Goal: Task Accomplishment & Management: Manage account settings

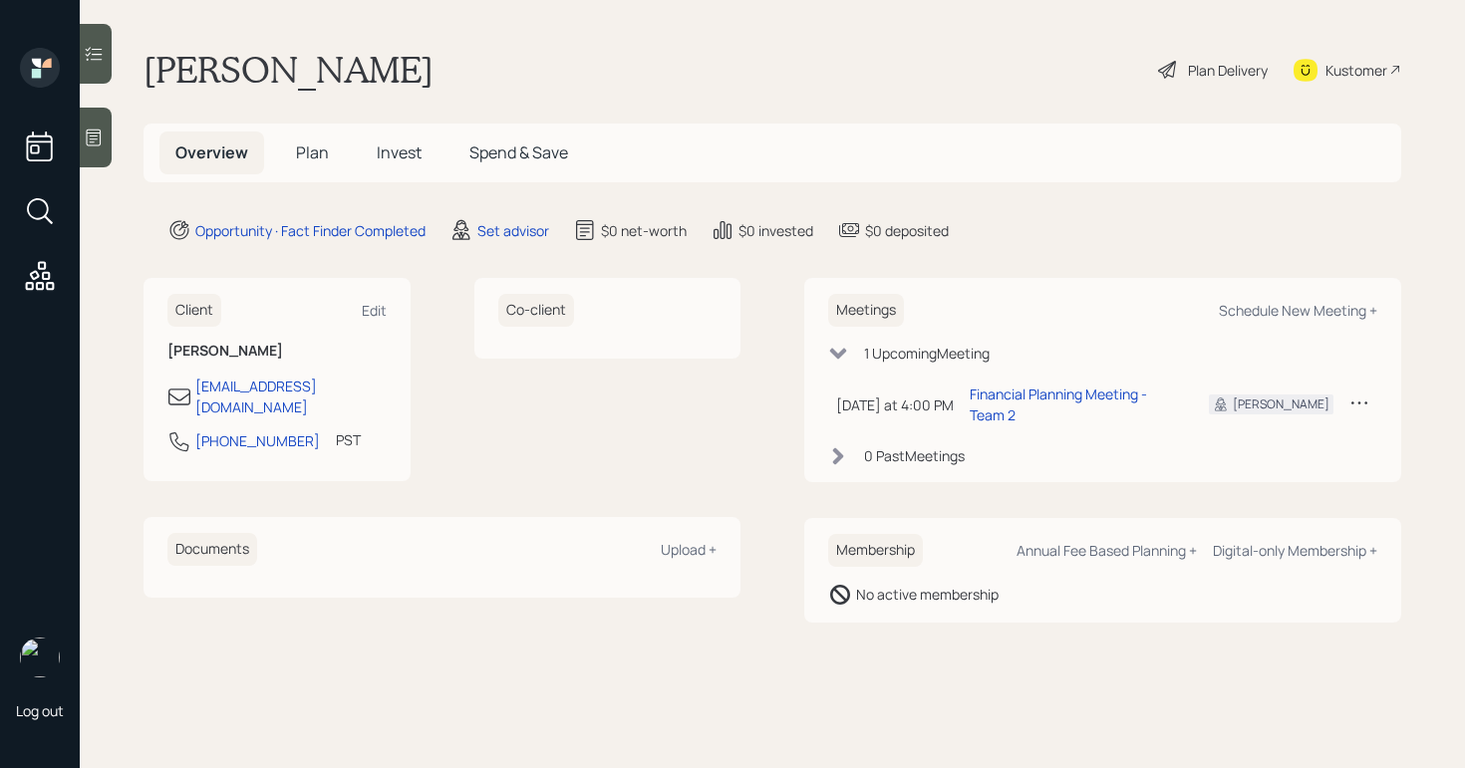
click at [89, 137] on icon at bounding box center [94, 138] width 20 height 20
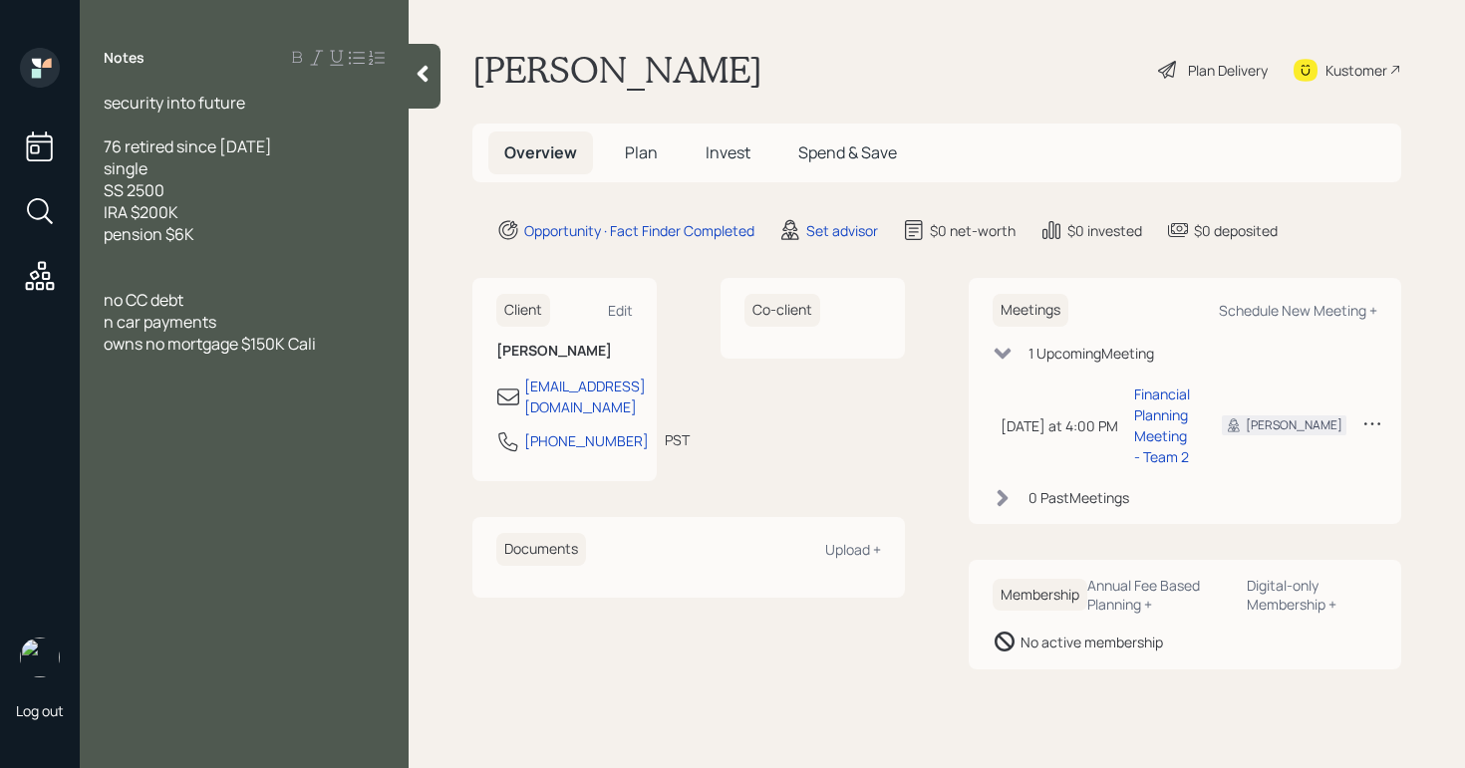
click at [880, 444] on div "Co-client" at bounding box center [813, 379] width 184 height 203
click at [1179, 66] on div "Plan Delivery" at bounding box center [1213, 70] width 114 height 44
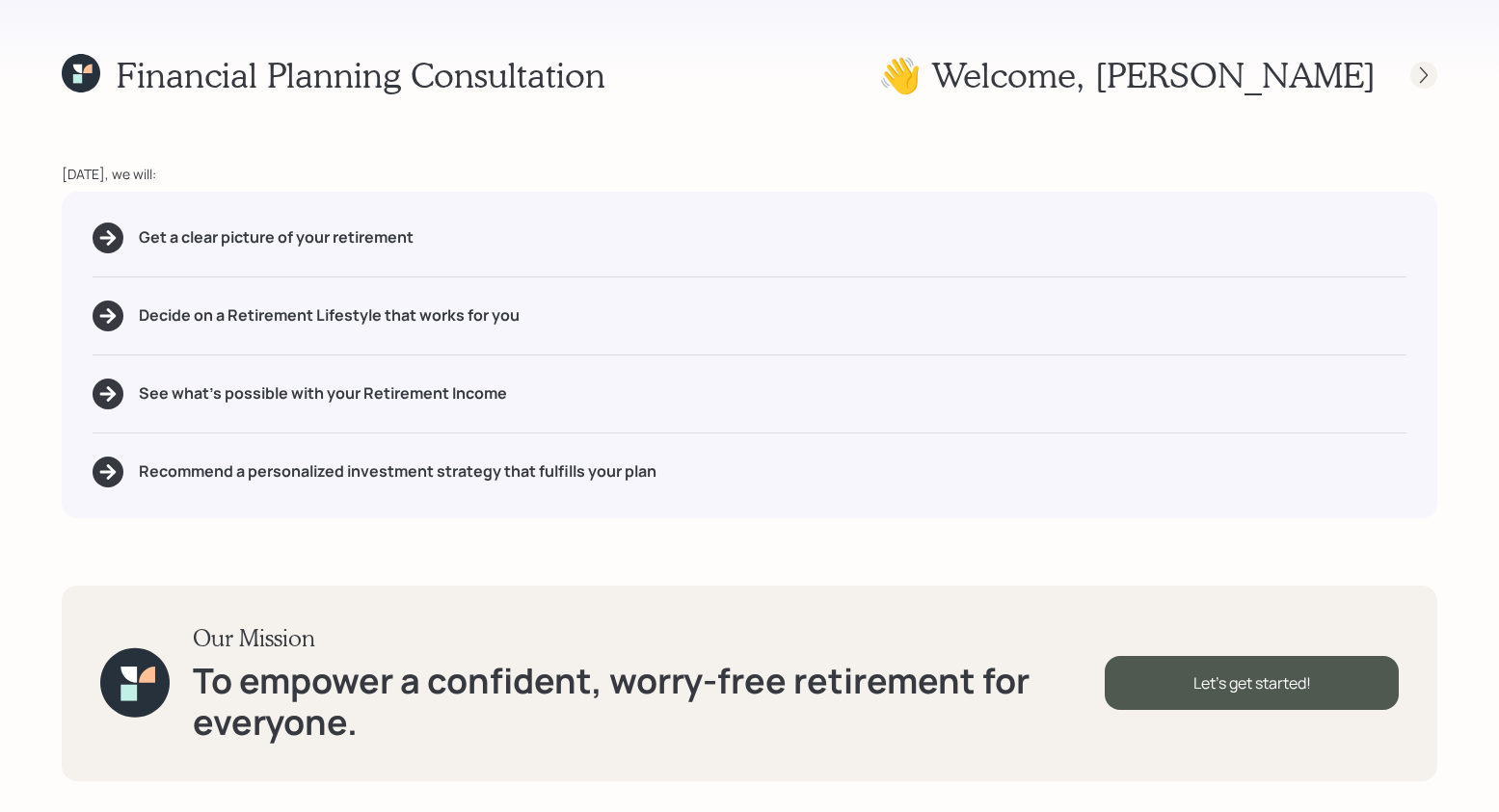
click at [1416, 78] on icon at bounding box center [1424, 75] width 19 height 19
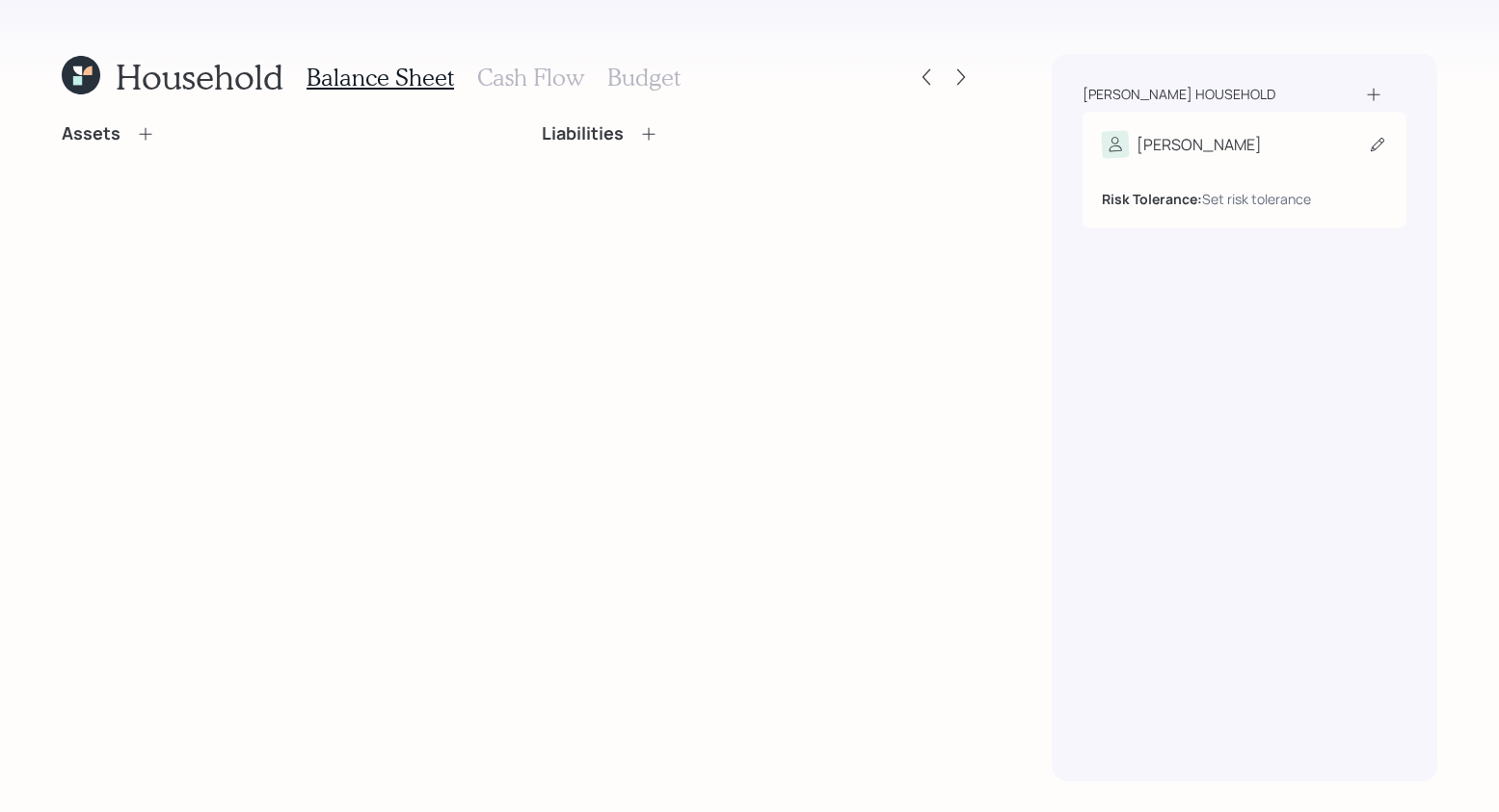
click at [1188, 199] on b "Risk Tolerance:" at bounding box center [1152, 198] width 101 height 18
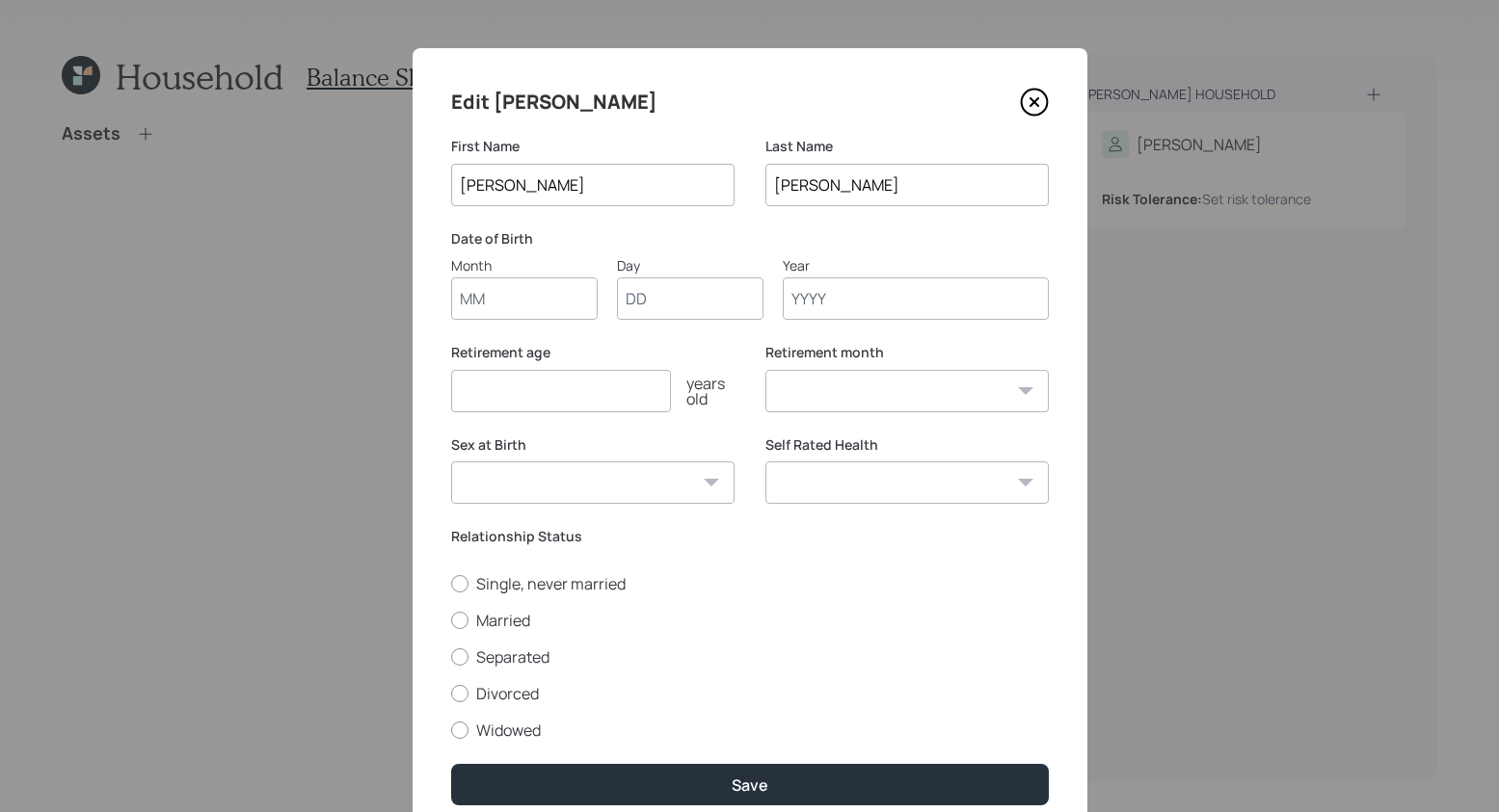
click at [846, 302] on input "Year" at bounding box center [915, 299] width 266 height 43
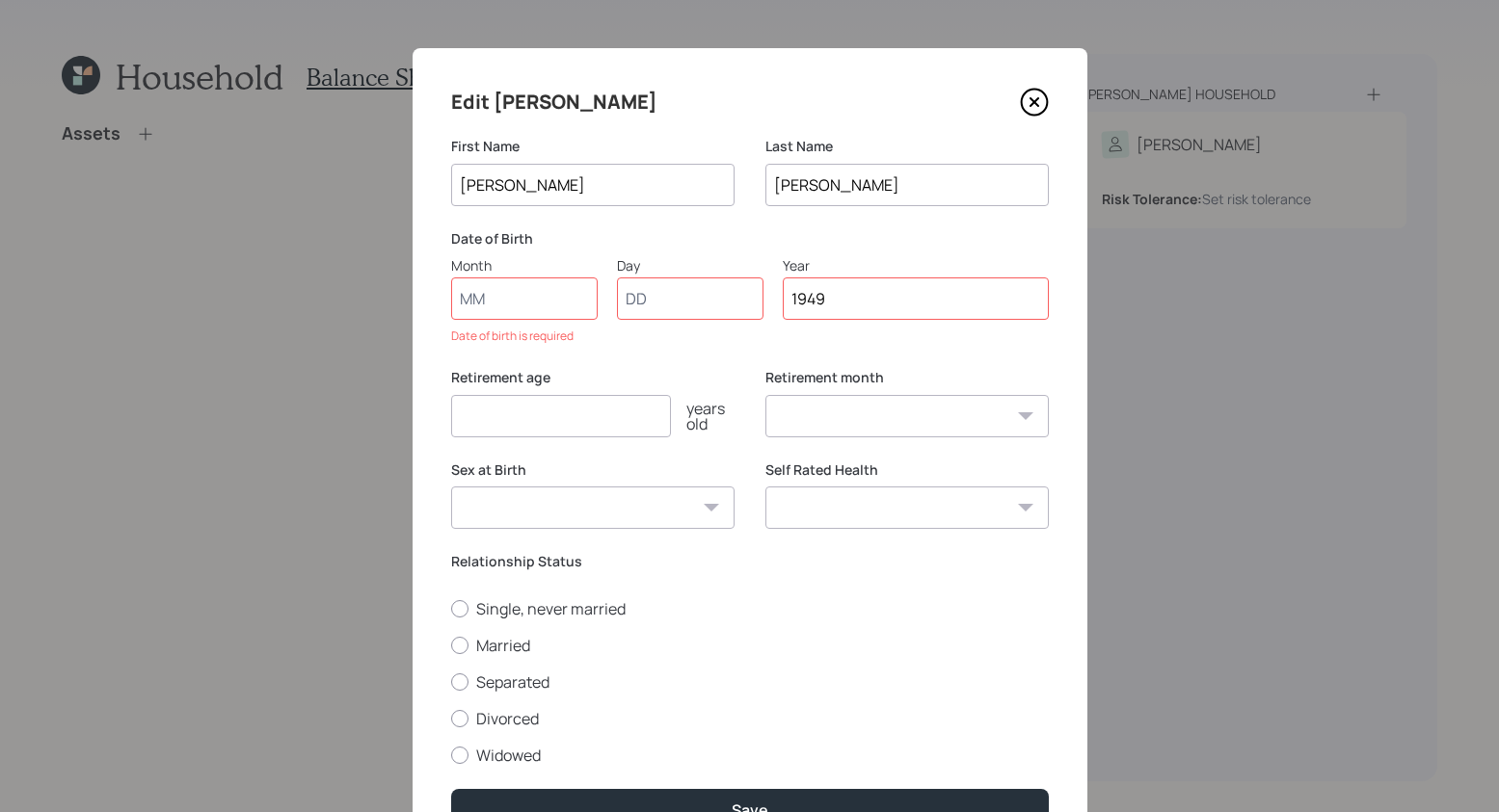
type input "1949"
click at [504, 303] on input "Month" at bounding box center [523, 299] width 146 height 43
type input "01"
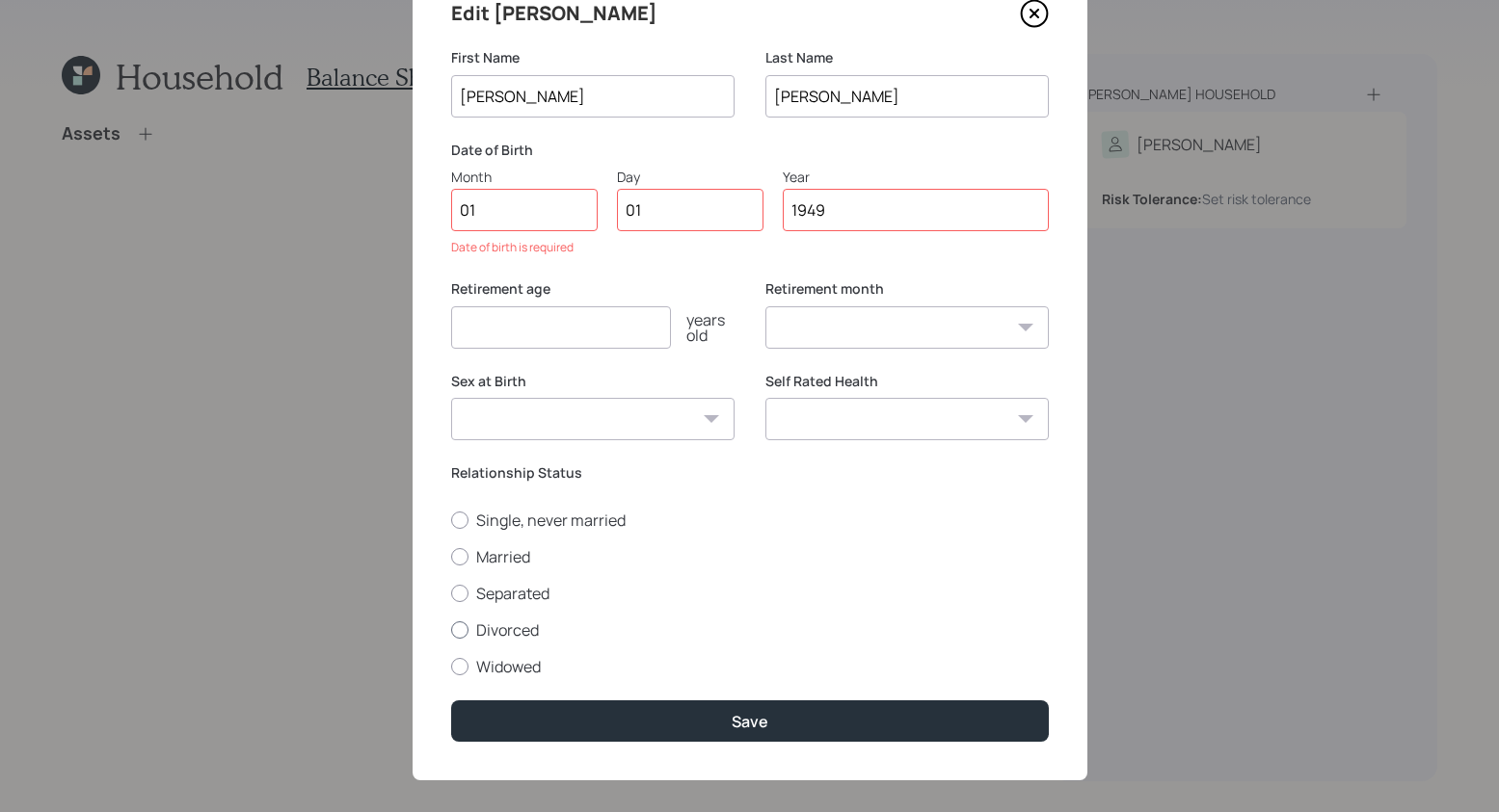
scroll to position [106, 0]
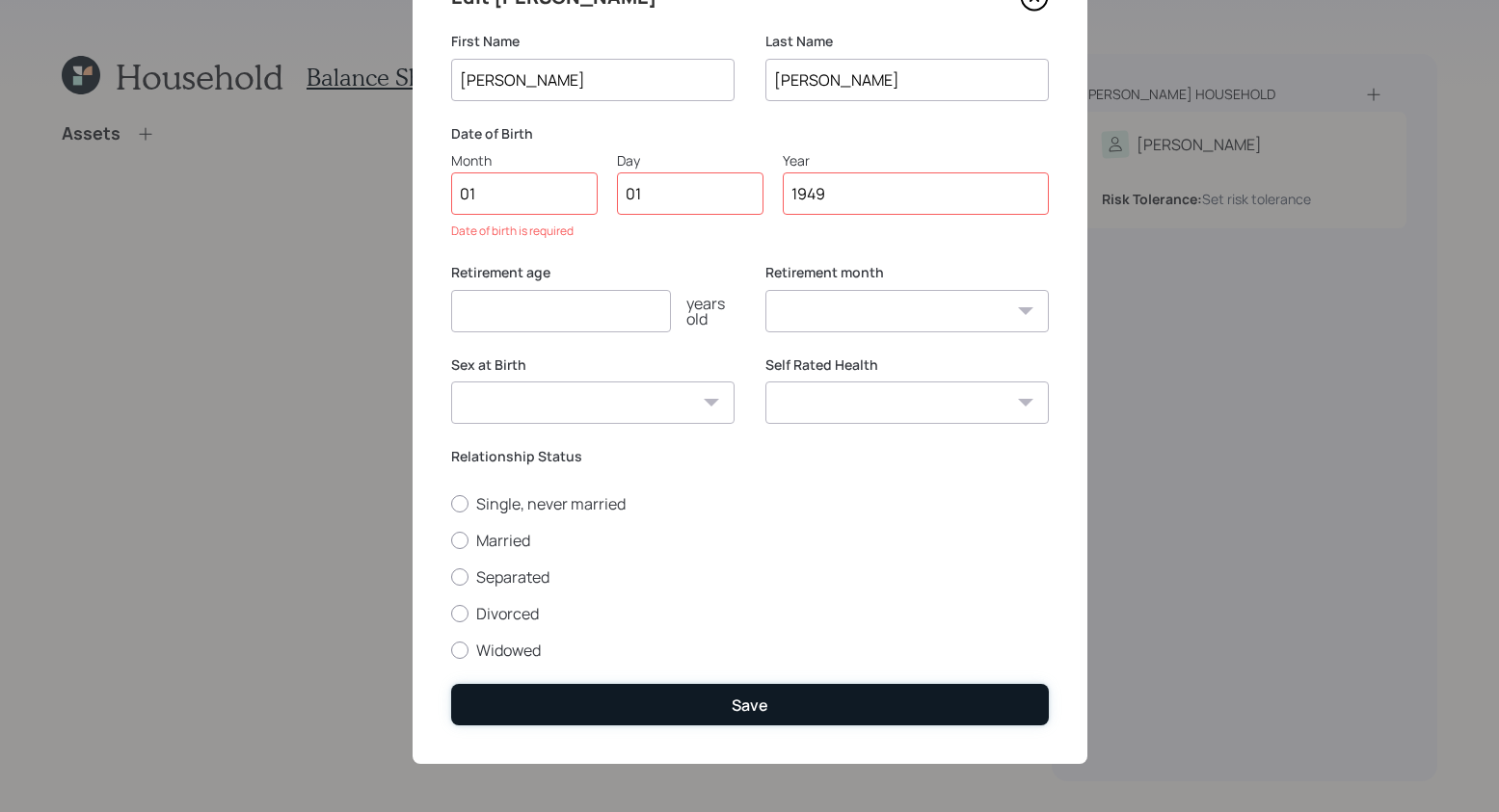
select select "1"
click at [731, 709] on div "Save" at bounding box center [750, 706] width 37 height 21
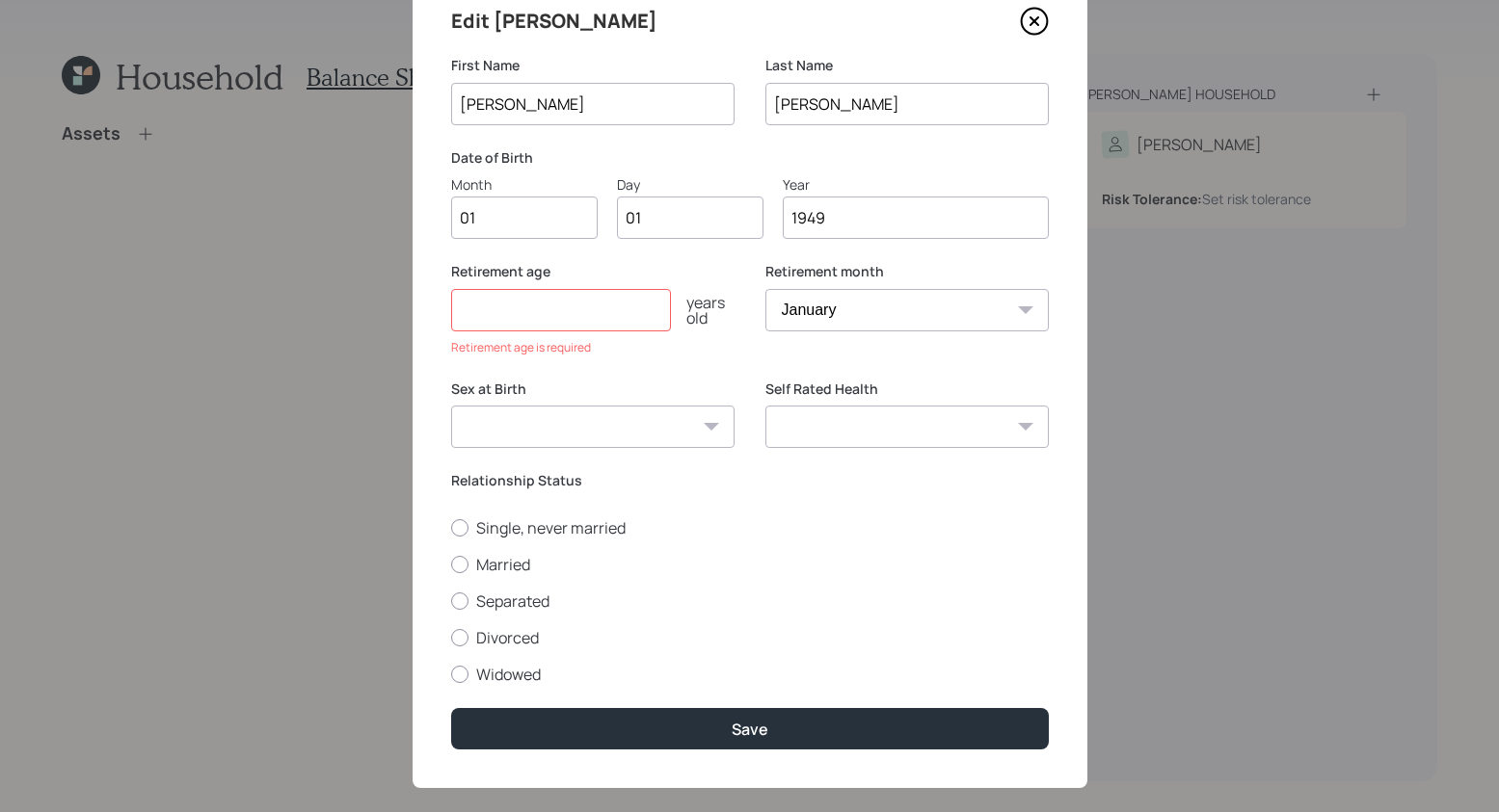
click at [530, 302] on input "number" at bounding box center [560, 310] width 220 height 43
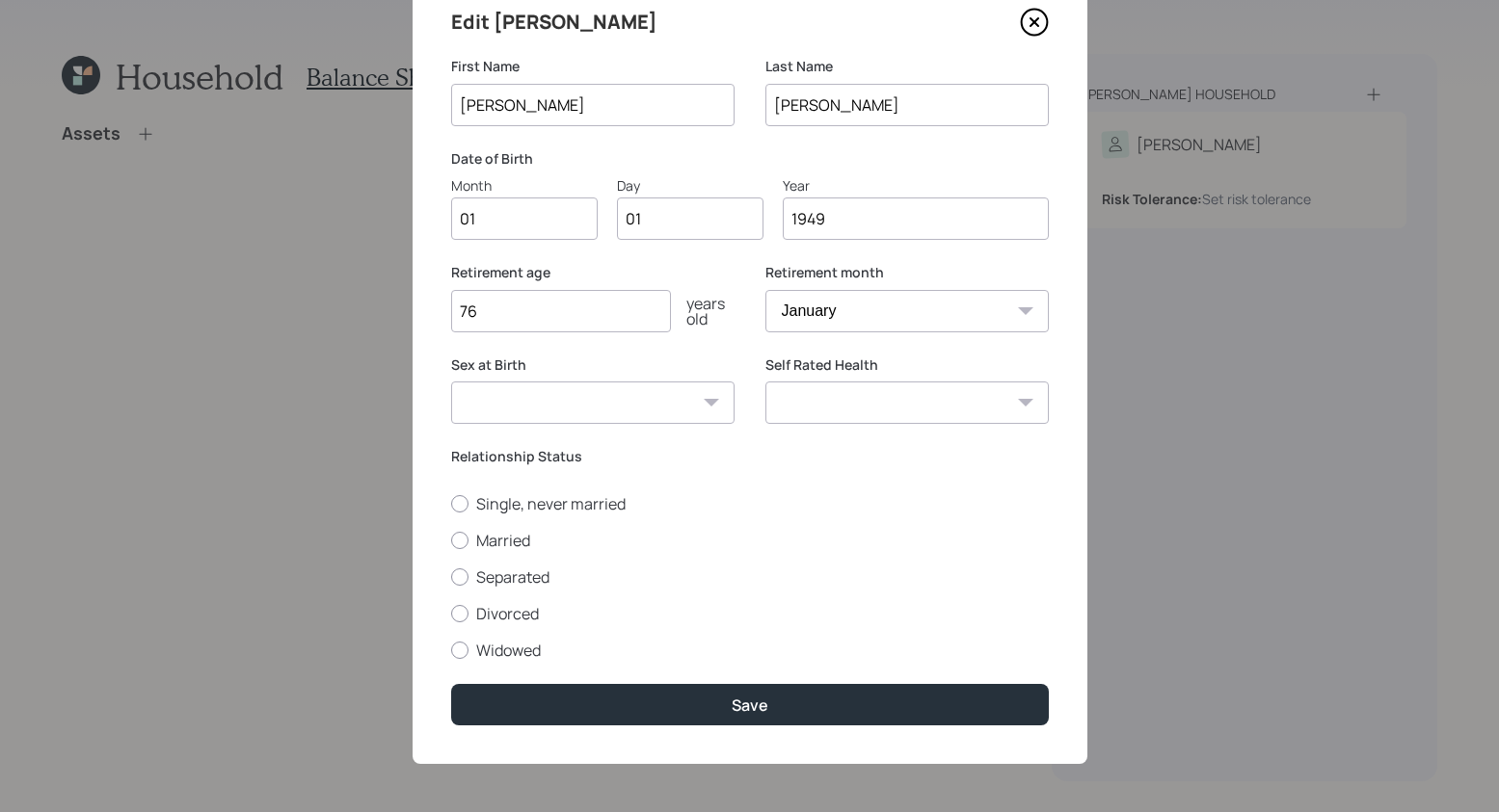
type input "7"
type input "67"
drag, startPoint x: 456, startPoint y: 499, endPoint x: 437, endPoint y: 504, distance: 19.6
click at [456, 500] on div at bounding box center [459, 504] width 17 height 17
click at [451, 503] on input "Single, never married" at bounding box center [450, 503] width 1 height 1
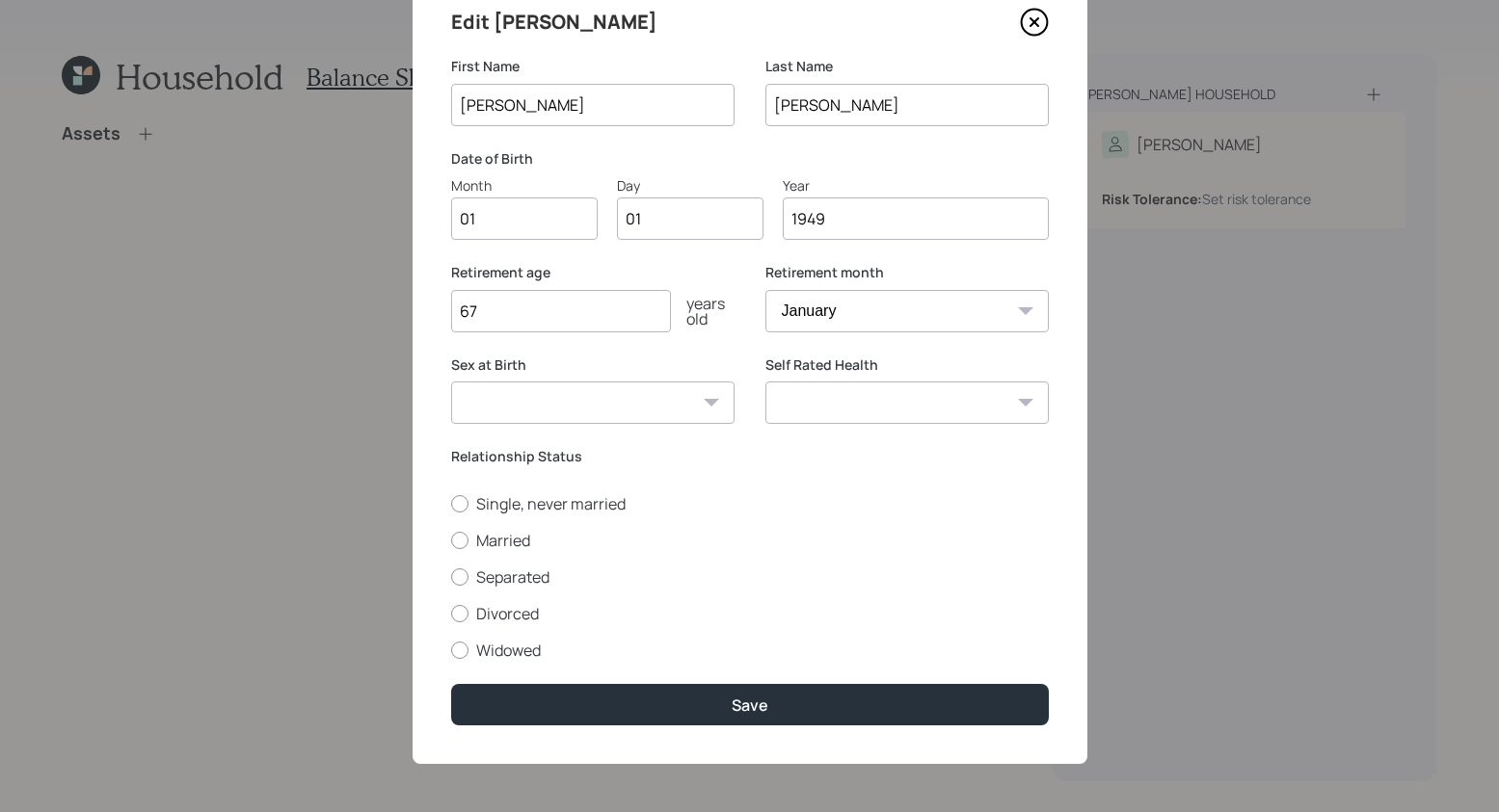
radio input "true"
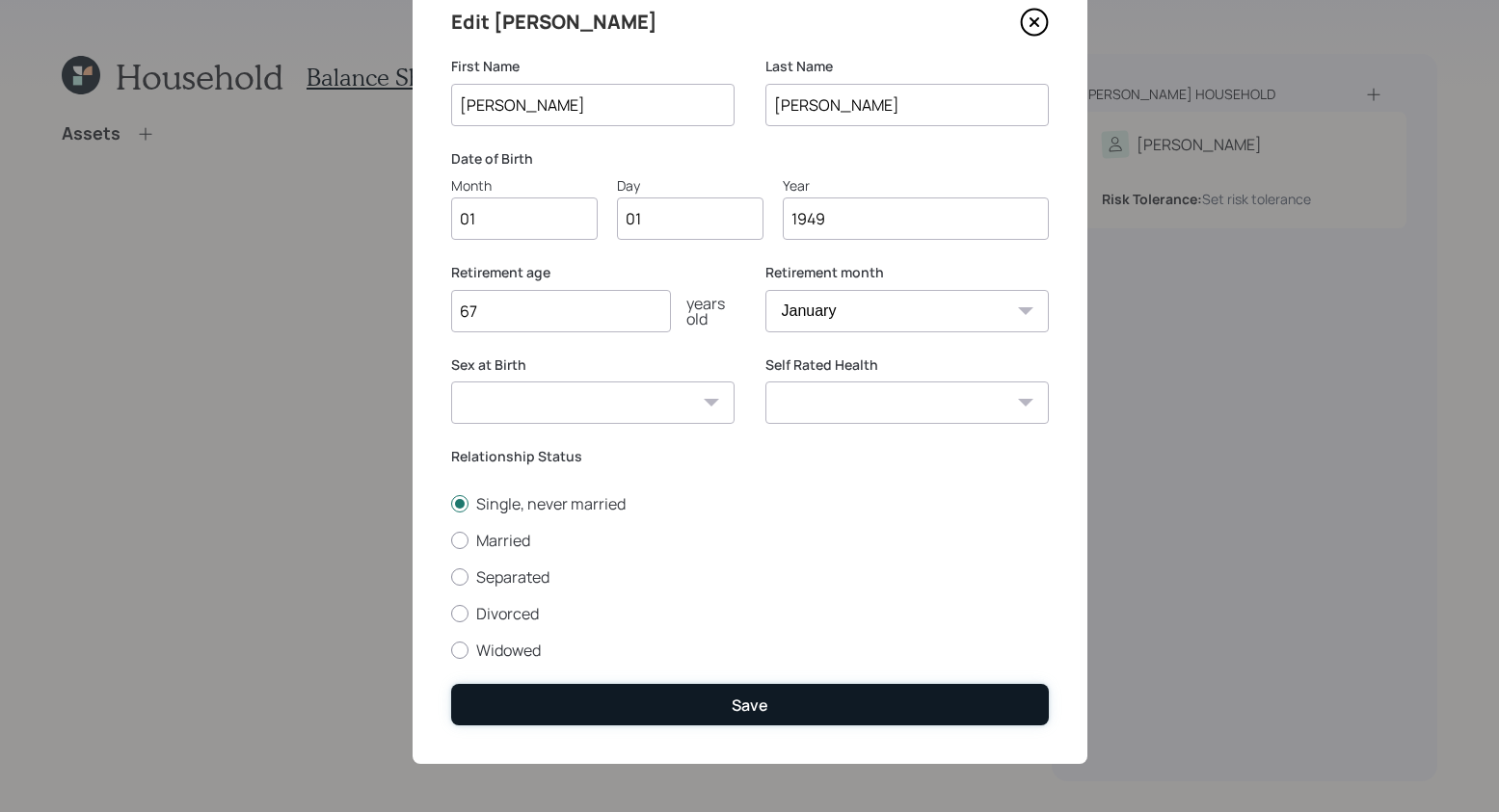
click at [806, 720] on button "Save" at bounding box center [750, 705] width 598 height 42
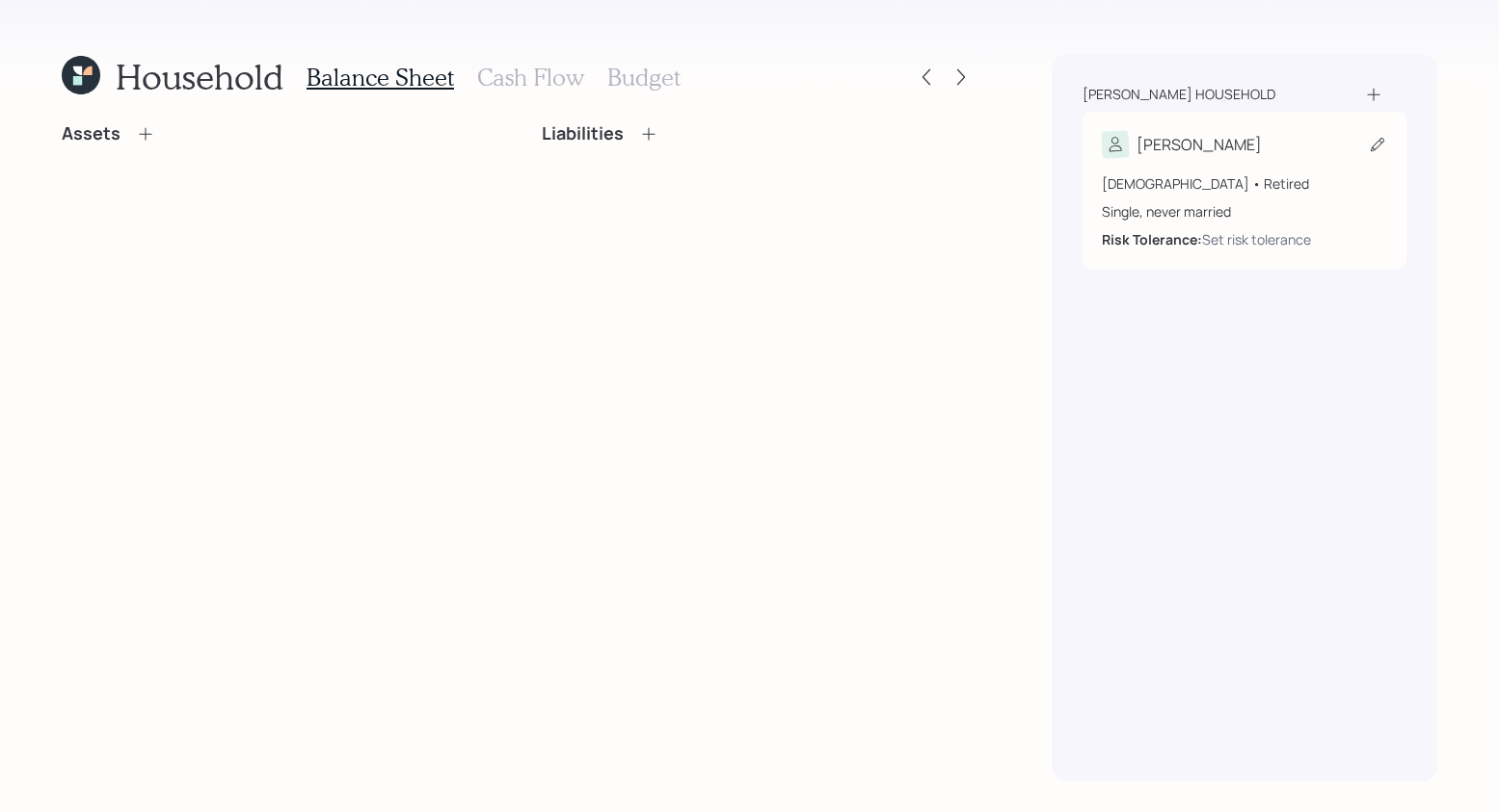
click at [1377, 145] on icon at bounding box center [1377, 145] width 19 height 19
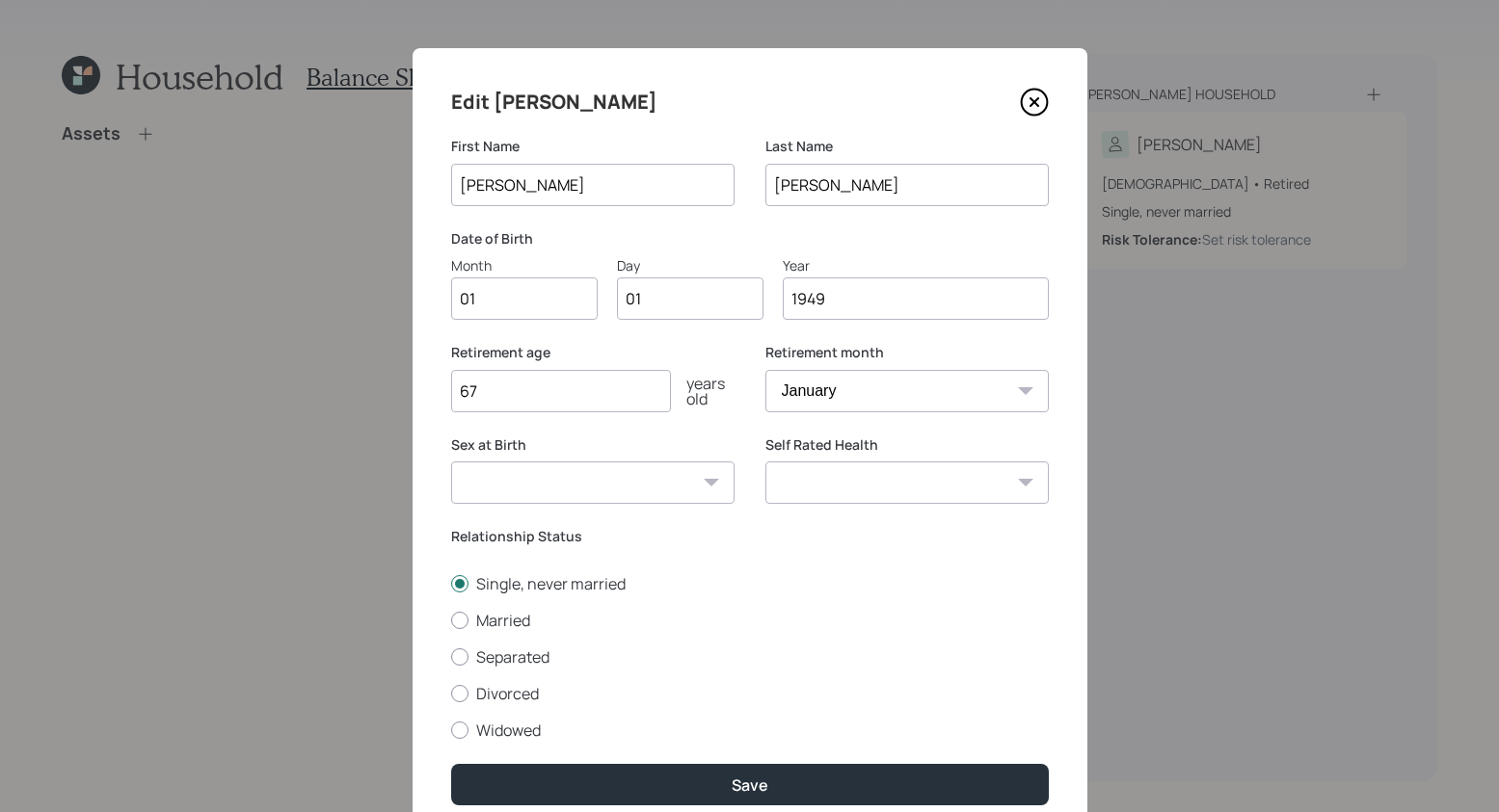
drag, startPoint x: 565, startPoint y: 384, endPoint x: 439, endPoint y: 378, distance: 126.1
click at [442, 384] on div "Edit [PERSON_NAME] First Name [PERSON_NAME] Last Name [PERSON_NAME] Date of Bir…" at bounding box center [750, 446] width 675 height 796
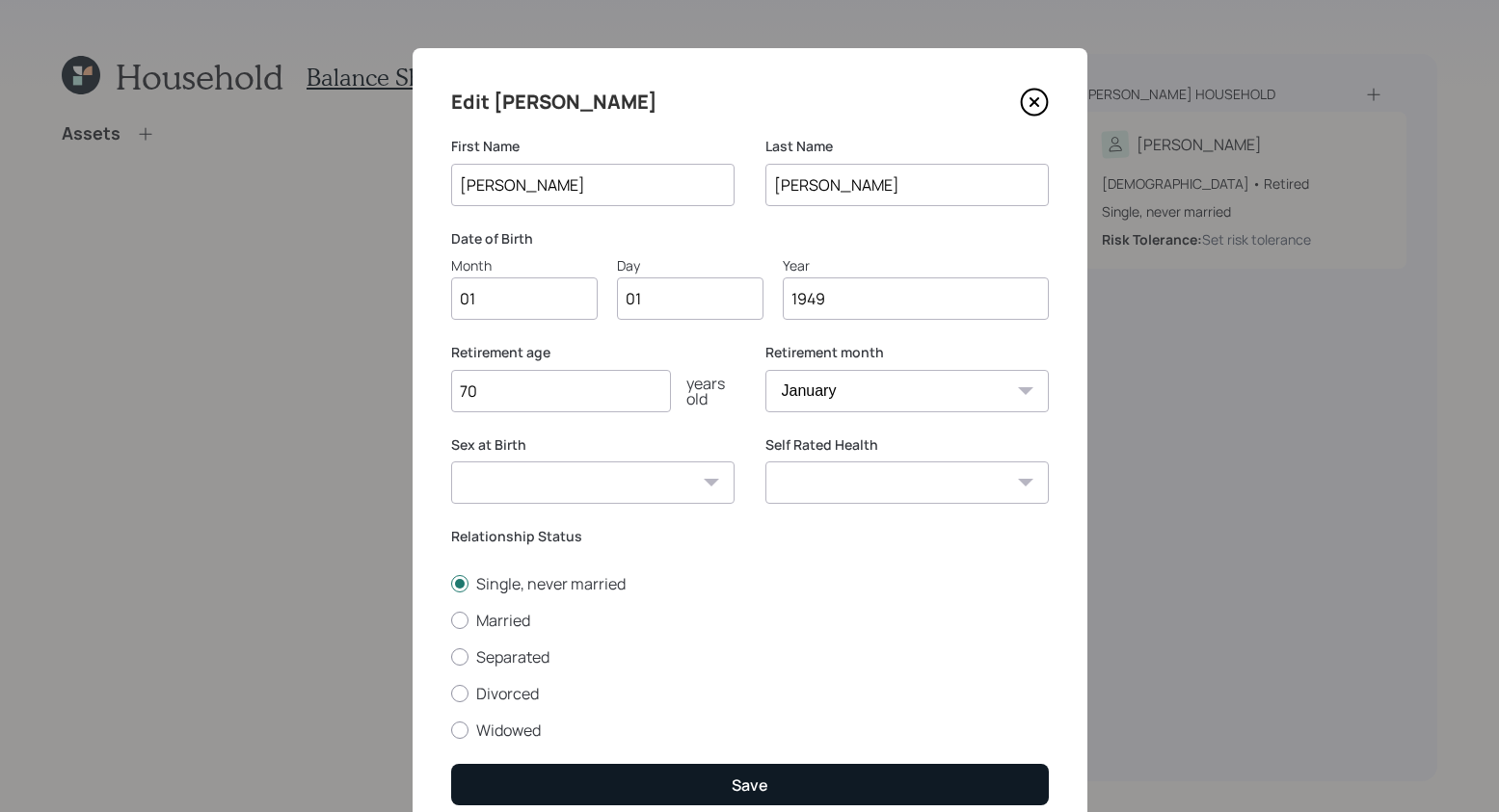
type input "70"
click at [840, 741] on button "Save" at bounding box center [750, 784] width 598 height 42
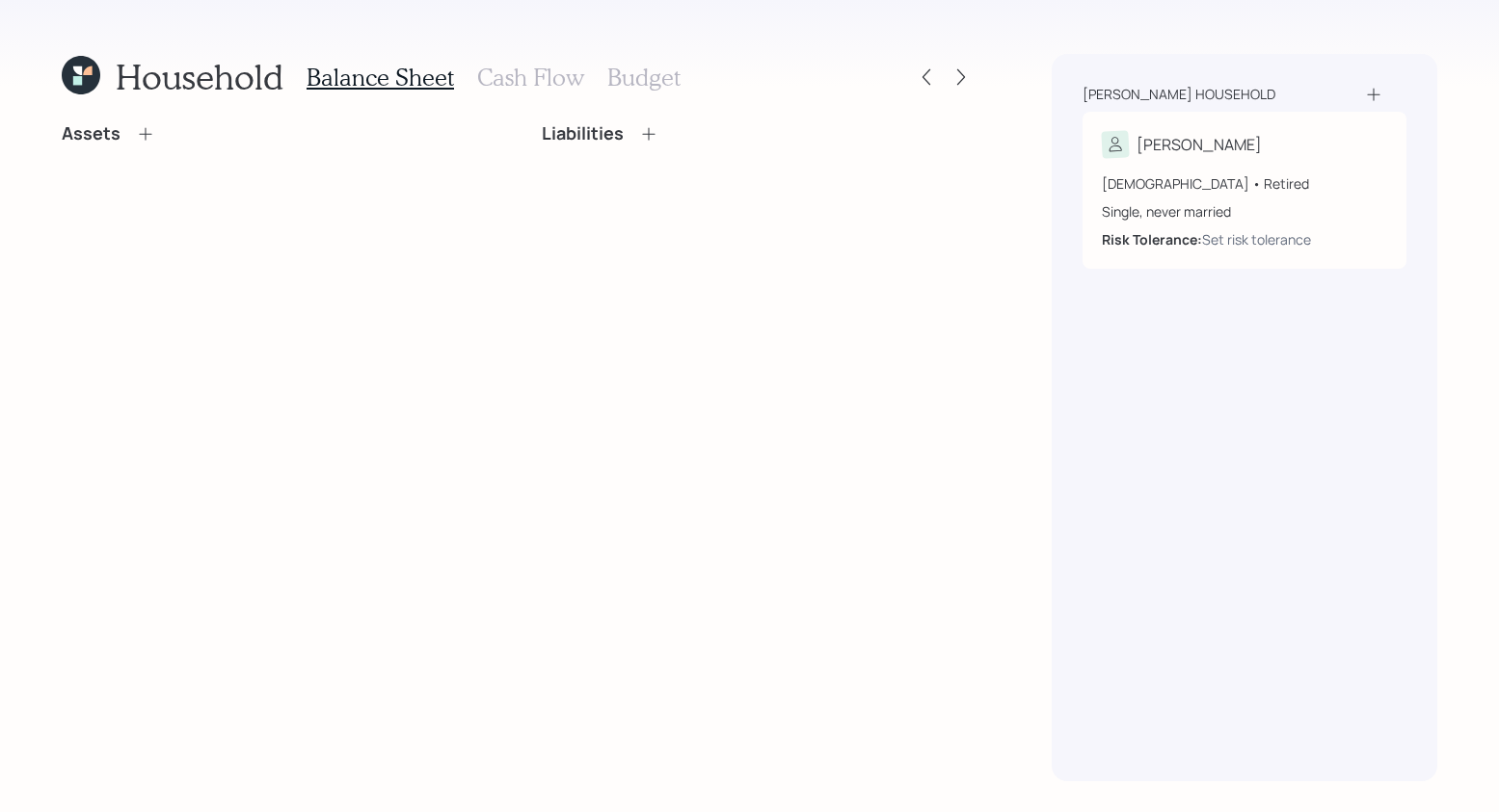
click at [145, 139] on icon at bounding box center [146, 134] width 19 height 19
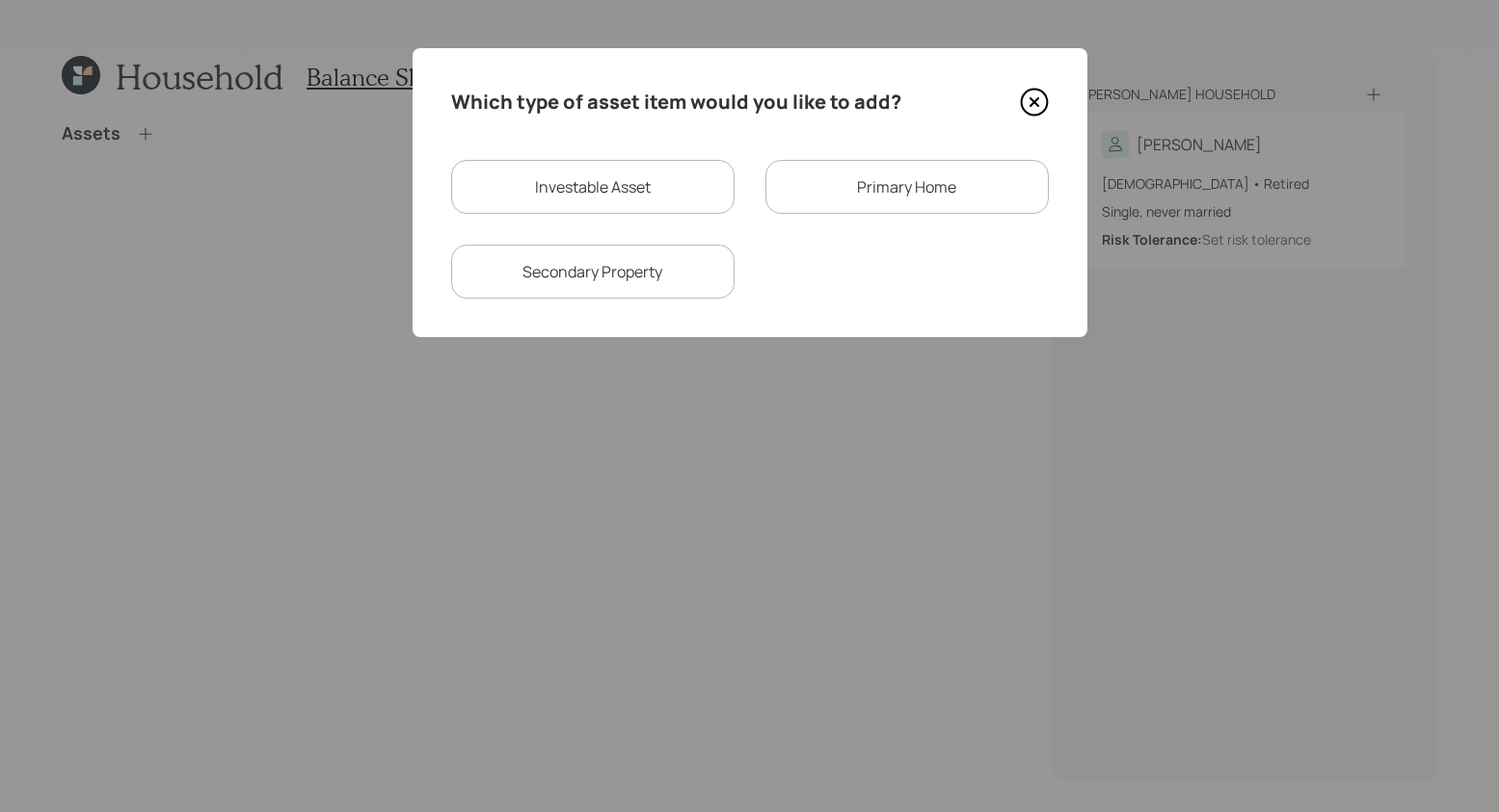
click at [527, 185] on div "Investable Asset" at bounding box center [592, 187] width 283 height 54
select select "taxable"
select select "balanced"
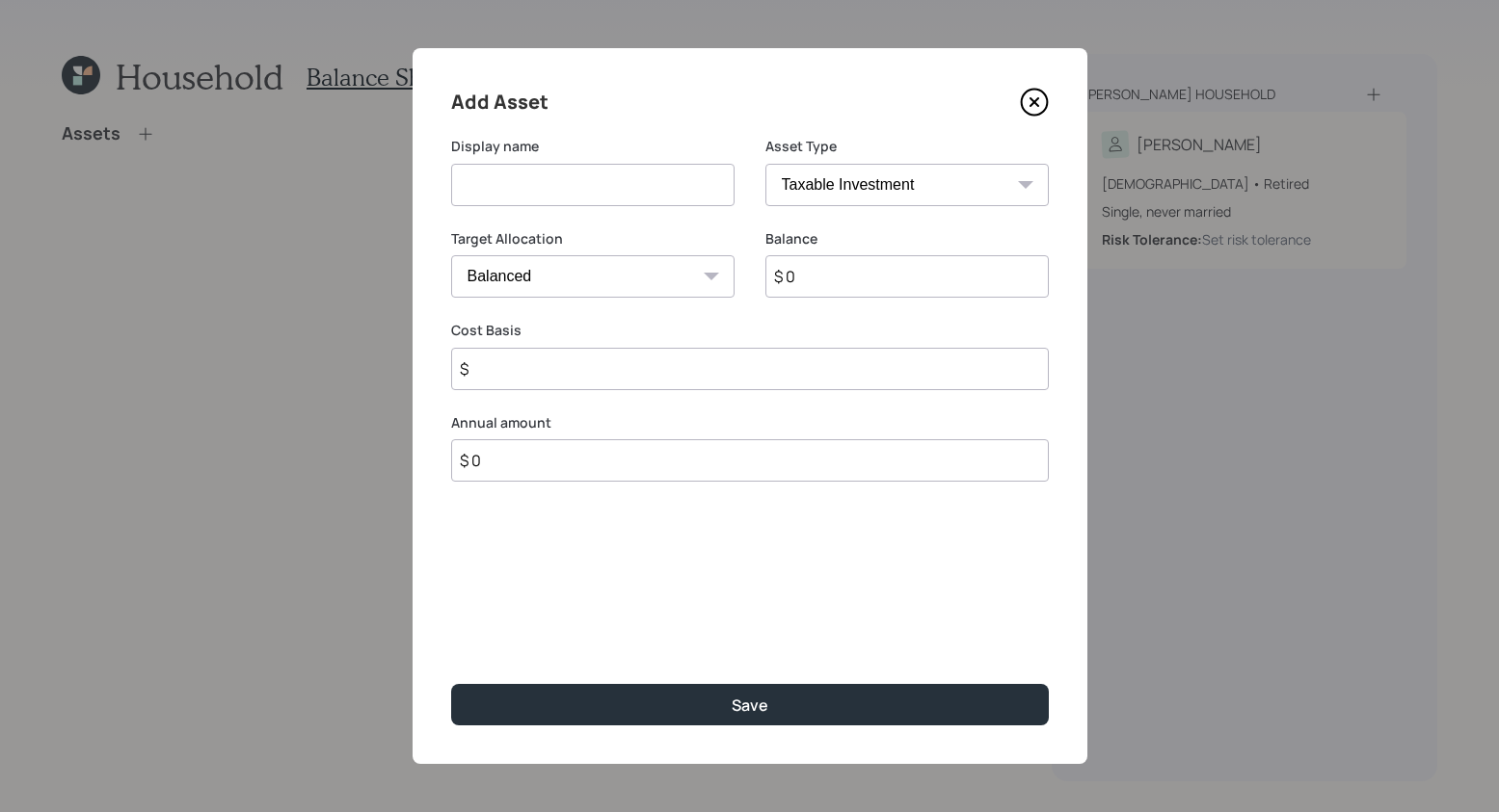
click at [558, 189] on input at bounding box center [592, 185] width 283 height 43
click at [859, 159] on div "Asset Type SEP [PERSON_NAME] IRA 401(k) [PERSON_NAME] 401(k) 403(b) [PERSON_NAM…" at bounding box center [906, 172] width 283 height 70
click at [865, 173] on select "SEP [PERSON_NAME] IRA 401(k) [PERSON_NAME] 401(k) 403(b) [PERSON_NAME] 403(b) 4…" at bounding box center [906, 185] width 283 height 43
select select "ira"
click at [765, 163] on select "SEP [PERSON_NAME] IRA 401(k) [PERSON_NAME] 401(k) 403(b) [PERSON_NAME] 403(b) 4…" at bounding box center [906, 185] width 283 height 43
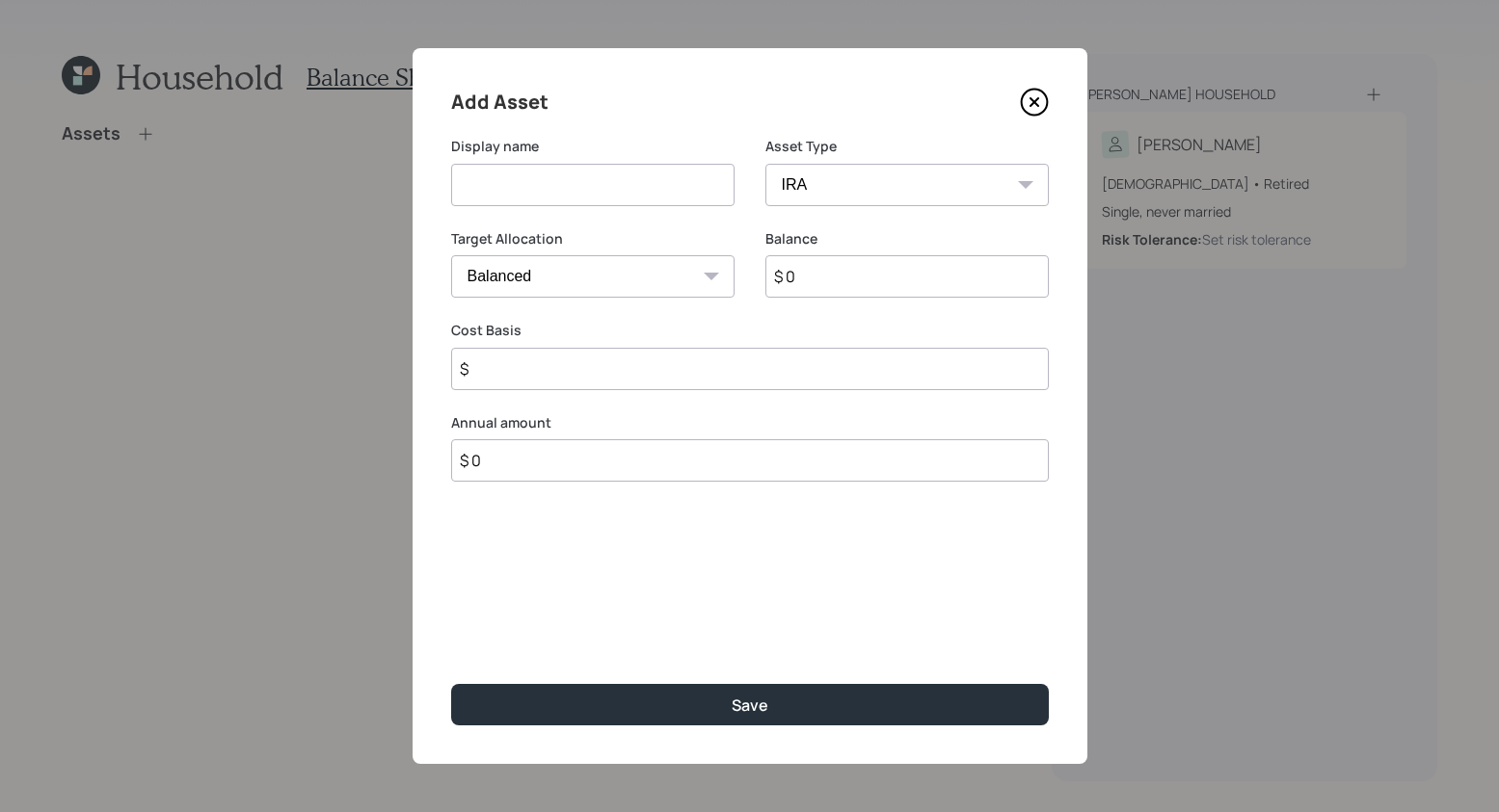
type input "$"
click at [580, 177] on input at bounding box center [592, 185] width 283 height 43
type input "T IRA"
click at [859, 292] on input "$ 0" at bounding box center [906, 276] width 283 height 43
type input "$ 200,000"
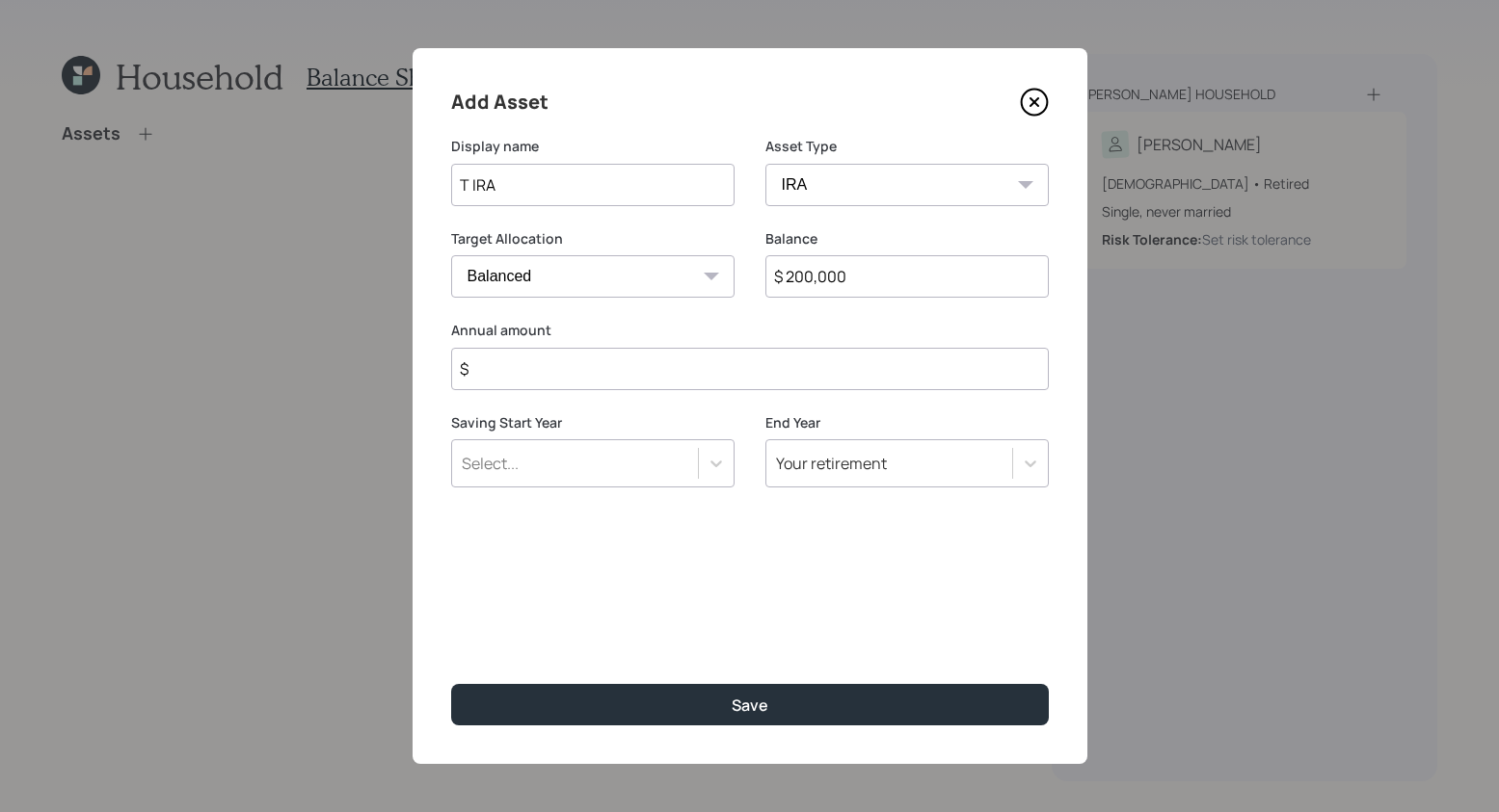
drag, startPoint x: 470, startPoint y: 187, endPoint x: 394, endPoint y: 167, distance: 78.6
click at [394, 167] on div "Add Asset Display name T IRA Asset Type SEP [PERSON_NAME] IRA 401(k) [PERSON_NA…" at bounding box center [750, 406] width 1499 height 812
type input "IRA"
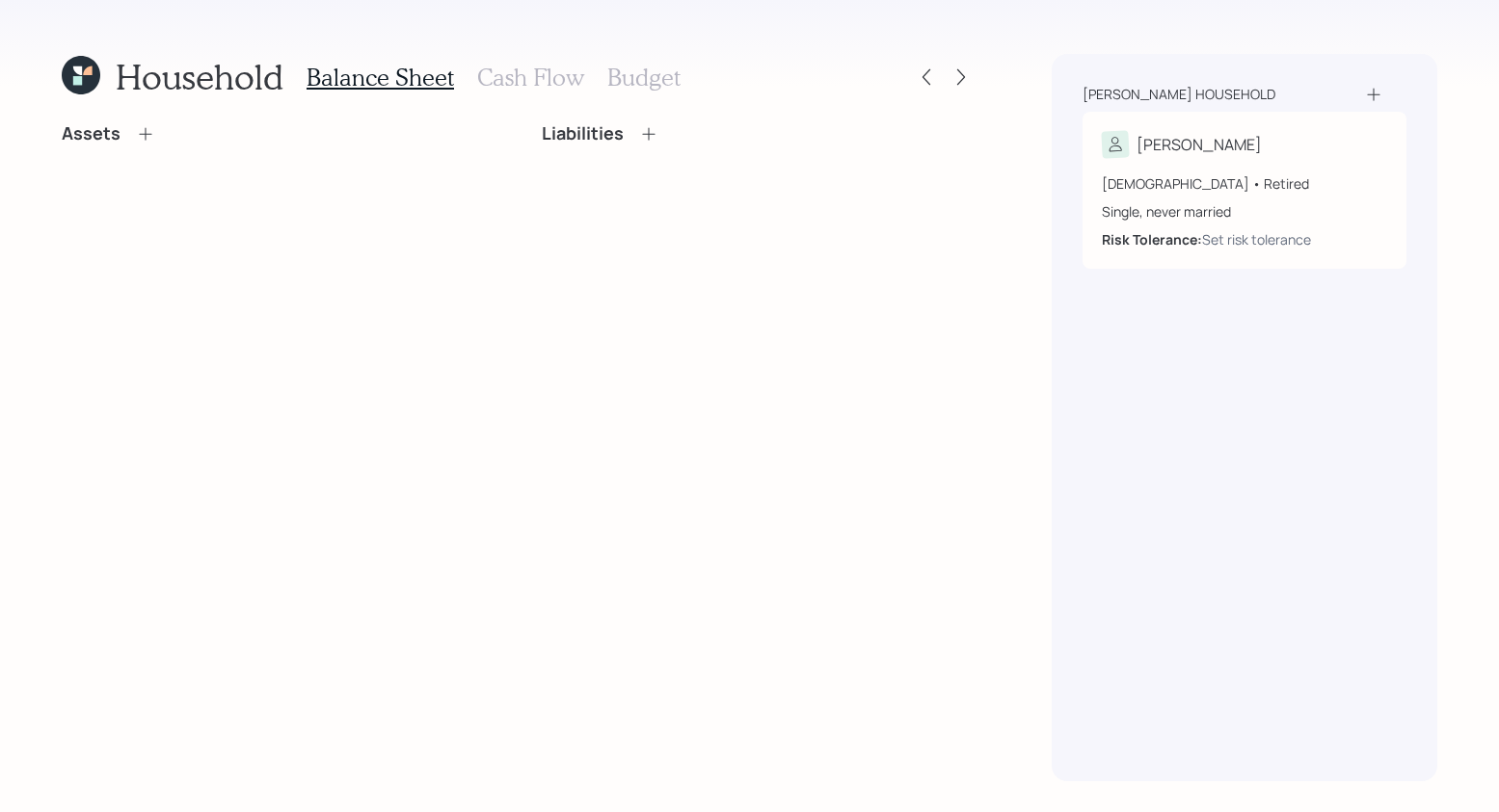
click at [143, 131] on icon at bounding box center [146, 134] width 19 height 19
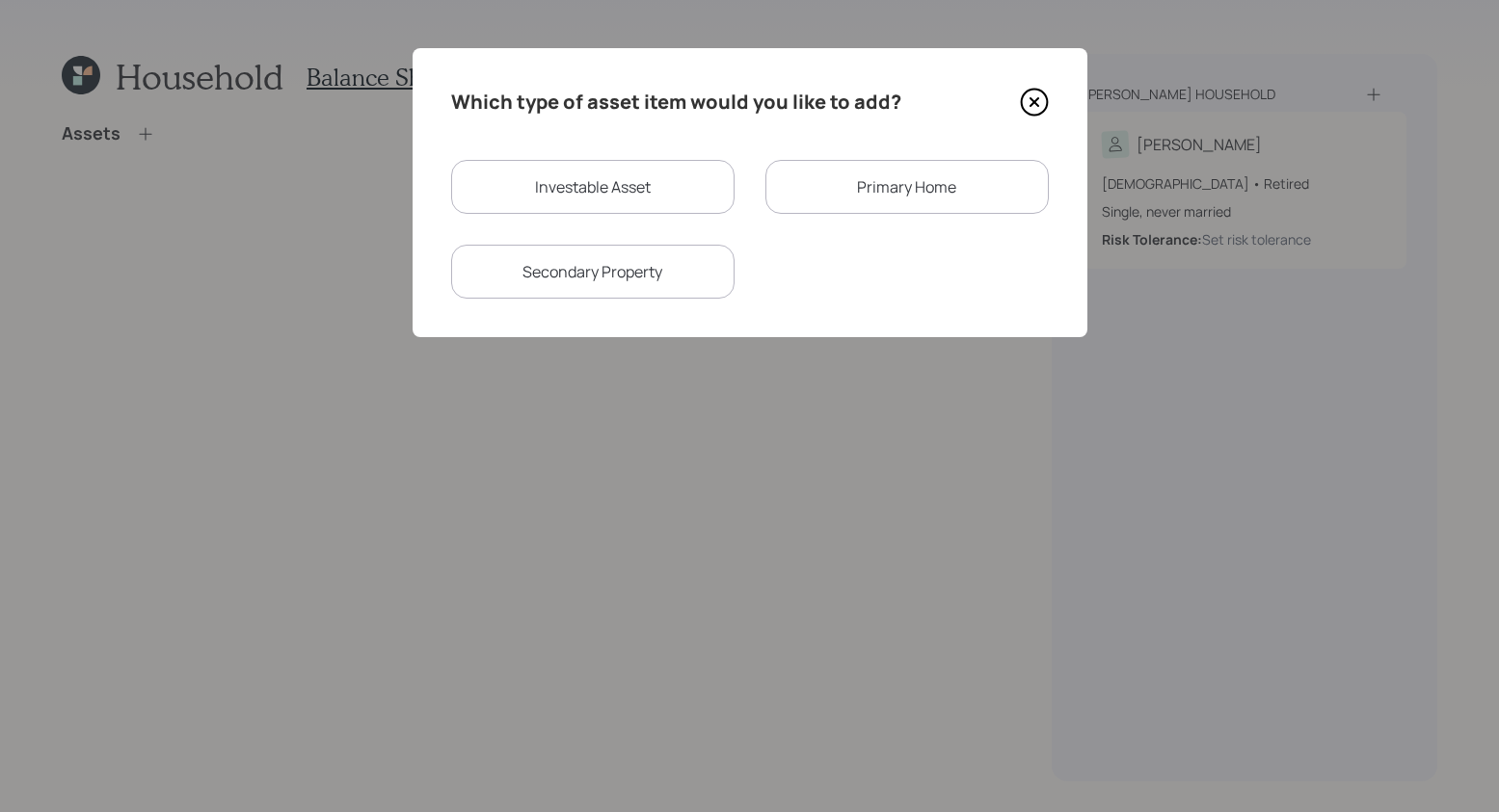
click at [701, 192] on div "Investable Asset" at bounding box center [592, 187] width 283 height 54
select select "taxable"
select select "balanced"
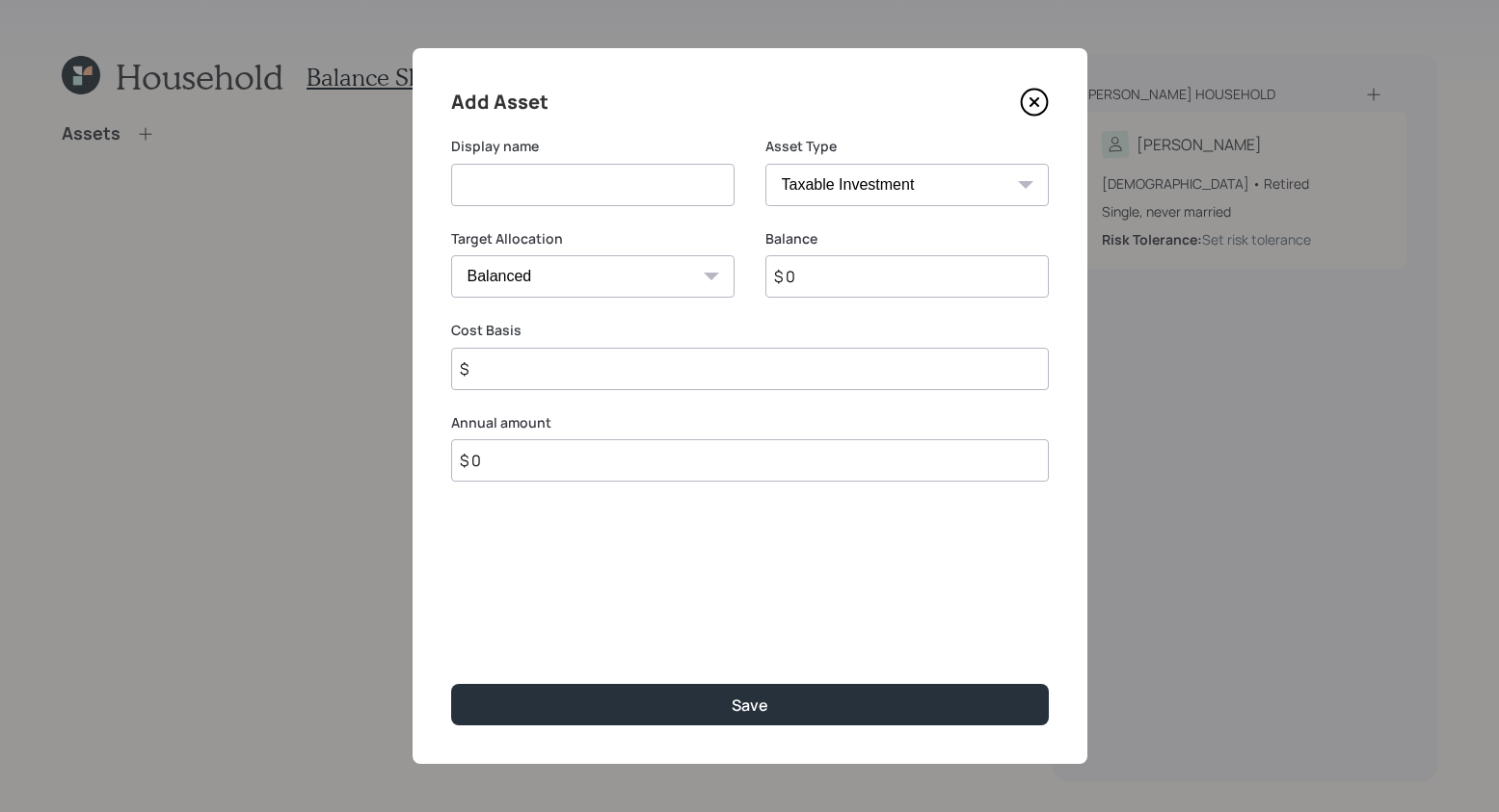
click at [576, 183] on input at bounding box center [592, 185] width 283 height 43
type input "Traditional"
click at [984, 198] on select "SEP [PERSON_NAME] IRA 401(k) [PERSON_NAME] 401(k) 403(b) [PERSON_NAME] 403(b) 4…" at bounding box center [906, 185] width 283 height 43
select select "ira"
click at [765, 163] on select "SEP [PERSON_NAME] IRA 401(k) [PERSON_NAME] 401(k) 403(b) [PERSON_NAME] 403(b) 4…" at bounding box center [906, 185] width 283 height 43
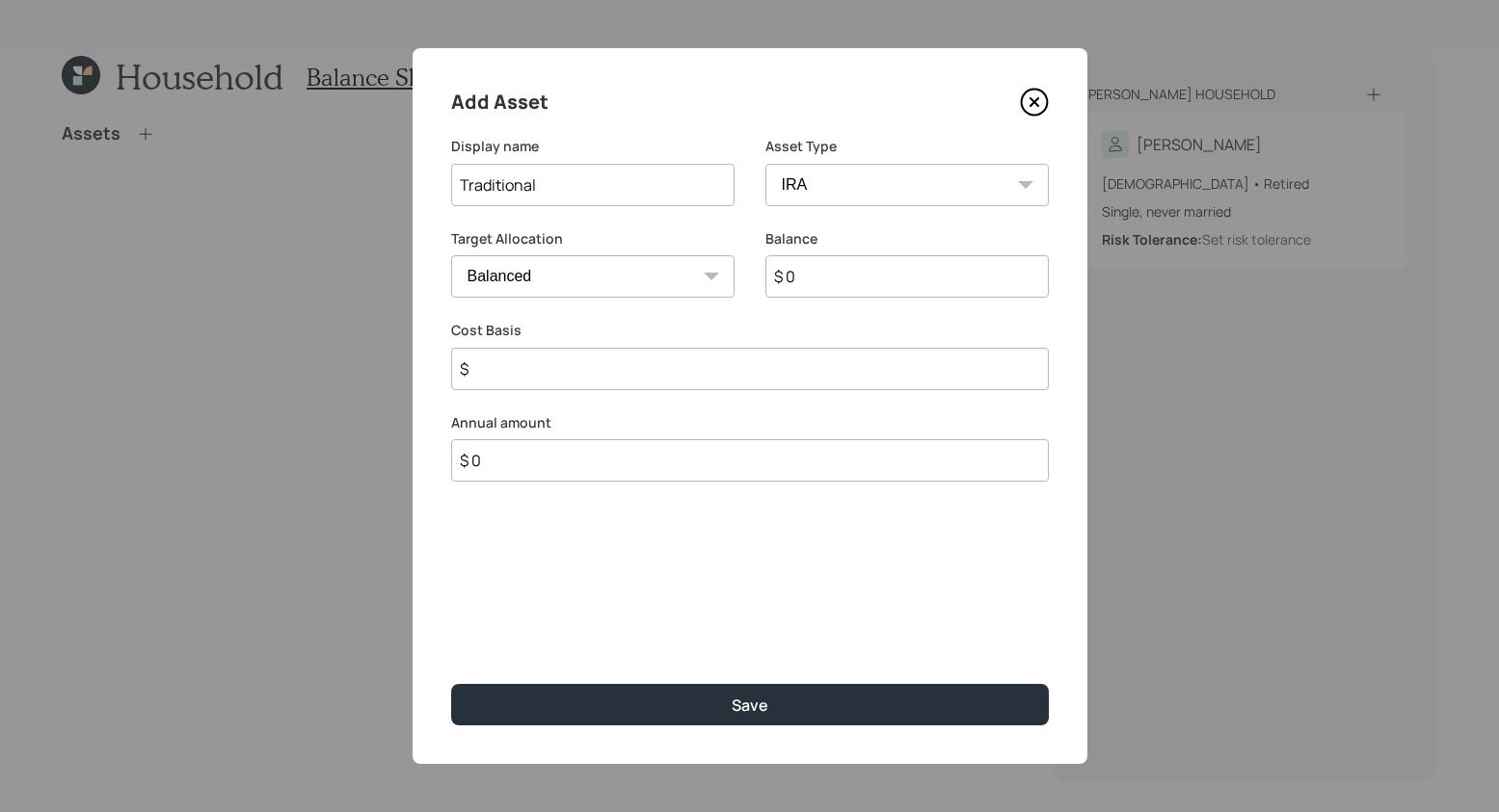
type input "$"
click at [860, 276] on input "$ 0" at bounding box center [906, 276] width 283 height 43
type input "$ 200,000"
click at [693, 376] on input "$" at bounding box center [750, 369] width 598 height 43
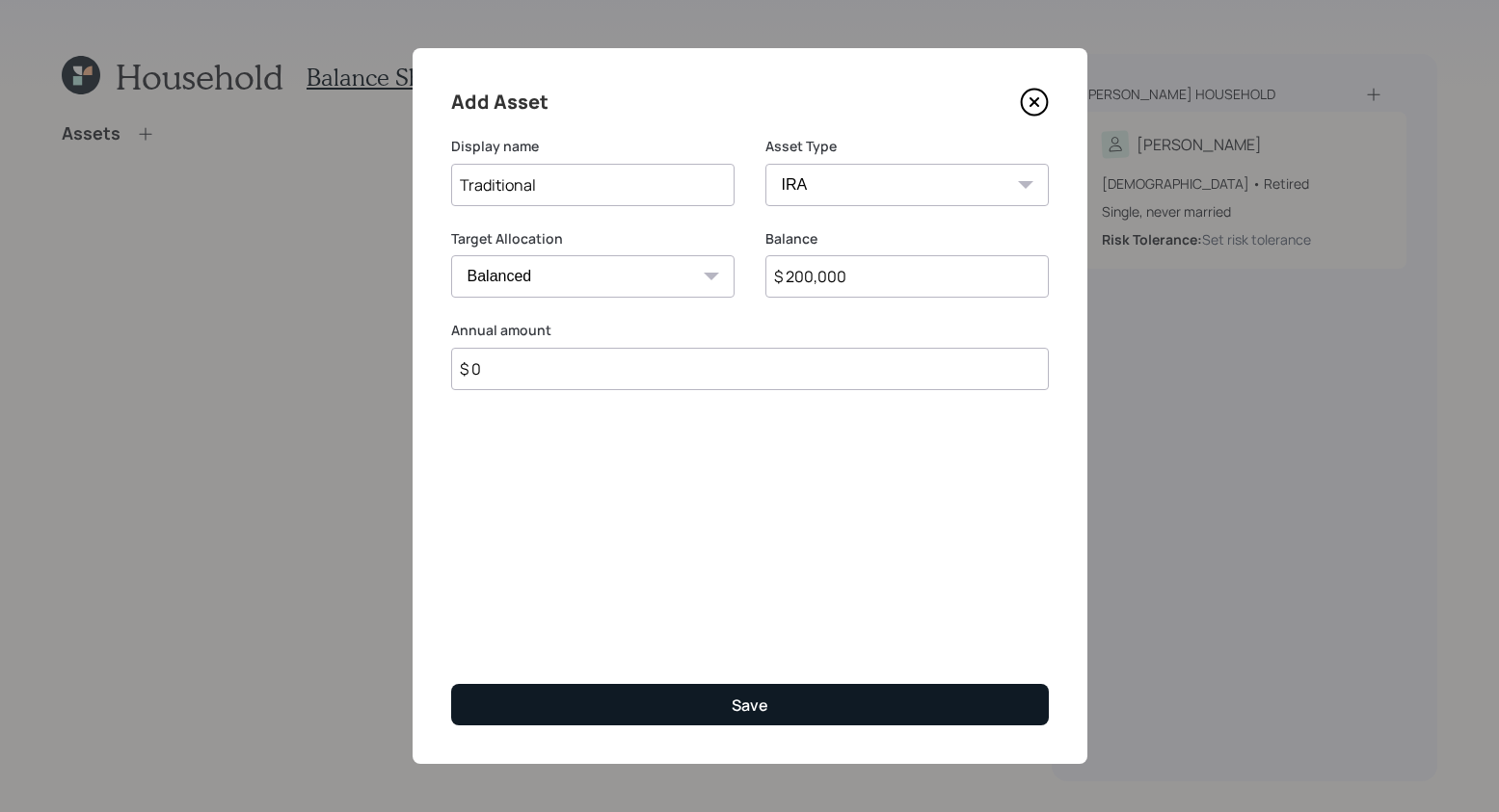
type input "$ 0"
click at [709, 713] on button "Save" at bounding box center [750, 705] width 598 height 42
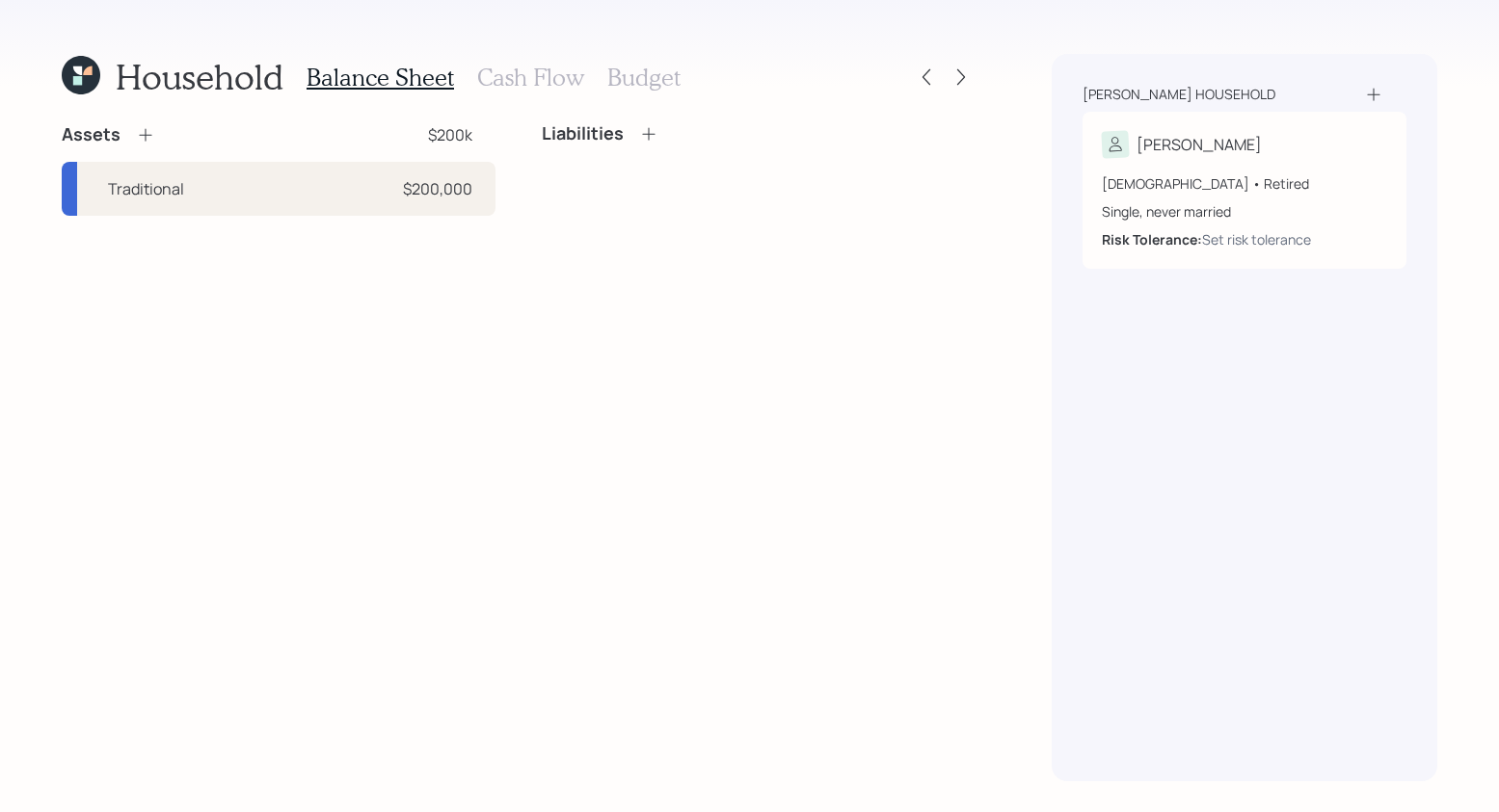
click at [146, 136] on icon at bounding box center [146, 135] width 19 height 19
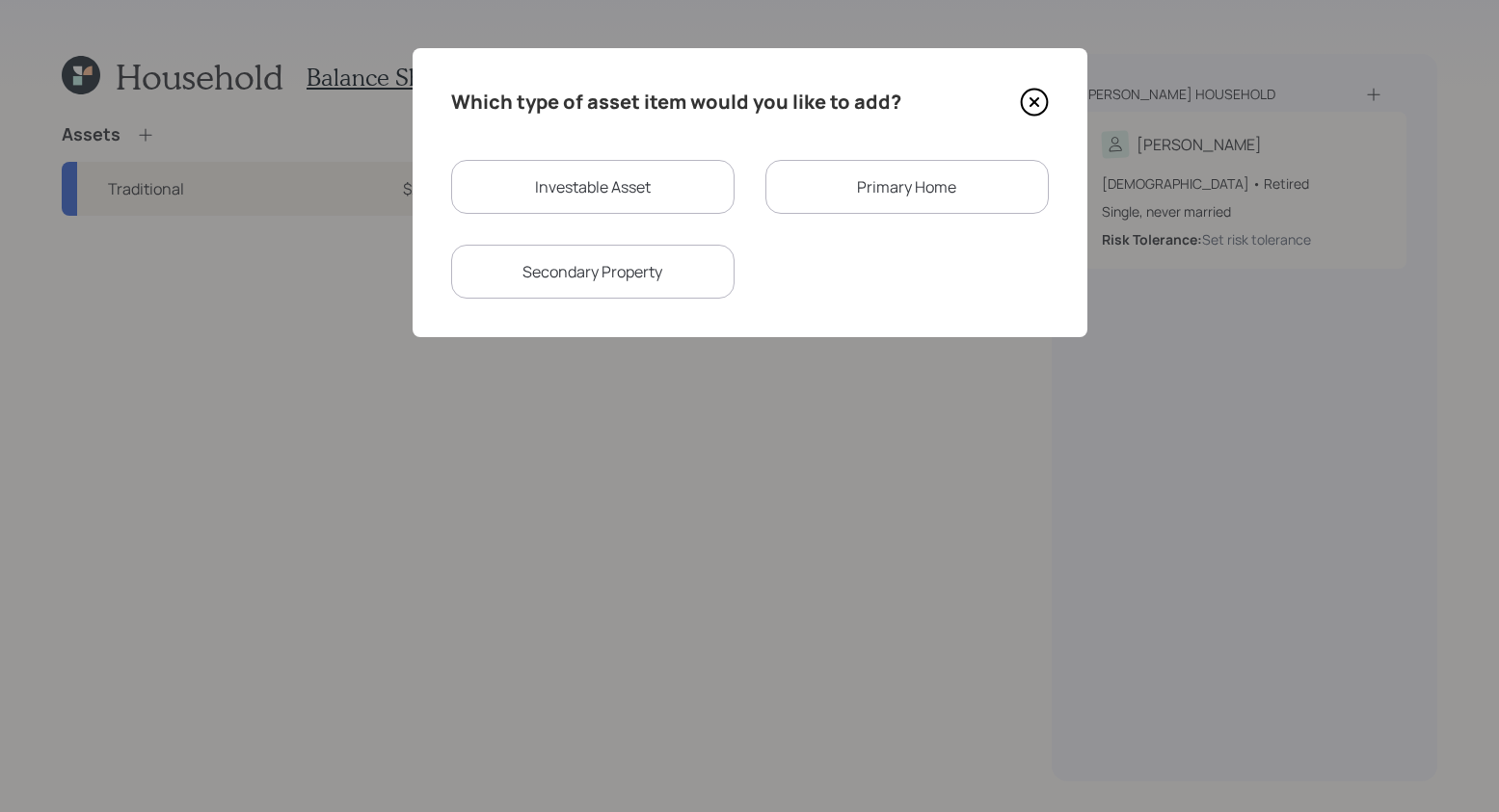
click at [808, 169] on div "Primary Home" at bounding box center [906, 187] width 283 height 54
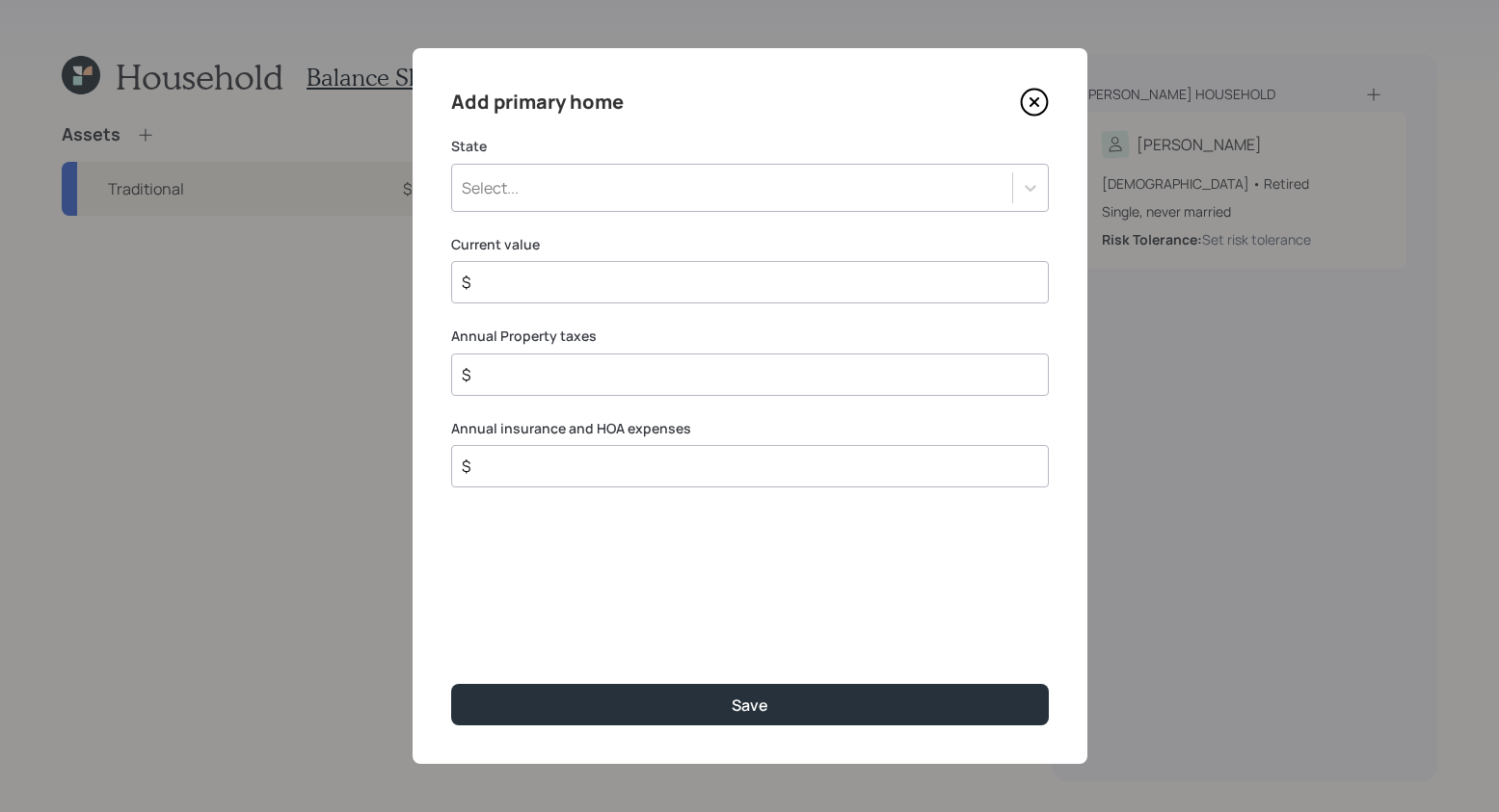
click at [664, 182] on div "Select..." at bounding box center [731, 188] width 560 height 33
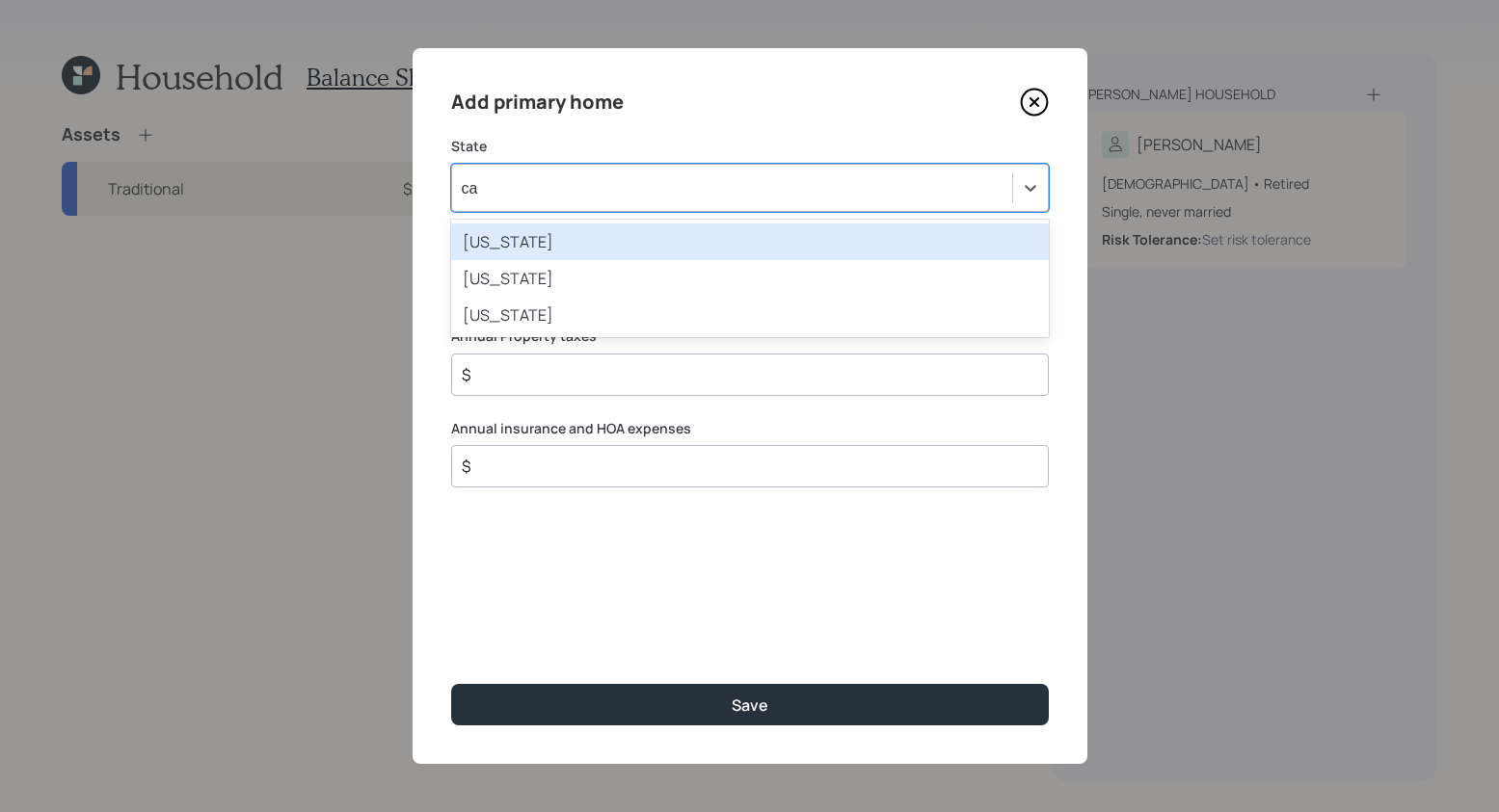
type input "cal"
click at [673, 244] on div "[US_STATE]" at bounding box center [750, 242] width 598 height 37
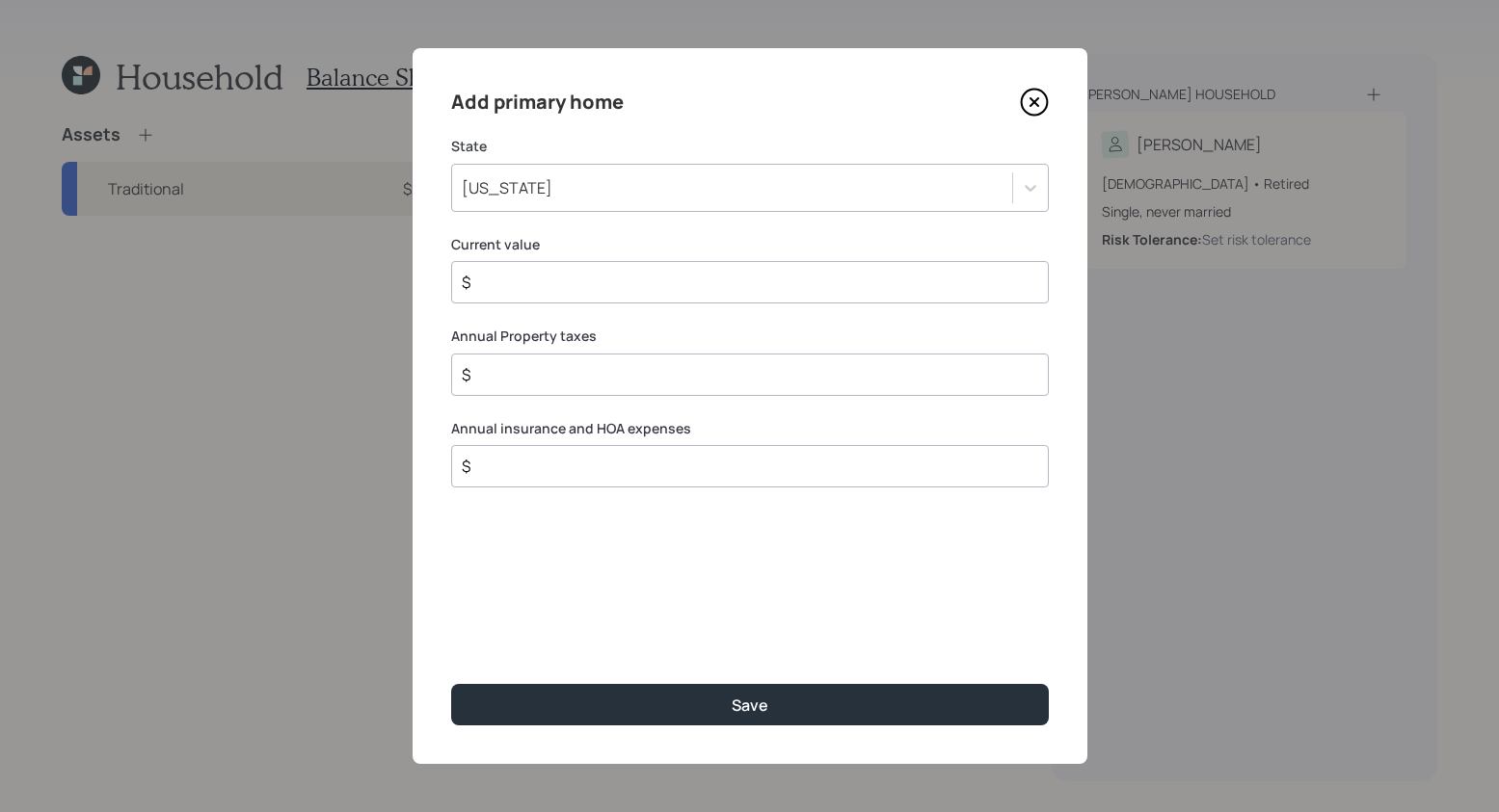
click at [619, 264] on div "$" at bounding box center [750, 282] width 598 height 43
click at [620, 276] on input "$" at bounding box center [742, 282] width 565 height 23
type input "$ 1"
click at [563, 364] on input "$" at bounding box center [742, 375] width 565 height 23
type input "$ 1"
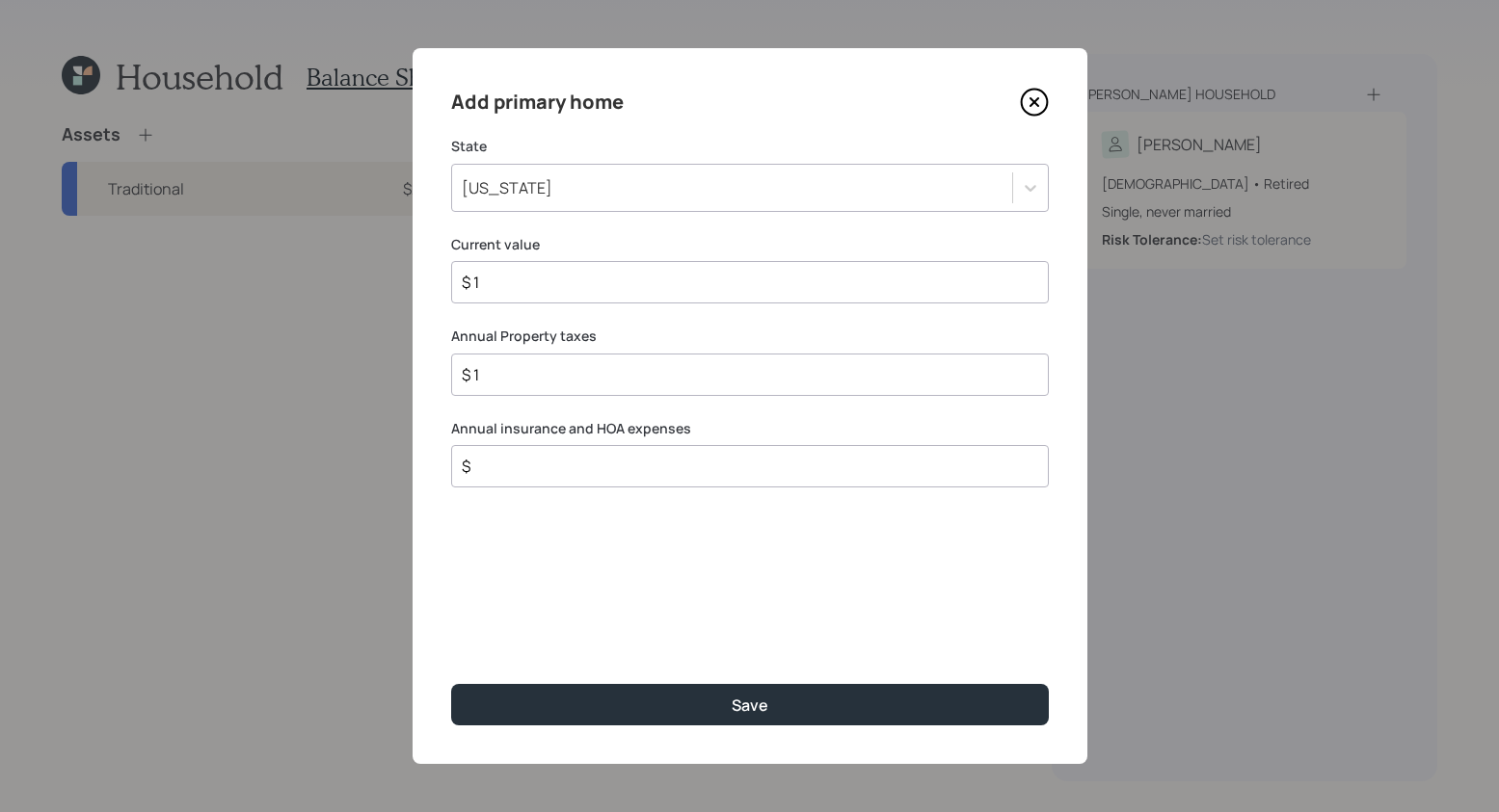
click at [549, 472] on input "$" at bounding box center [742, 466] width 565 height 23
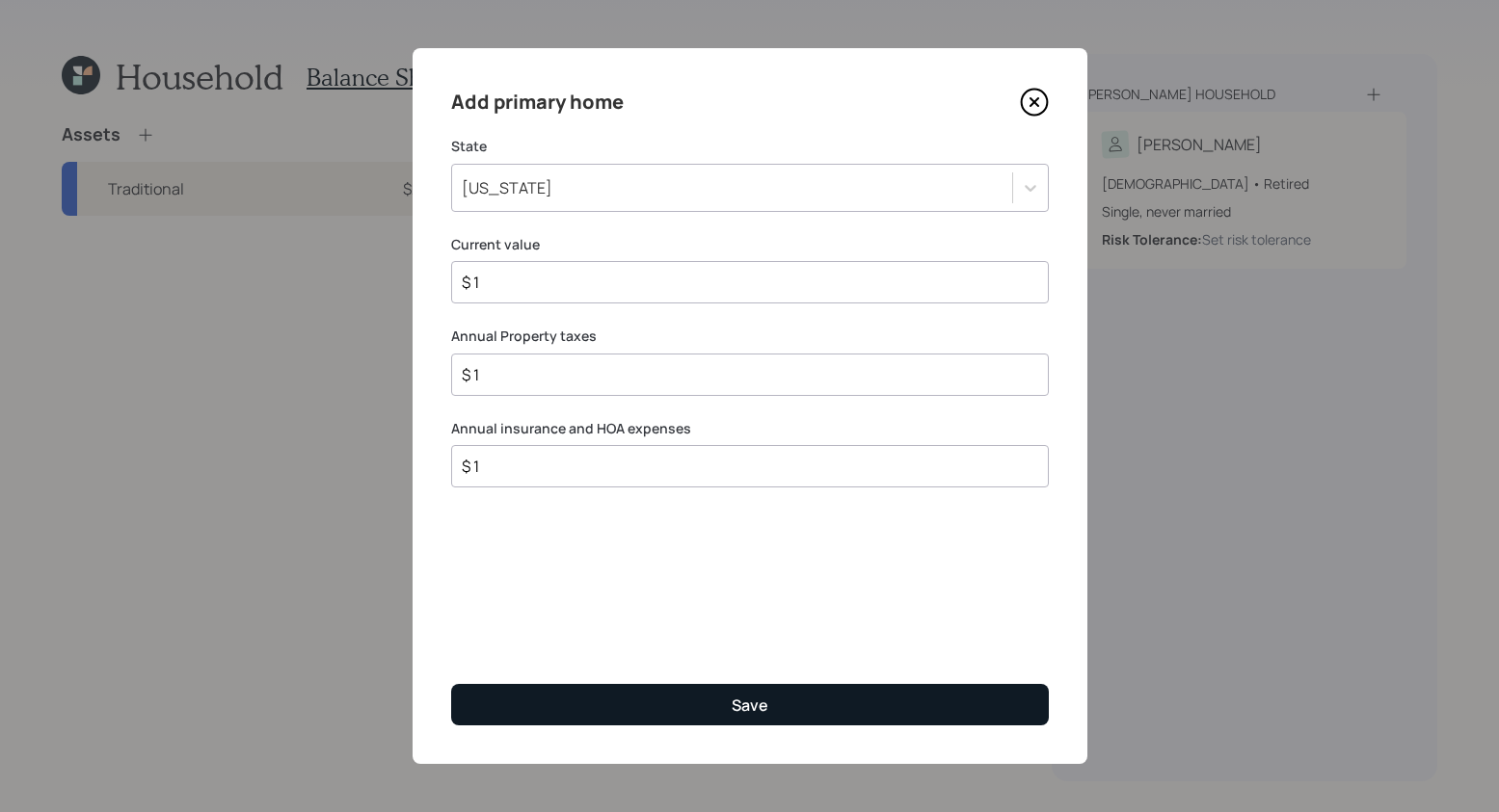
type input "$ 1"
drag, startPoint x: 823, startPoint y: 692, endPoint x: 807, endPoint y: 694, distance: 16.1
click at [824, 692] on button "Save" at bounding box center [750, 705] width 598 height 42
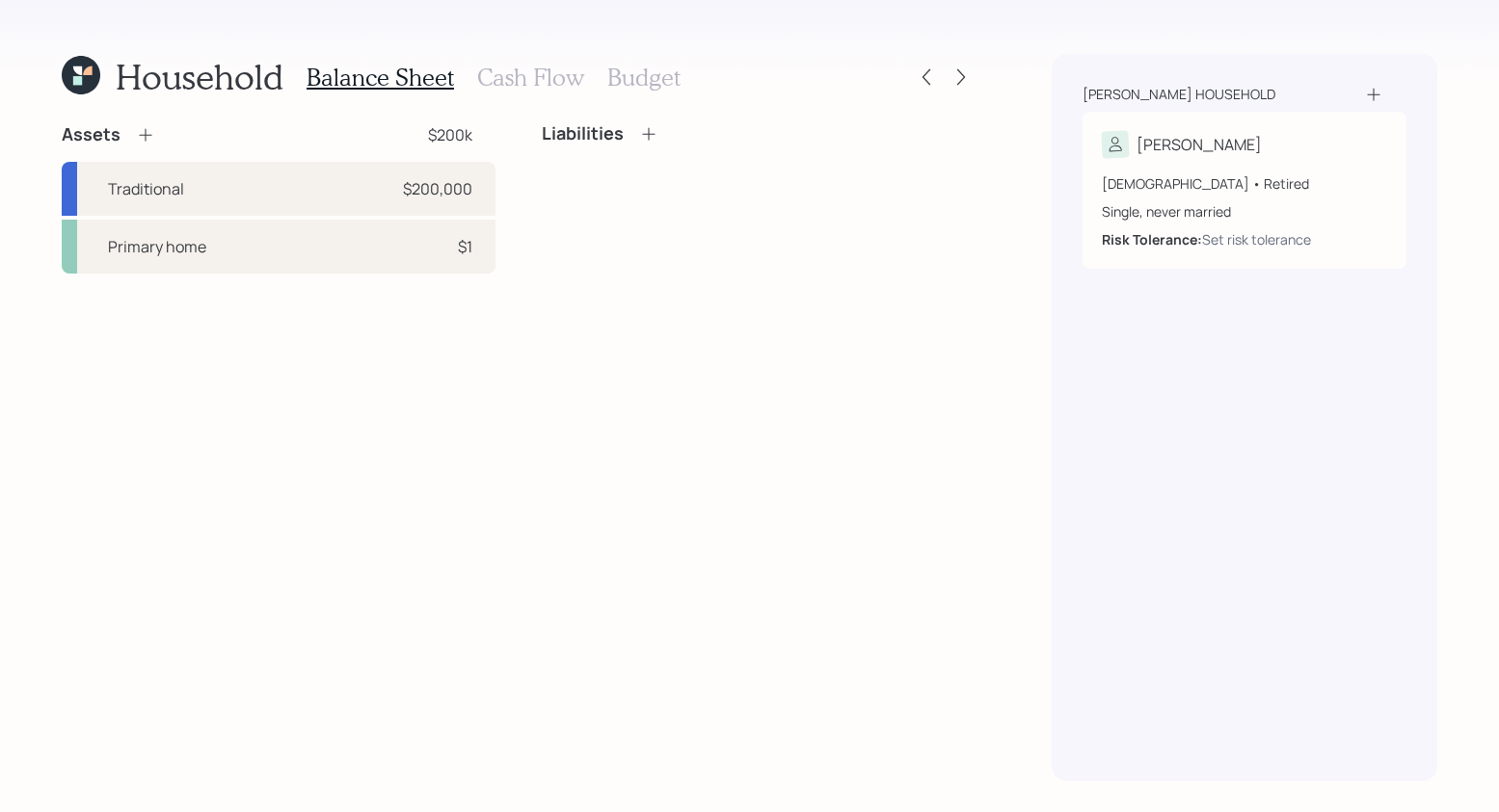
click at [639, 129] on icon at bounding box center [649, 134] width 19 height 19
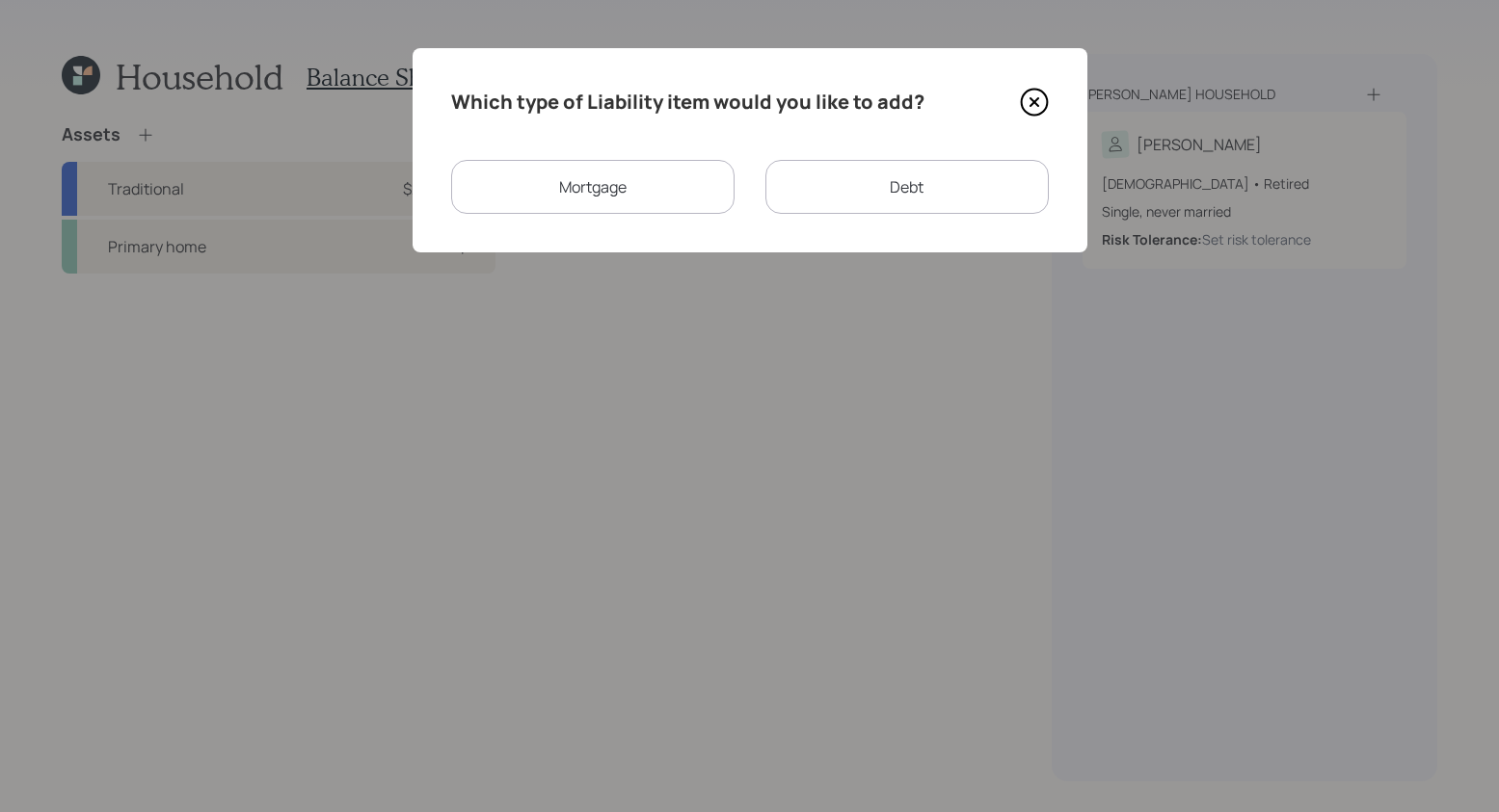
click at [683, 171] on div "Mortgage" at bounding box center [592, 187] width 283 height 54
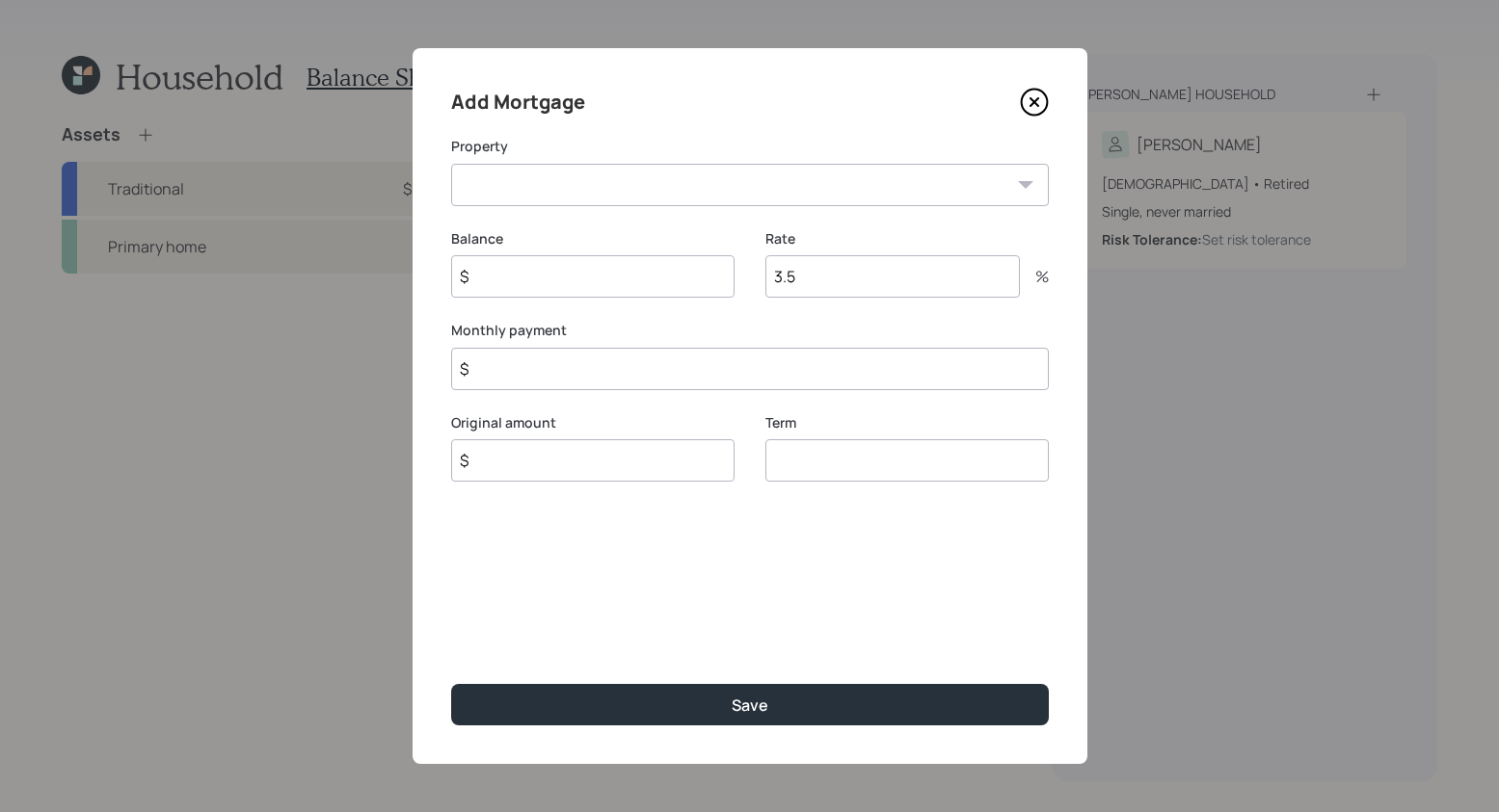
click at [695, 171] on select "CA Primary home" at bounding box center [750, 185] width 598 height 43
select select "c48b48f9-5235-47cc-b21a-f493613e9d13"
click at [451, 163] on select "CA Primary home" at bounding box center [750, 185] width 598 height 43
click at [603, 297] on input "$" at bounding box center [592, 276] width 283 height 43
type input "$ 150,000"
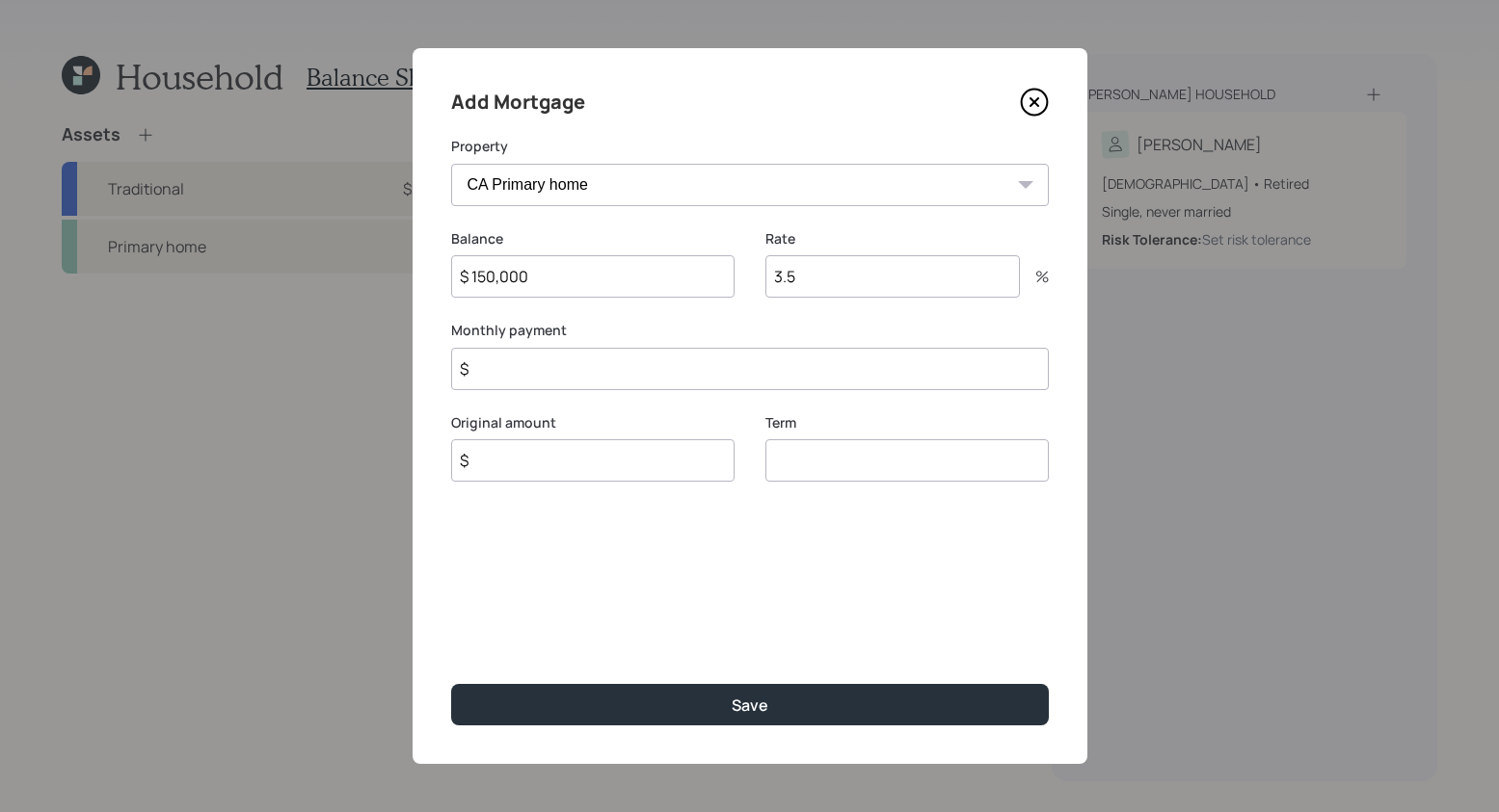
click at [880, 460] on input "number" at bounding box center [906, 460] width 283 height 43
type input "30"
click at [533, 361] on input "$" at bounding box center [750, 369] width 598 height 43
type input "$ 1"
click at [579, 453] on input "$" at bounding box center [592, 460] width 283 height 43
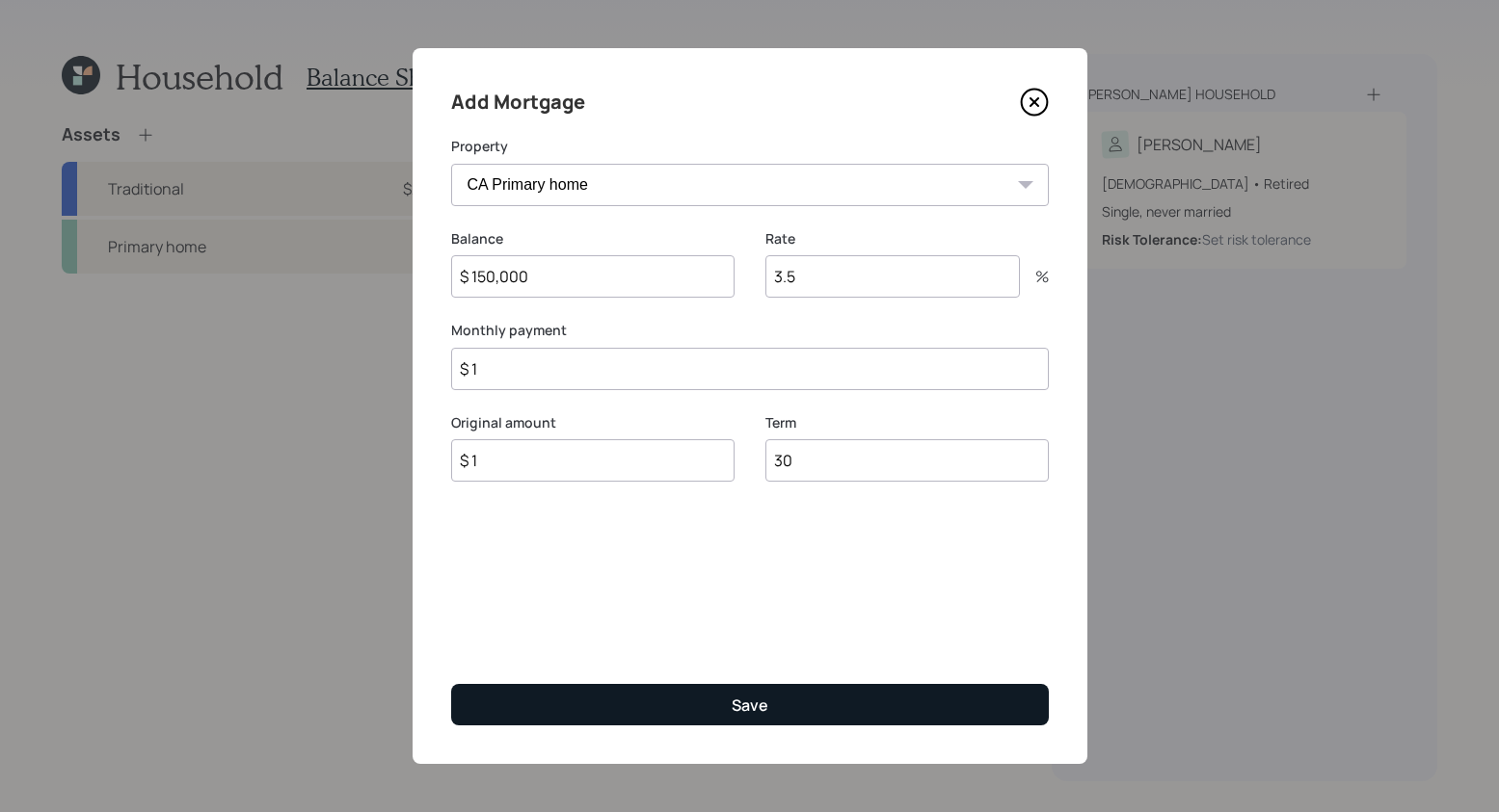
type input "$ 1"
click at [673, 718] on button "Save" at bounding box center [750, 705] width 598 height 42
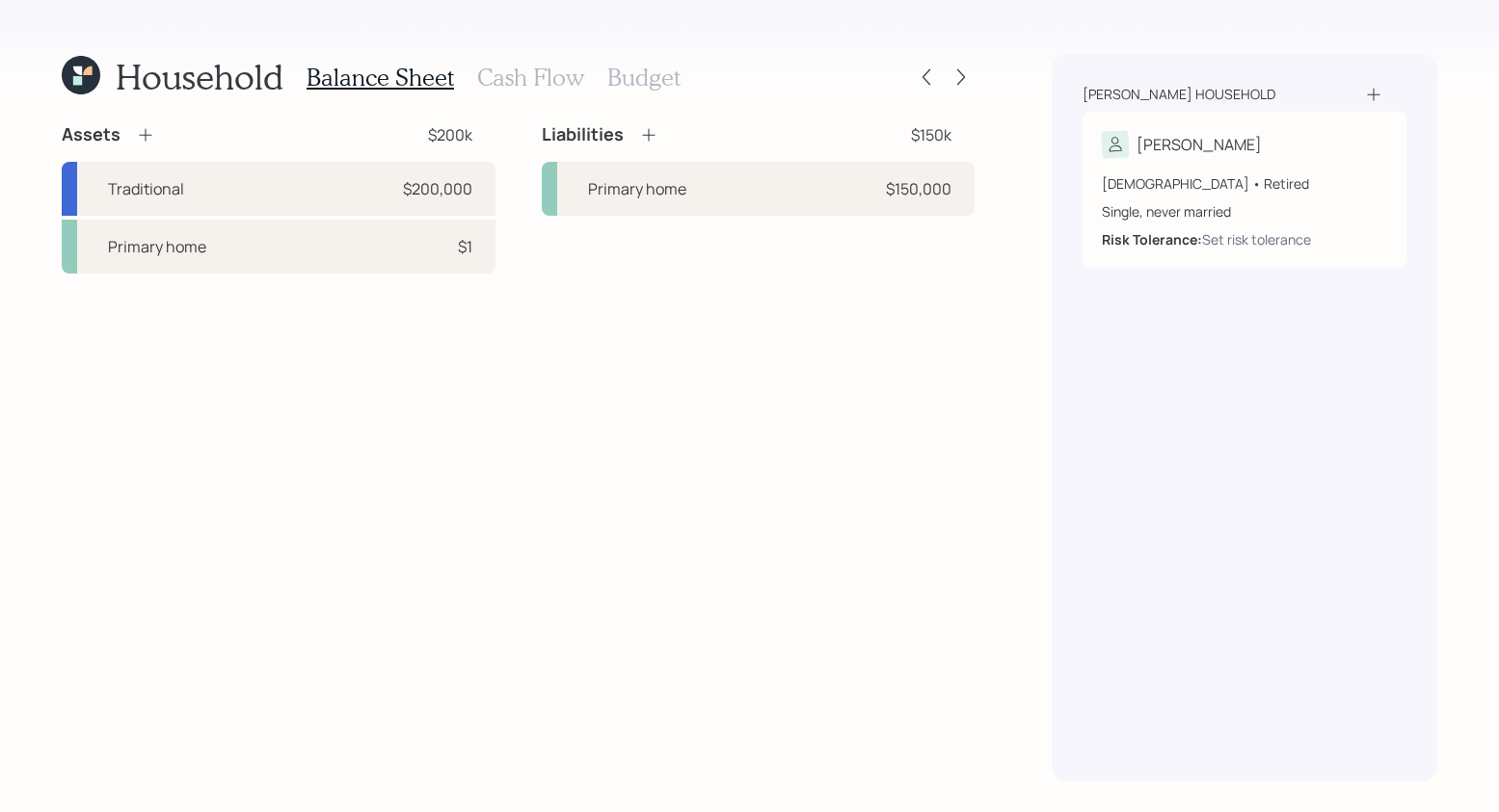
click at [546, 66] on h3 "Cash Flow" at bounding box center [530, 77] width 107 height 28
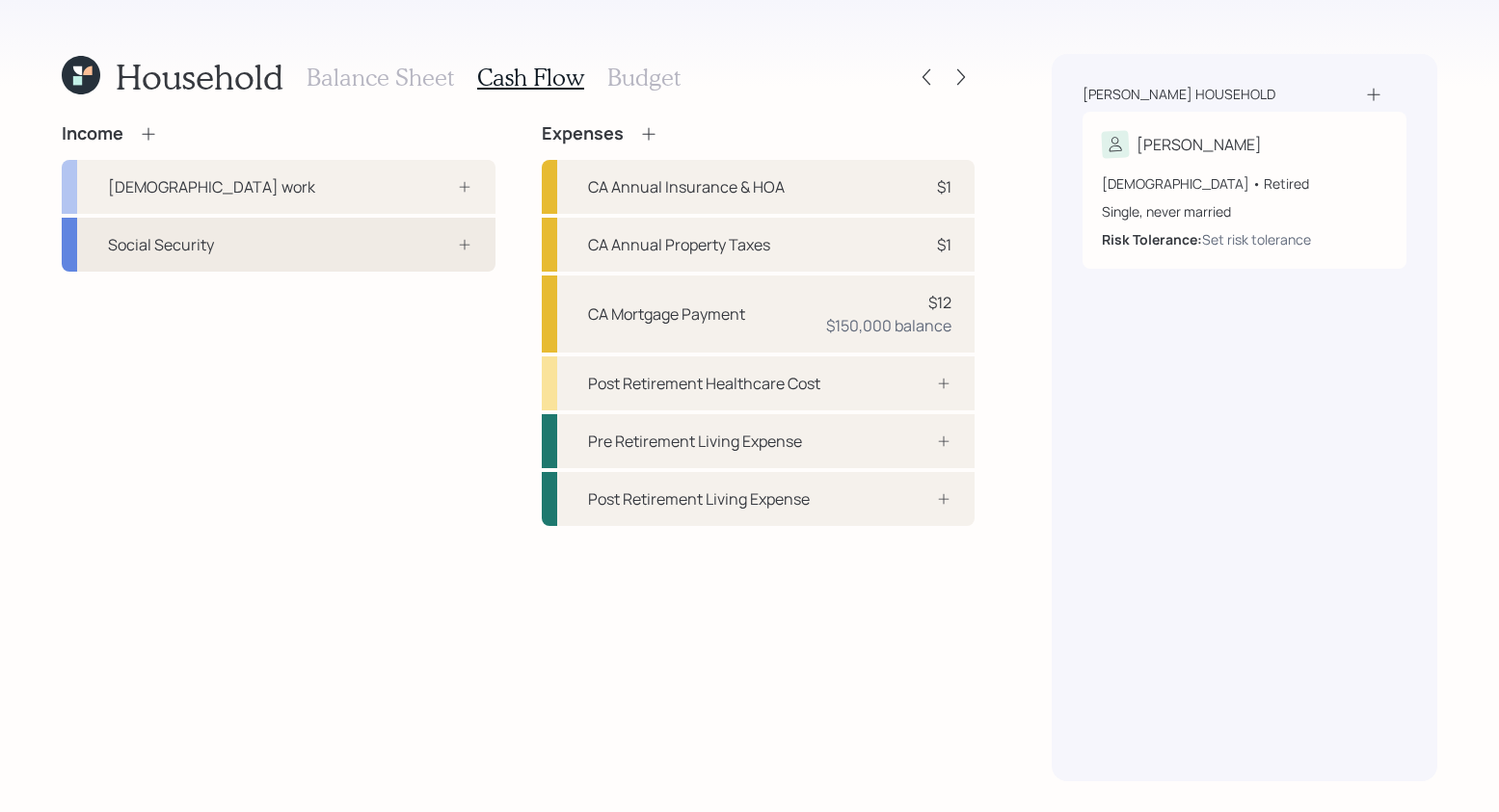
click at [172, 263] on div "Social Security" at bounding box center [279, 245] width 434 height 54
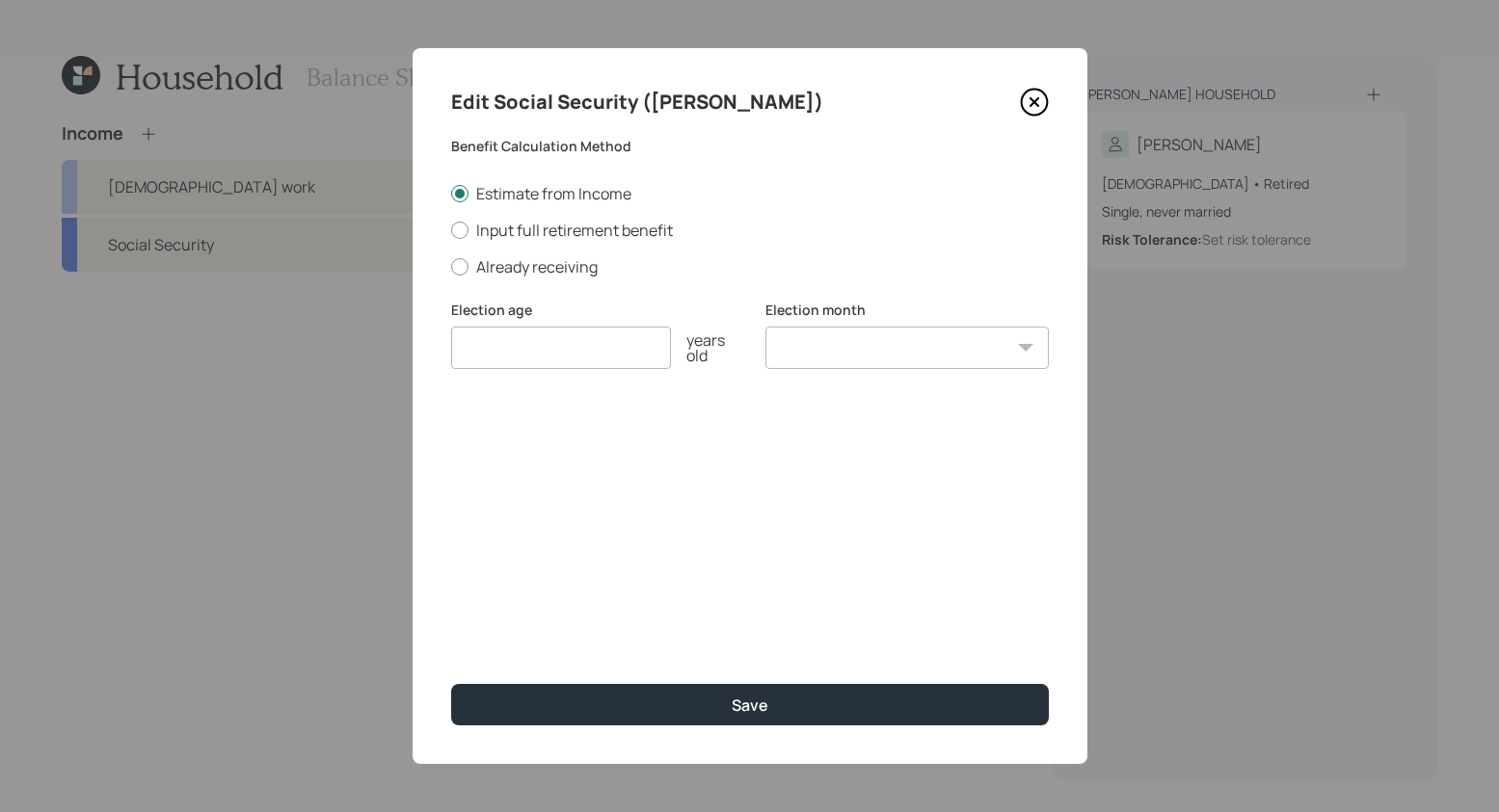
drag, startPoint x: 462, startPoint y: 262, endPoint x: 605, endPoint y: 296, distance: 147.0
click at [464, 262] on div at bounding box center [459, 267] width 17 height 17
click at [451, 266] on input "Already receiving" at bounding box center [450, 266] width 1 height 1
radio input "true"
click at [621, 324] on div "Election age years old" at bounding box center [592, 335] width 283 height 70
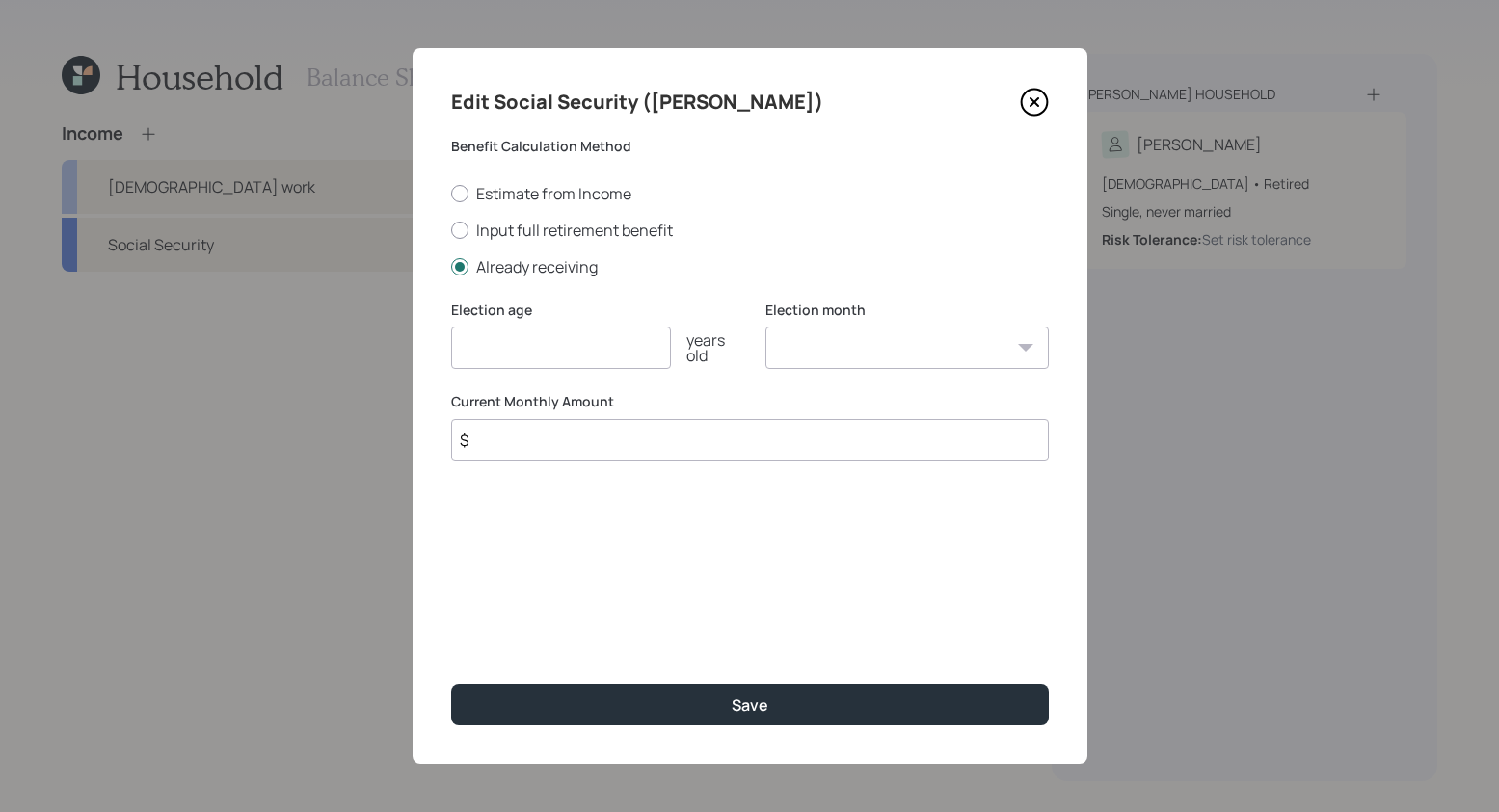
click at [611, 336] on input "number" at bounding box center [560, 348] width 220 height 43
type input "67"
click at [903, 334] on select "January February March April May June July August September October November De…" at bounding box center [906, 348] width 283 height 43
select select "1"
click at [765, 327] on select "January February March April May June July August September October November De…" at bounding box center [906, 348] width 283 height 43
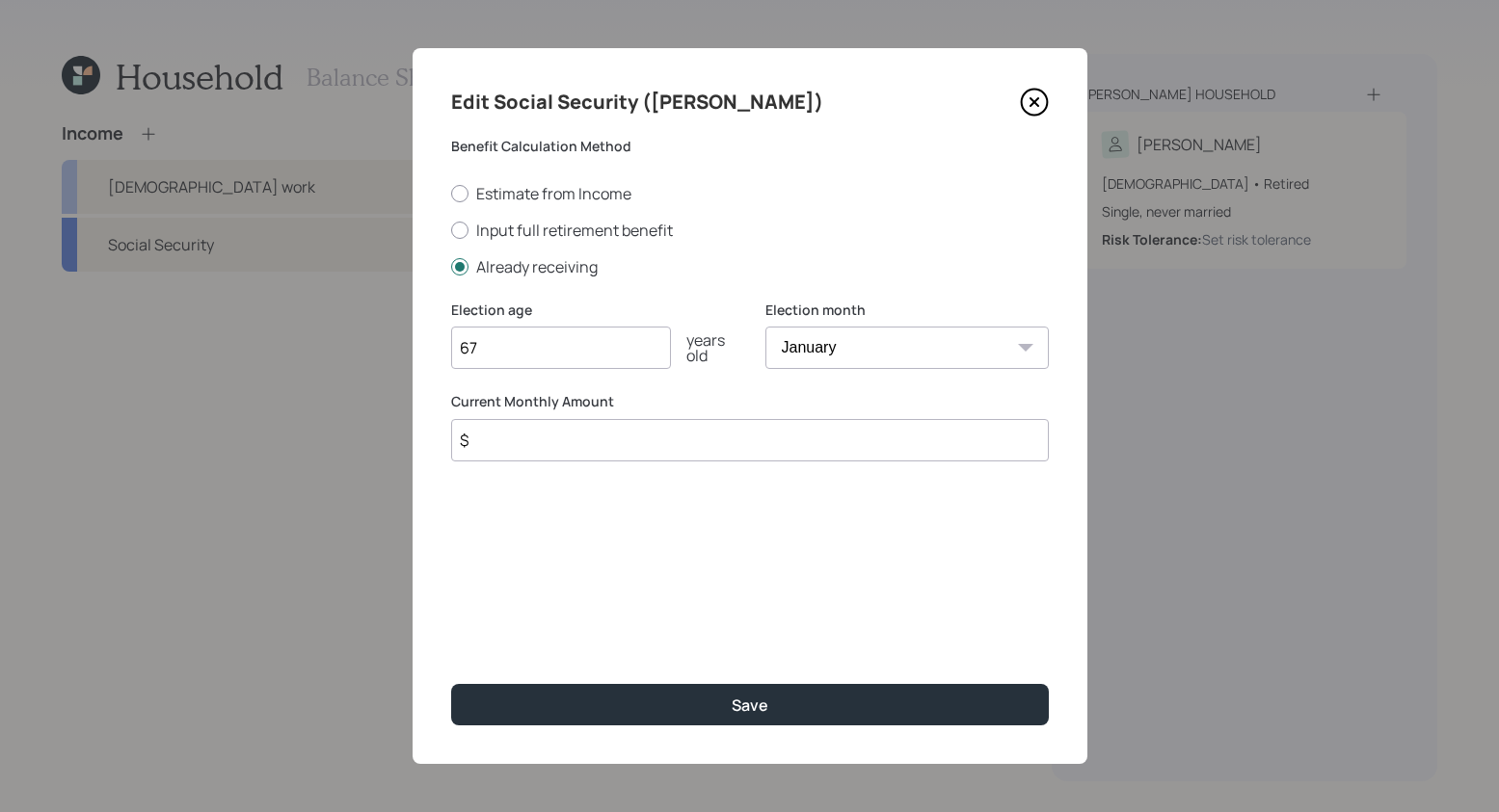
click at [620, 448] on input "$" at bounding box center [750, 441] width 598 height 43
type input "$ 2,500"
click at [815, 726] on div "Edit Social Security ([PERSON_NAME]) Benefit Calculation Method Estimate from I…" at bounding box center [750, 406] width 675 height 716
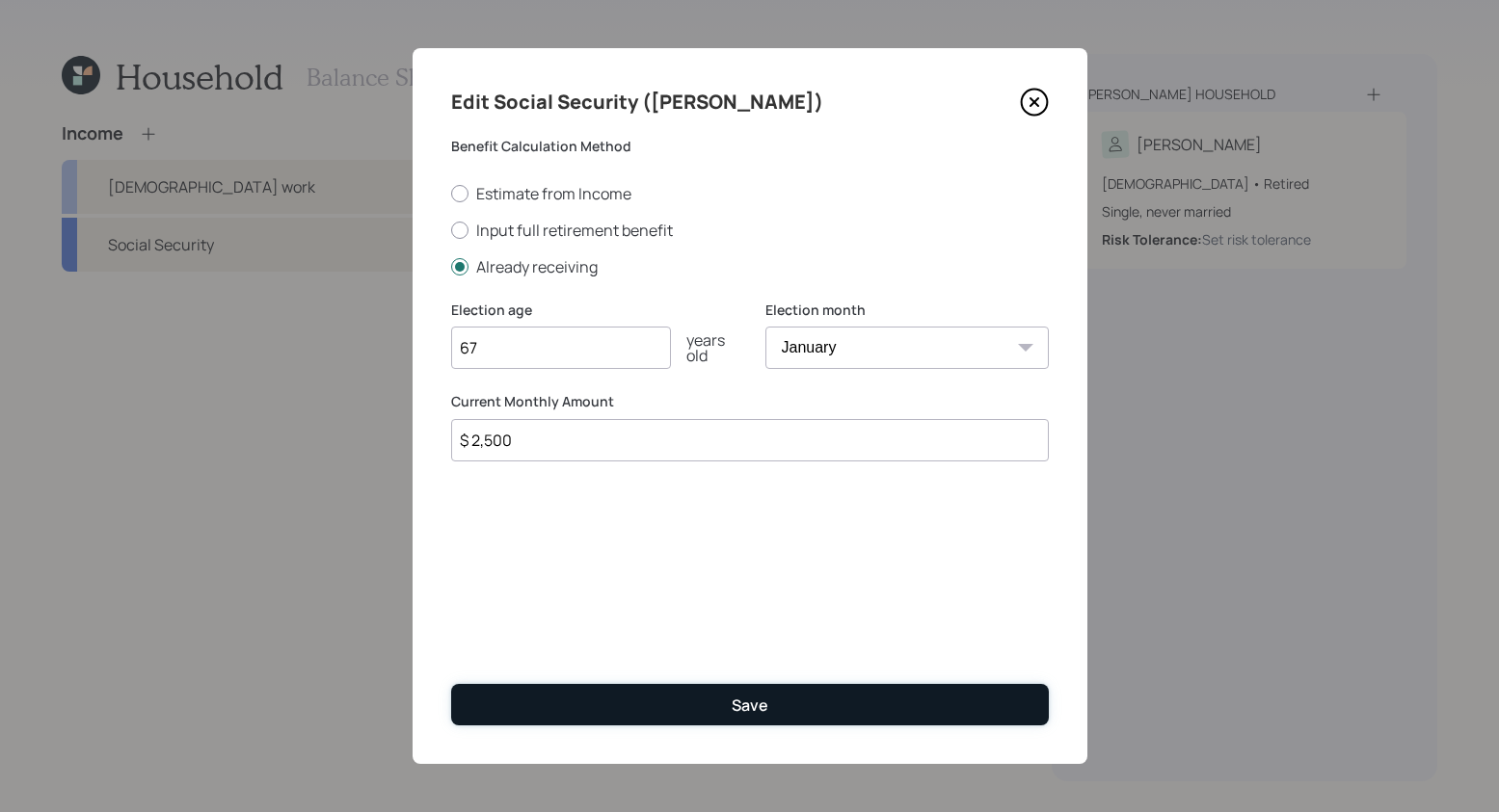
click at [816, 716] on button "Save" at bounding box center [750, 705] width 598 height 42
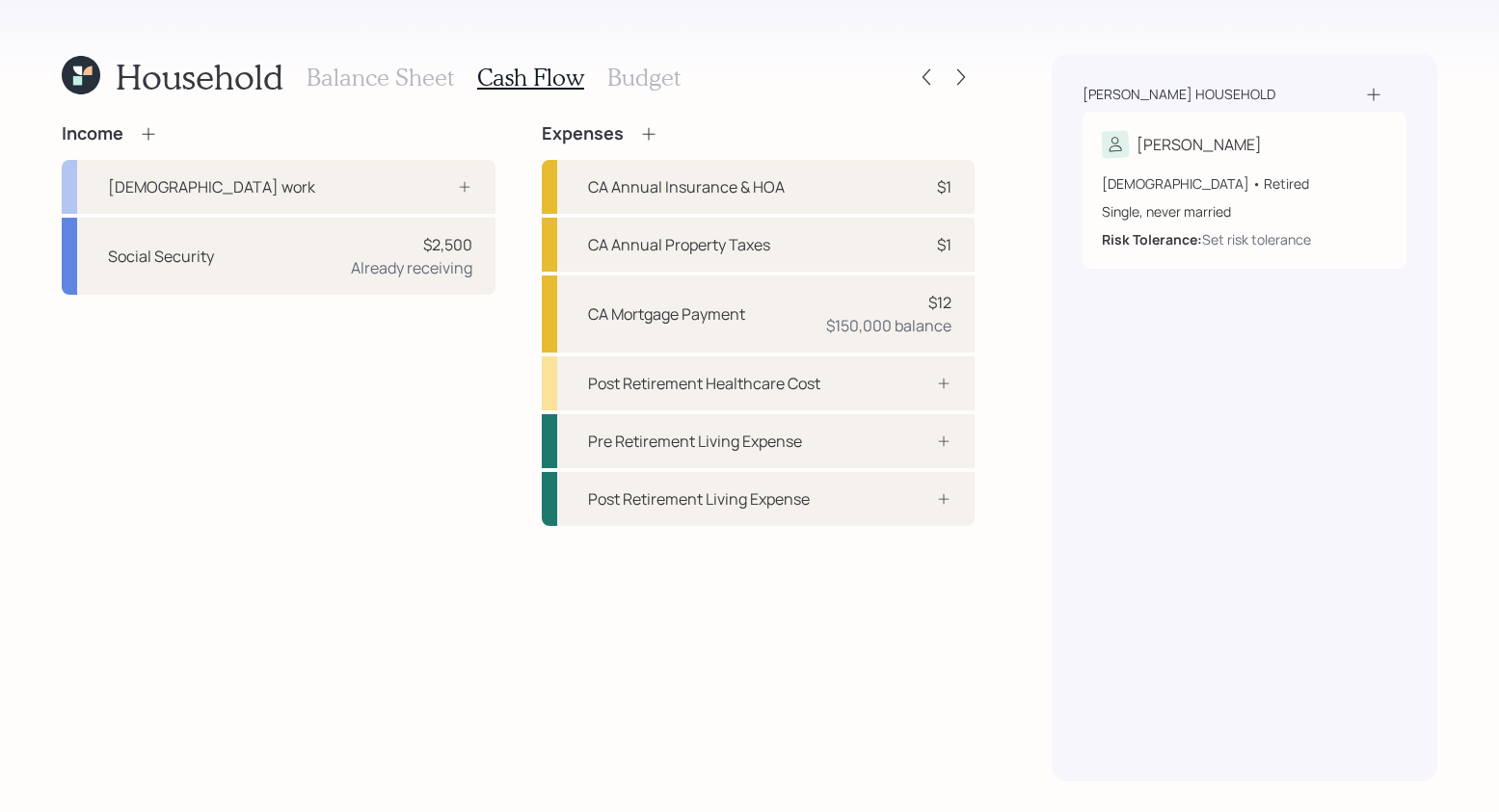
click at [155, 133] on icon at bounding box center [149, 134] width 19 height 19
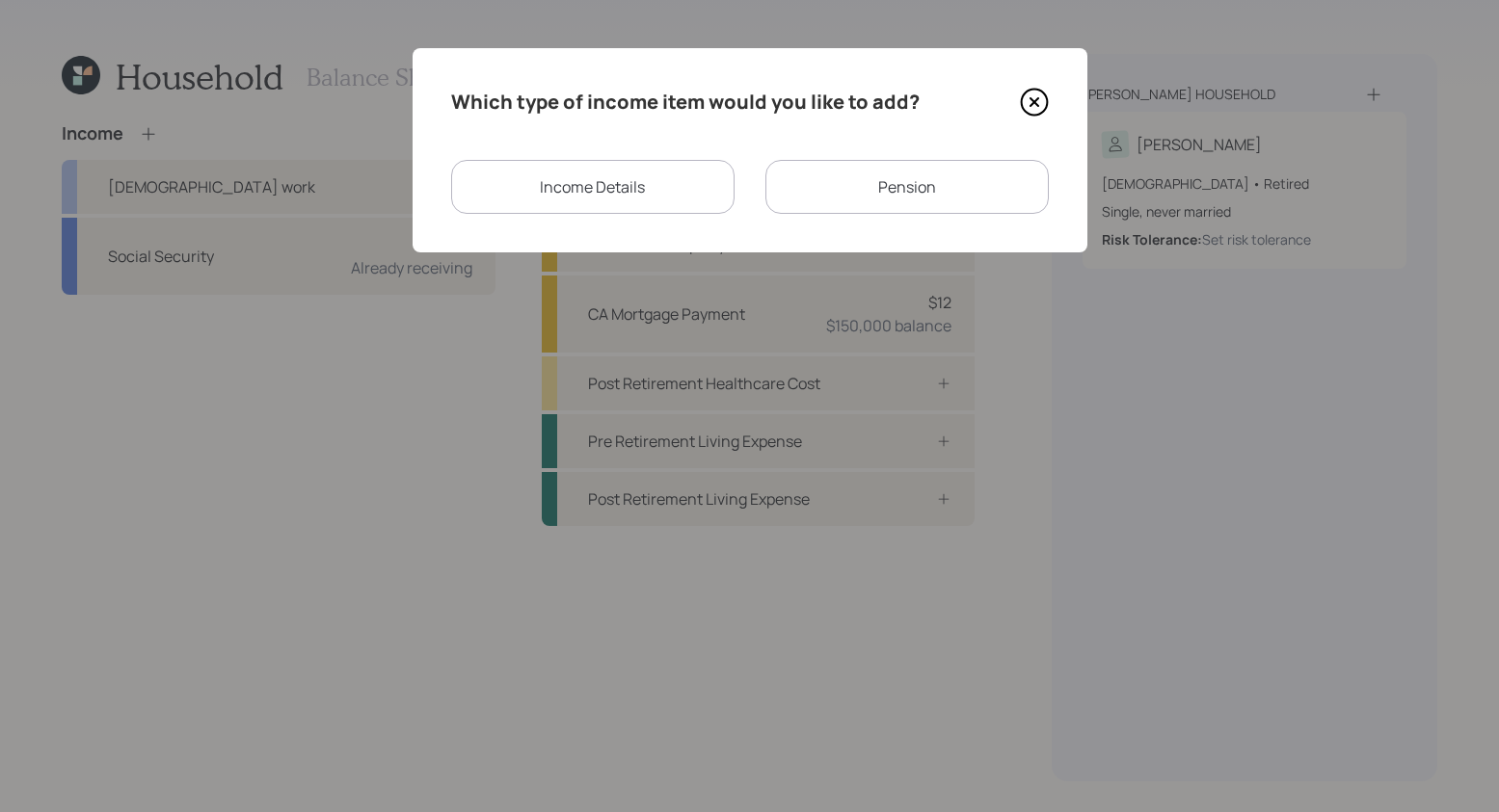
click at [820, 192] on div "Pension" at bounding box center [906, 187] width 283 height 54
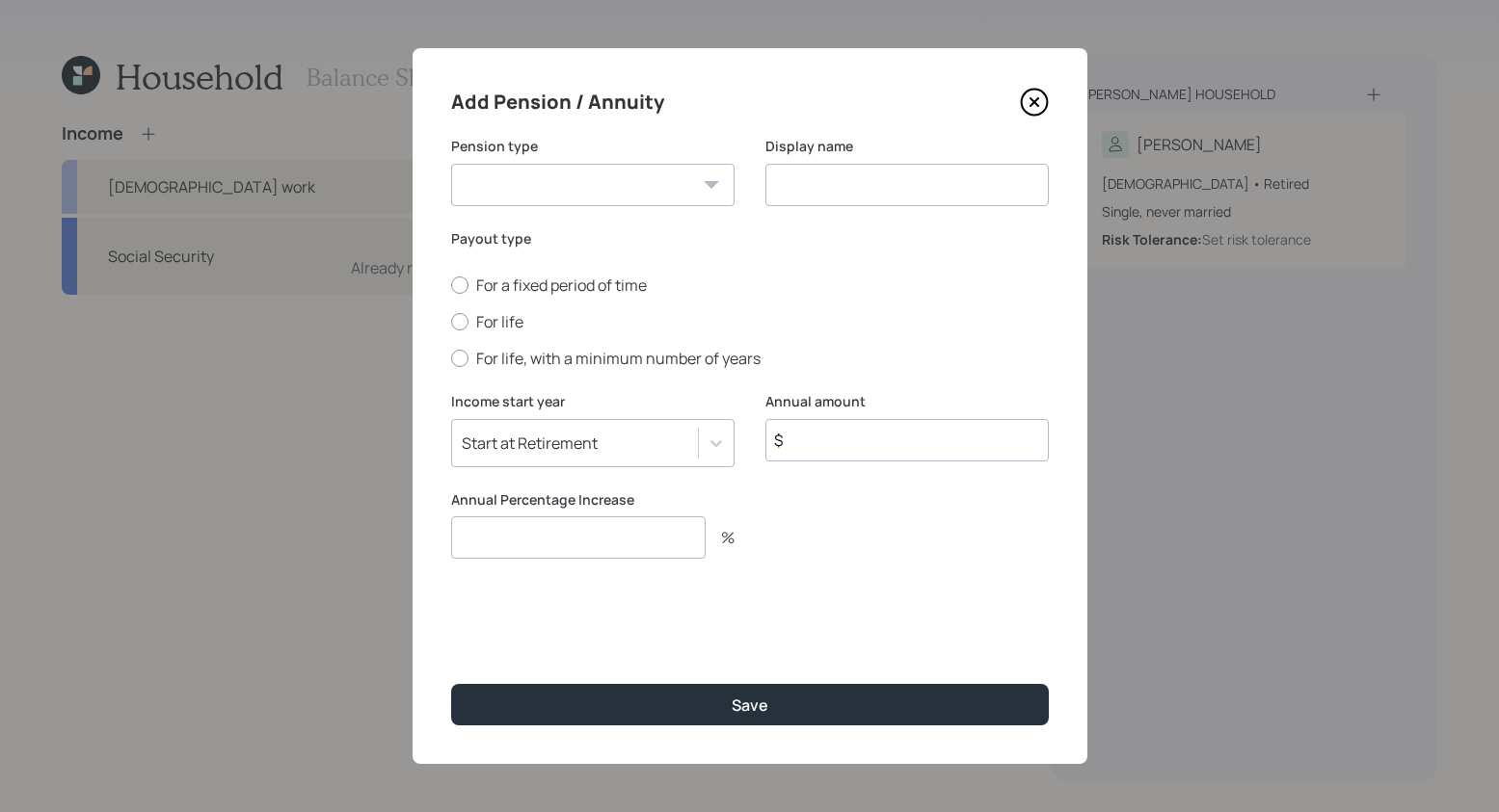
click at [584, 179] on select "Pension Annuity" at bounding box center [592, 185] width 283 height 43
select select "pension"
click at [451, 163] on select "Pension Annuity" at bounding box center [592, 185] width 283 height 43
click at [807, 188] on input at bounding box center [906, 185] width 283 height 43
type input "Pension"
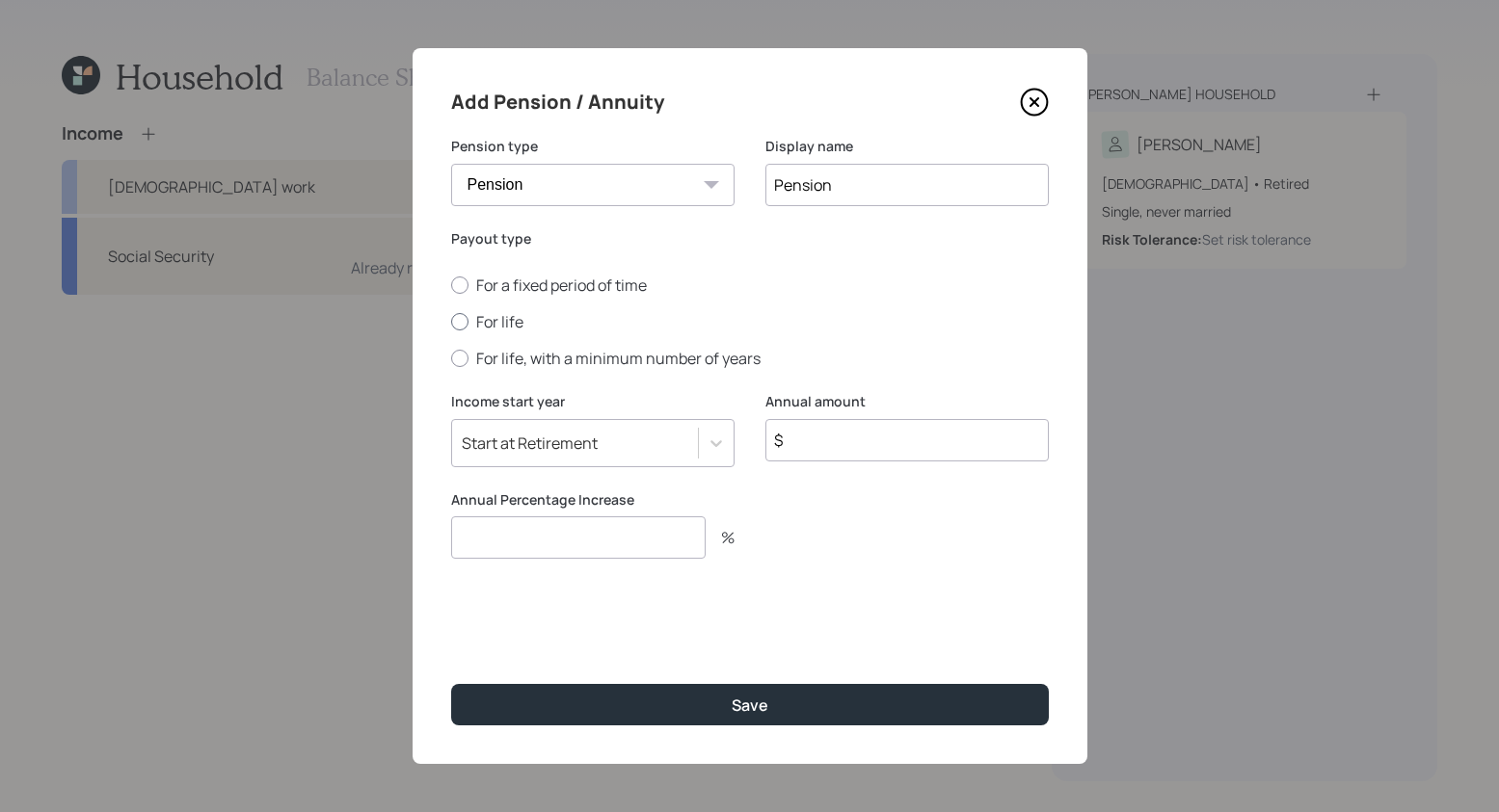
click at [474, 332] on label "For life" at bounding box center [750, 322] width 598 height 21
click at [451, 323] on input "For life" at bounding box center [450, 322] width 1 height 1
radio input "true"
click at [873, 442] on input "$" at bounding box center [906, 441] width 283 height 43
type input "$ 72,000"
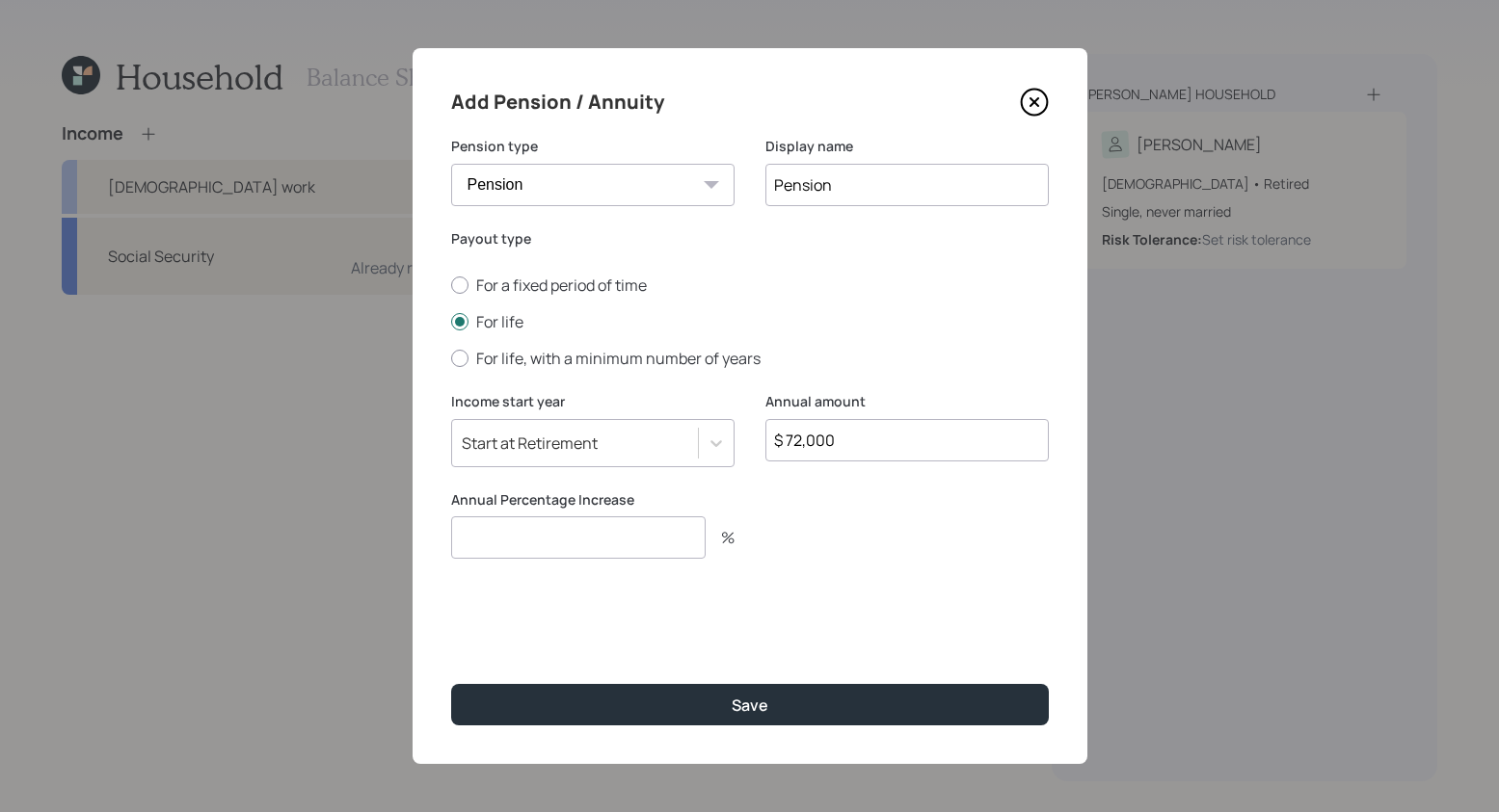
click at [591, 535] on input "number" at bounding box center [577, 537] width 254 height 43
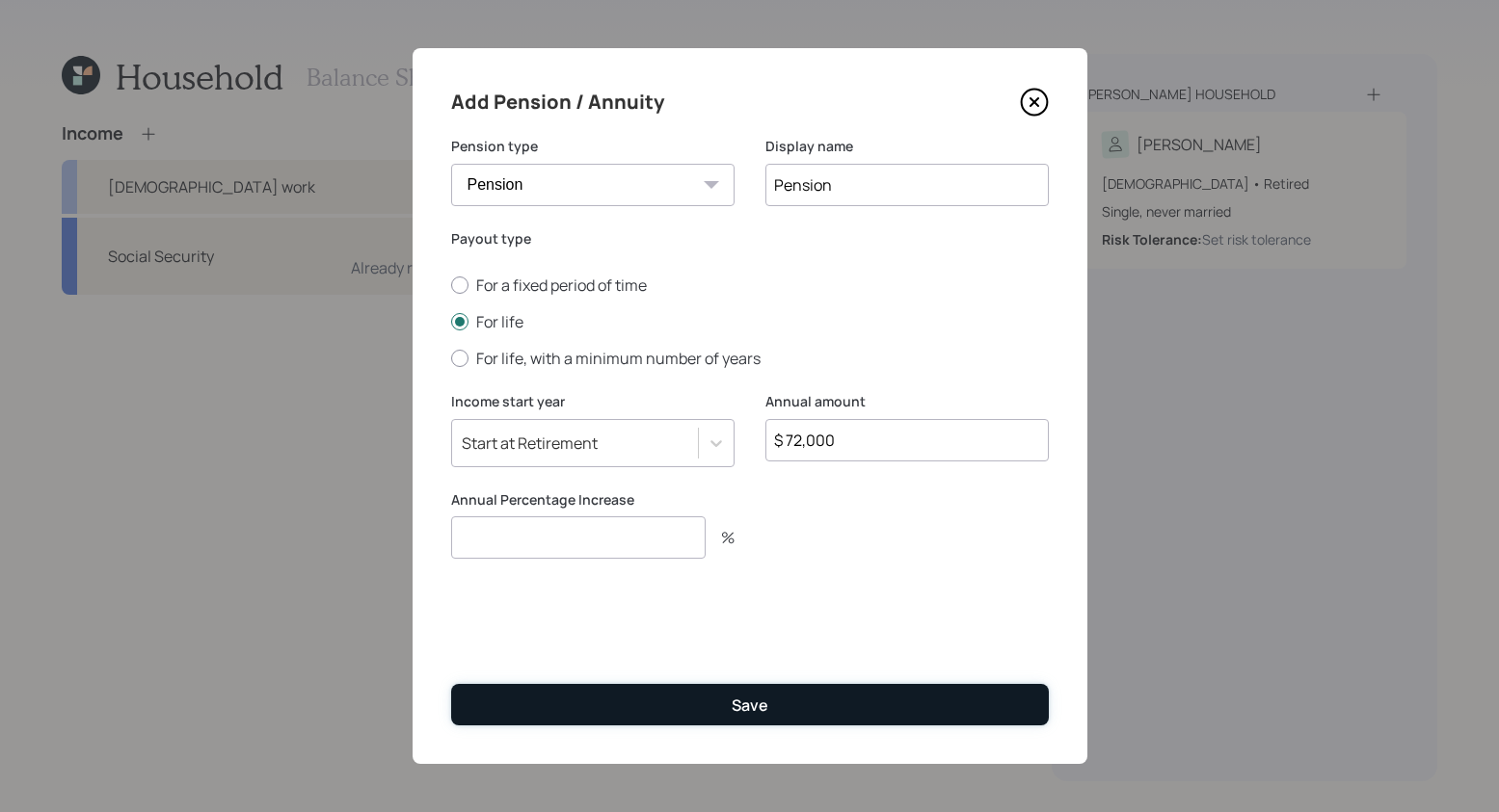
click at [789, 688] on button "Save" at bounding box center [750, 705] width 598 height 42
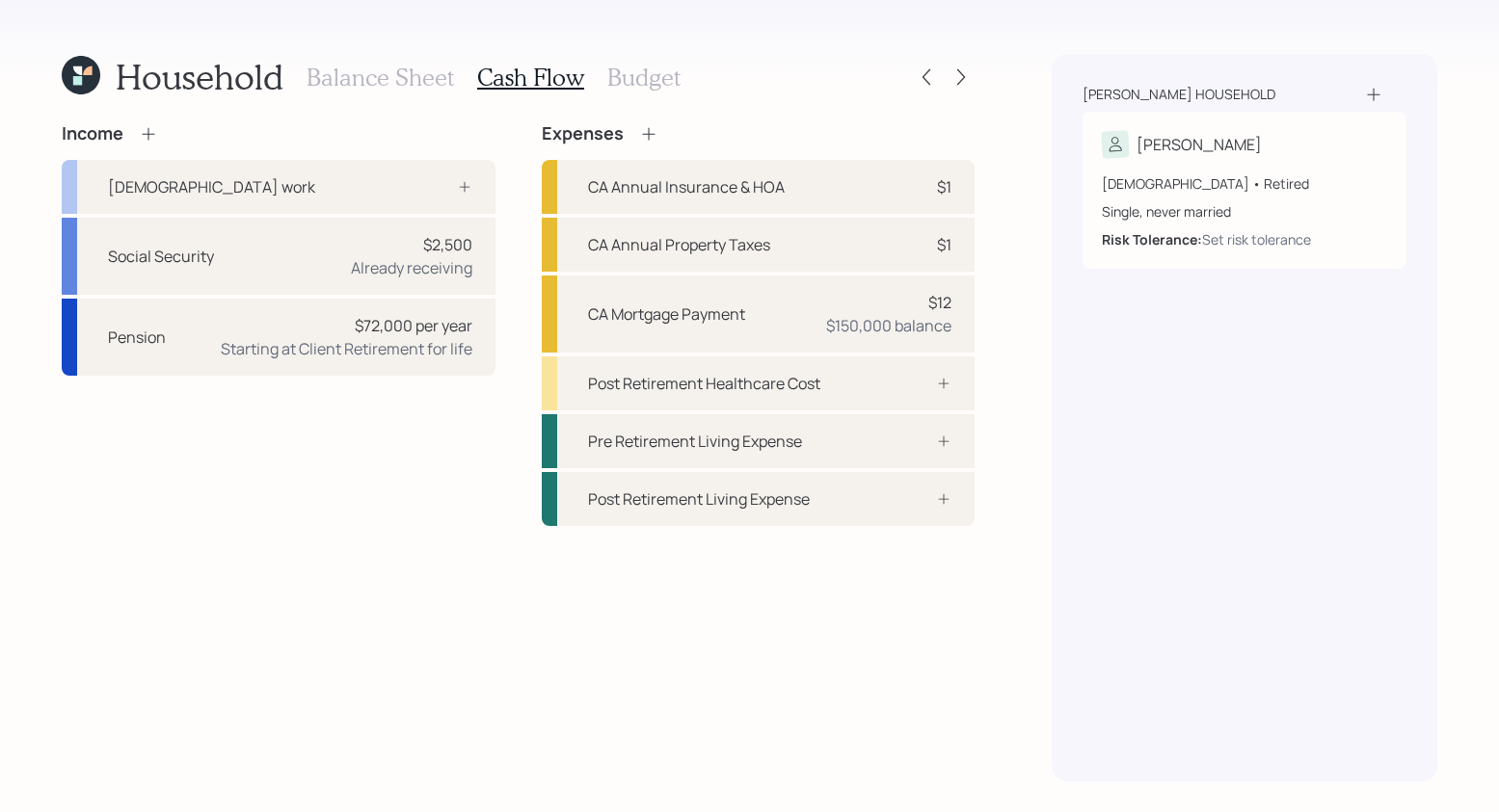
click at [384, 72] on h3 "Balance Sheet" at bounding box center [380, 77] width 147 height 28
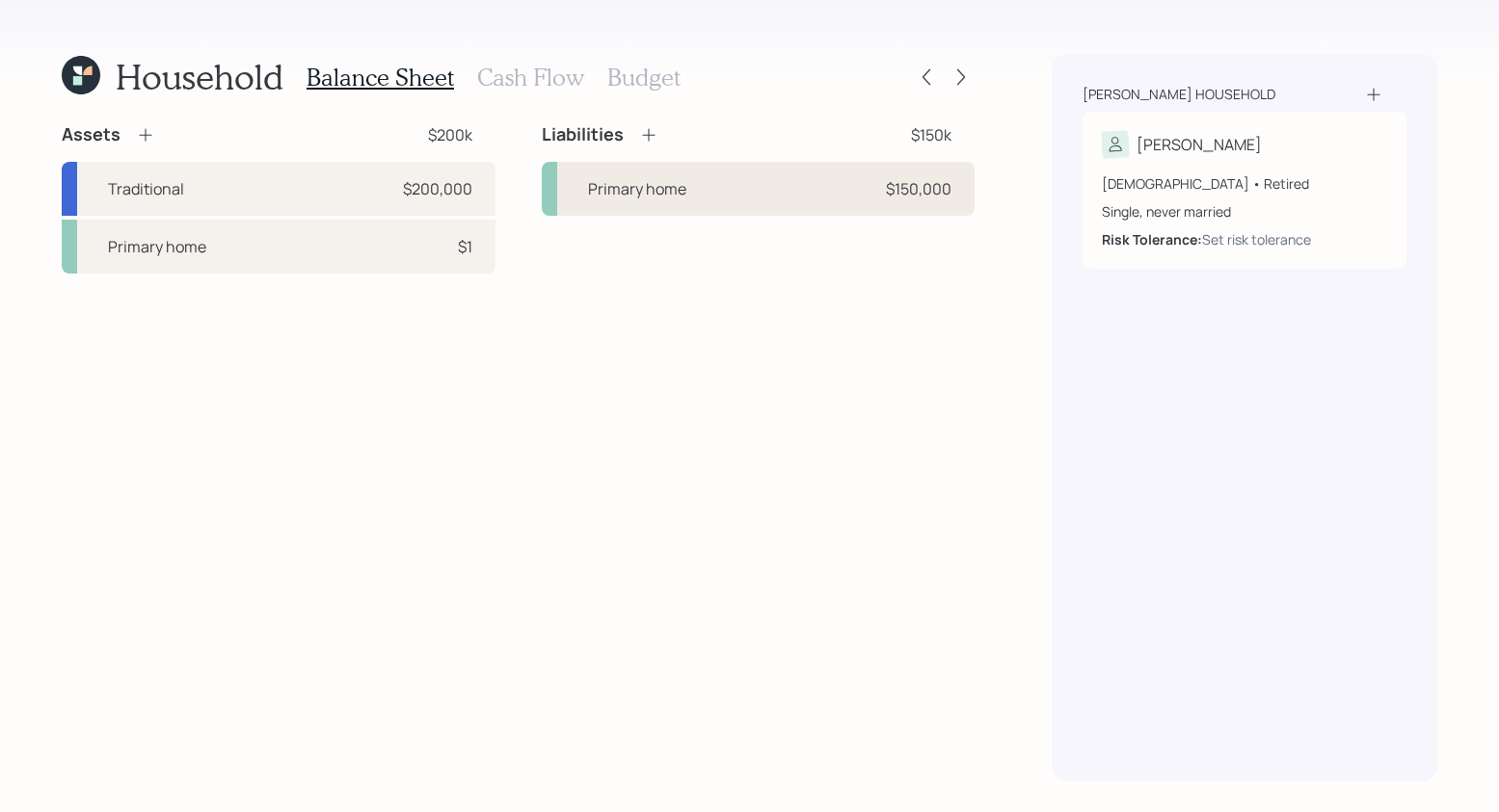
click at [750, 211] on div "Primary home $150,000" at bounding box center [758, 188] width 434 height 54
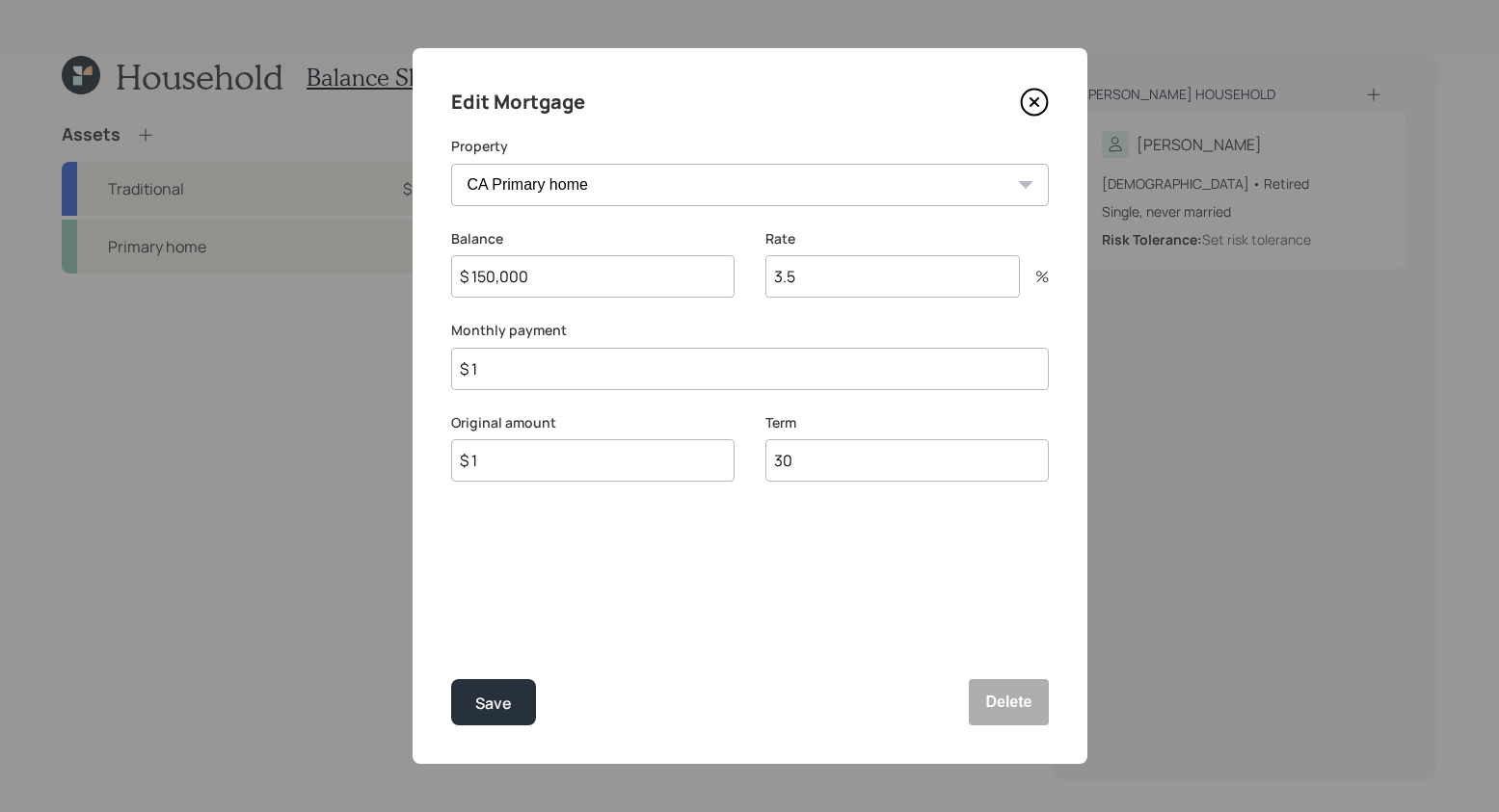
click at [622, 368] on input "$ 1" at bounding box center [750, 369] width 598 height 43
type input "$ 0"
click at [560, 468] on input "$ 1" at bounding box center [592, 460] width 283 height 43
type input "$ 150,000"
click at [516, 710] on button "Save" at bounding box center [493, 703] width 85 height 46
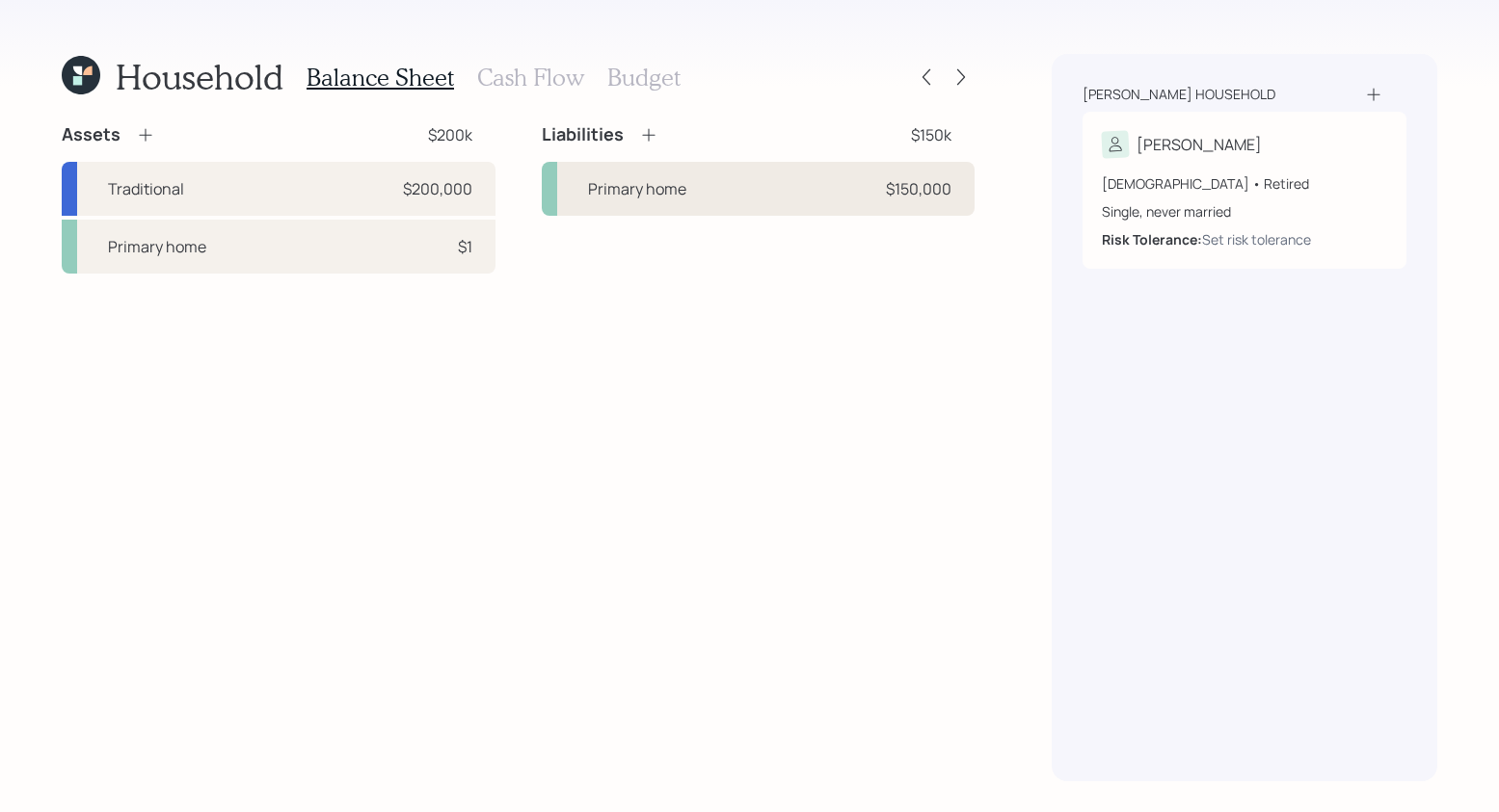
click at [694, 191] on div "Primary home $150,000" at bounding box center [758, 188] width 434 height 54
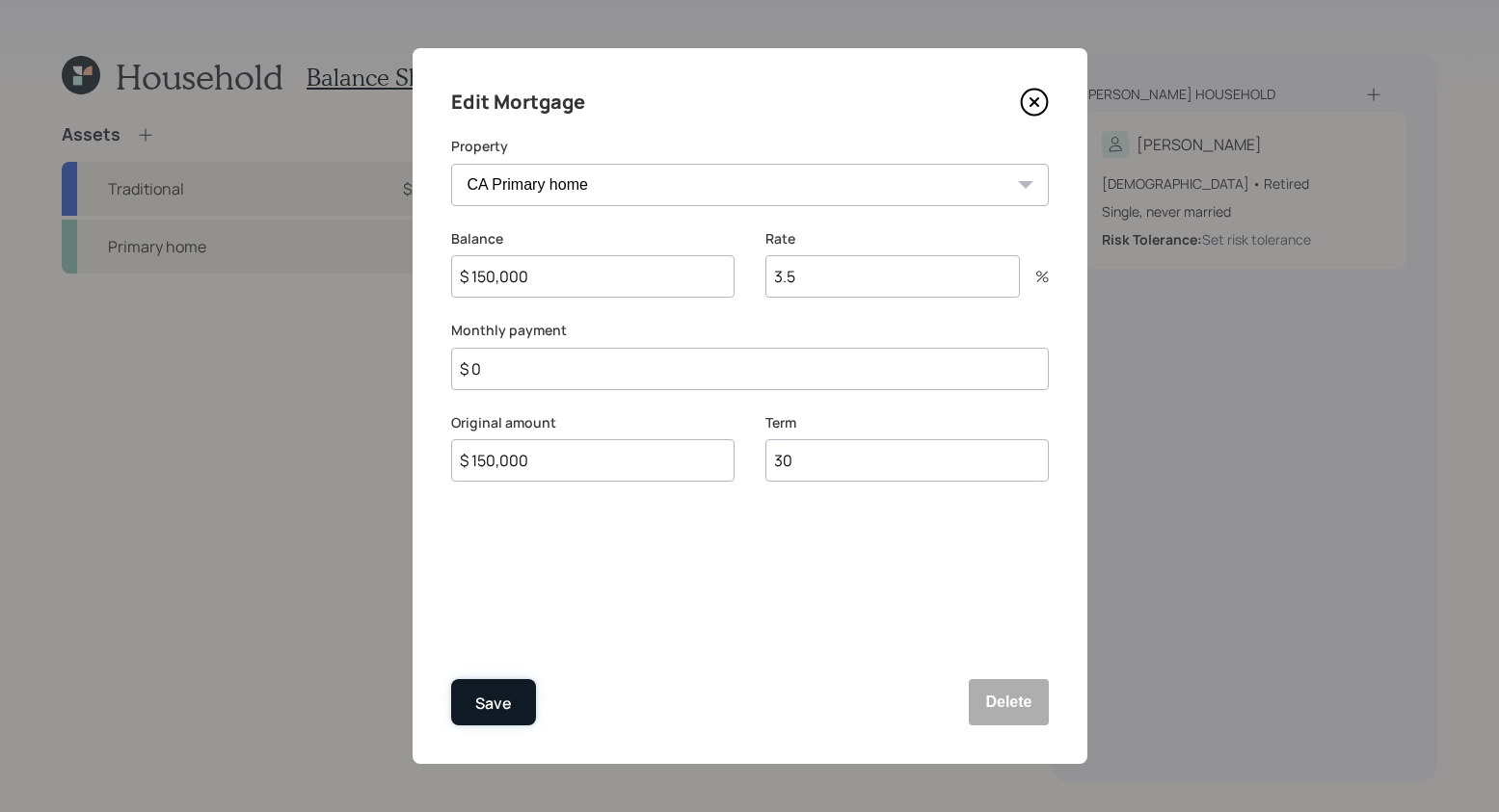
click at [481, 698] on div "Save" at bounding box center [493, 704] width 37 height 26
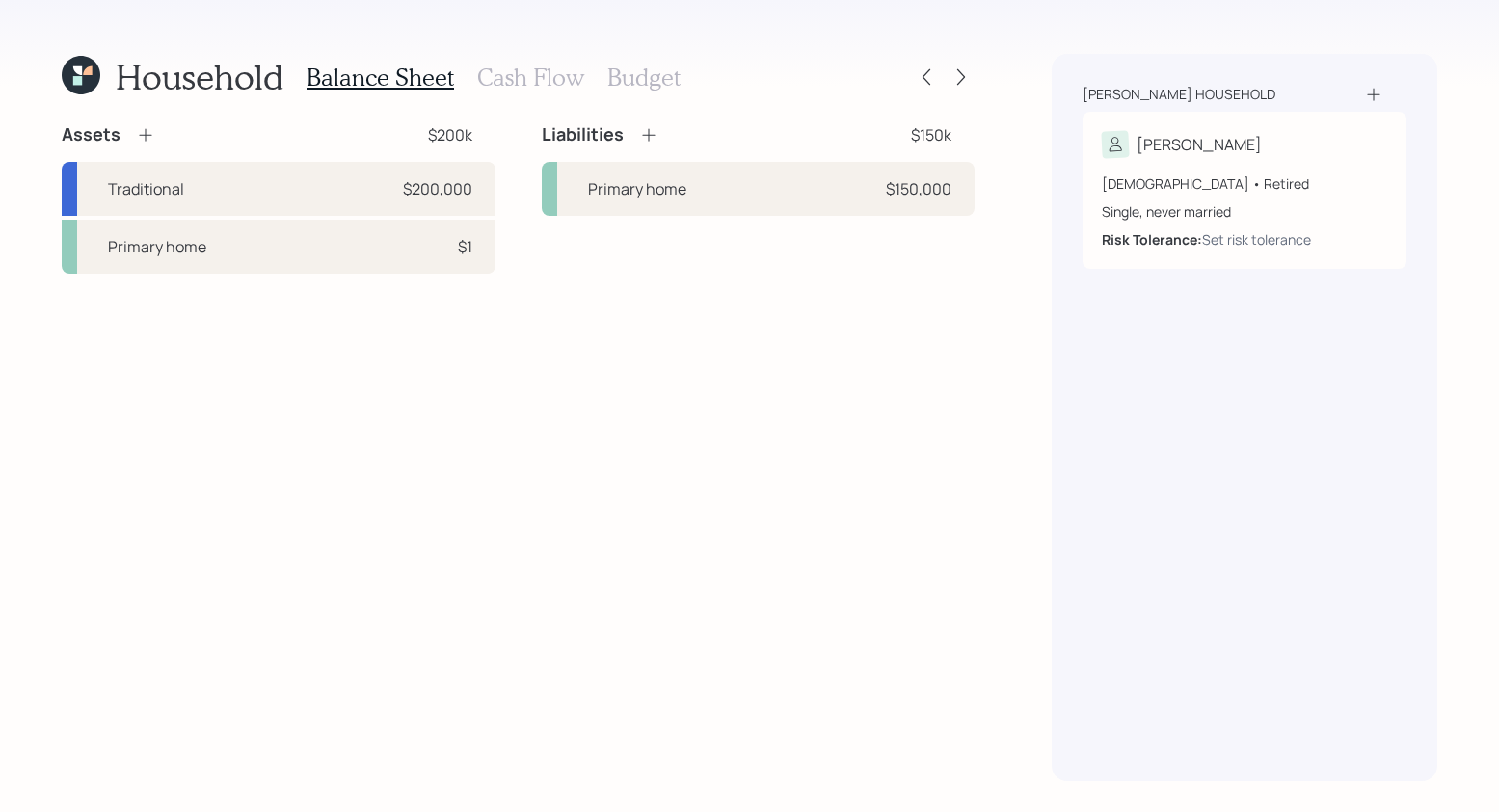
click at [510, 81] on h3 "Cash Flow" at bounding box center [530, 77] width 107 height 28
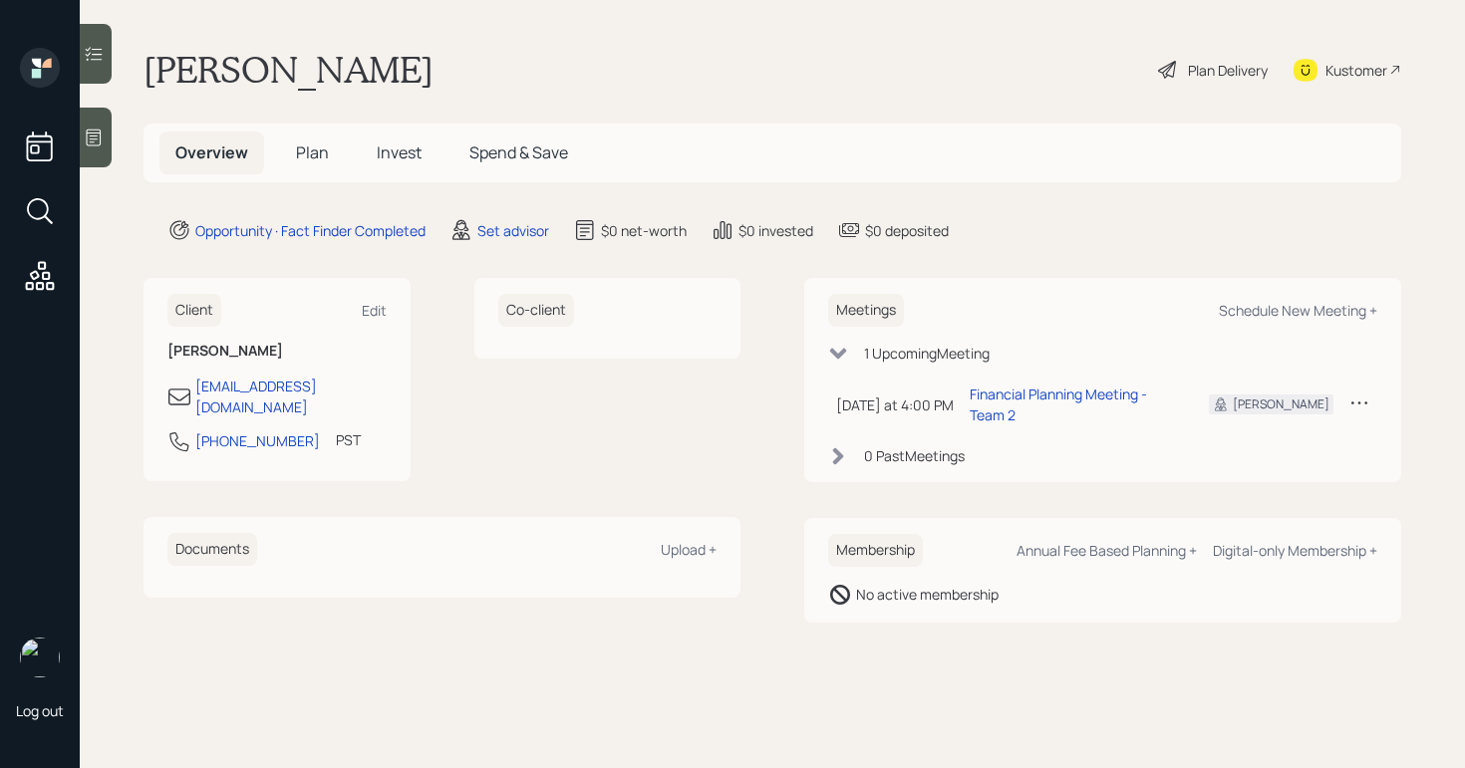
click at [94, 140] on icon at bounding box center [94, 138] width 15 height 17
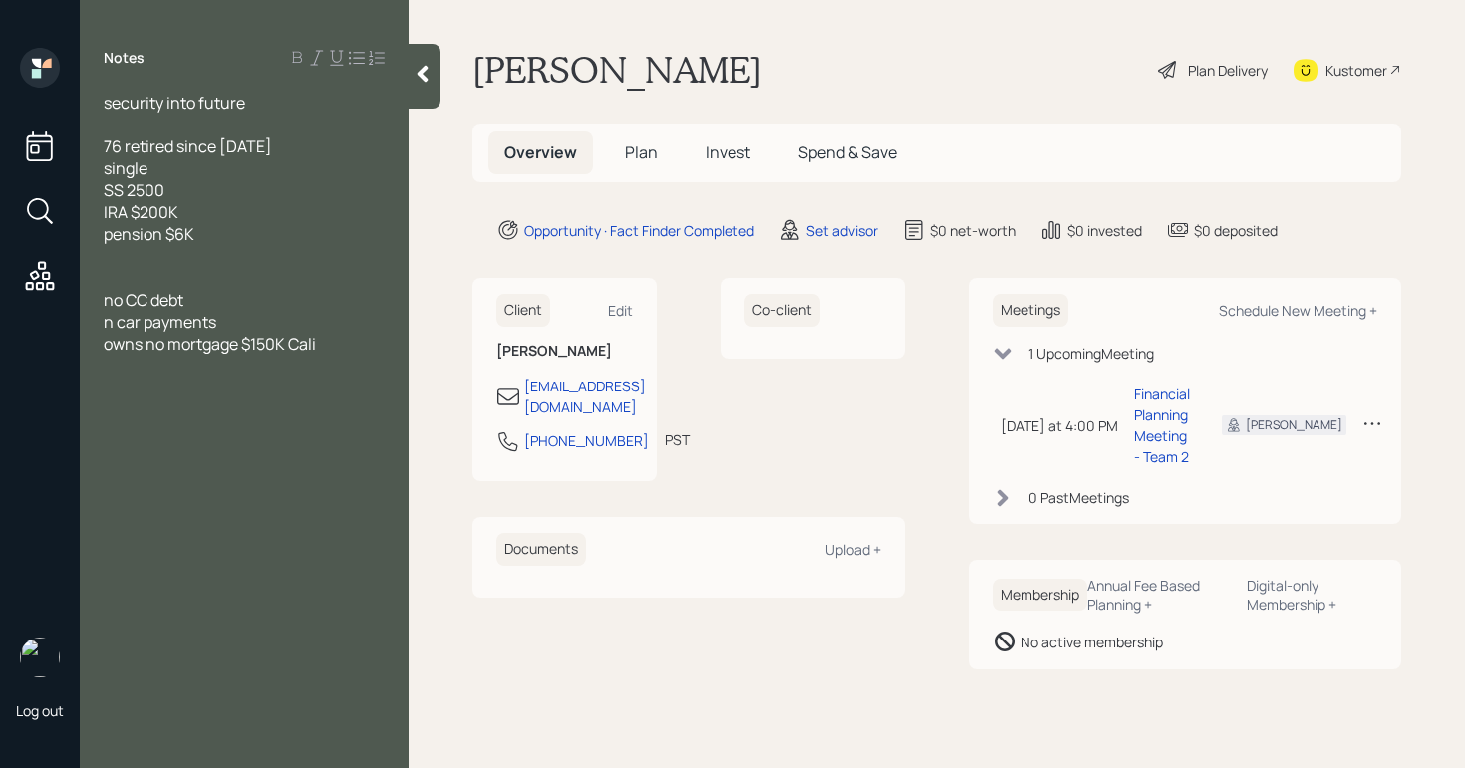
drag, startPoint x: 101, startPoint y: 214, endPoint x: 151, endPoint y: 217, distance: 50.9
click at [151, 217] on div "security into future 76 retired since [DATE] single SS 2500 IRA $200K pension $…" at bounding box center [244, 223] width 329 height 263
click at [190, 213] on div "76 retired since [DATE] single SS 2500 IRA $200K pension $6K" at bounding box center [244, 191] width 281 height 110
drag, startPoint x: 190, startPoint y: 213, endPoint x: 110, endPoint y: 215, distance: 80.8
click at [110, 215] on div "76 retired since [DATE] single SS 2500 IRA $200K pension $6K" at bounding box center [244, 191] width 281 height 110
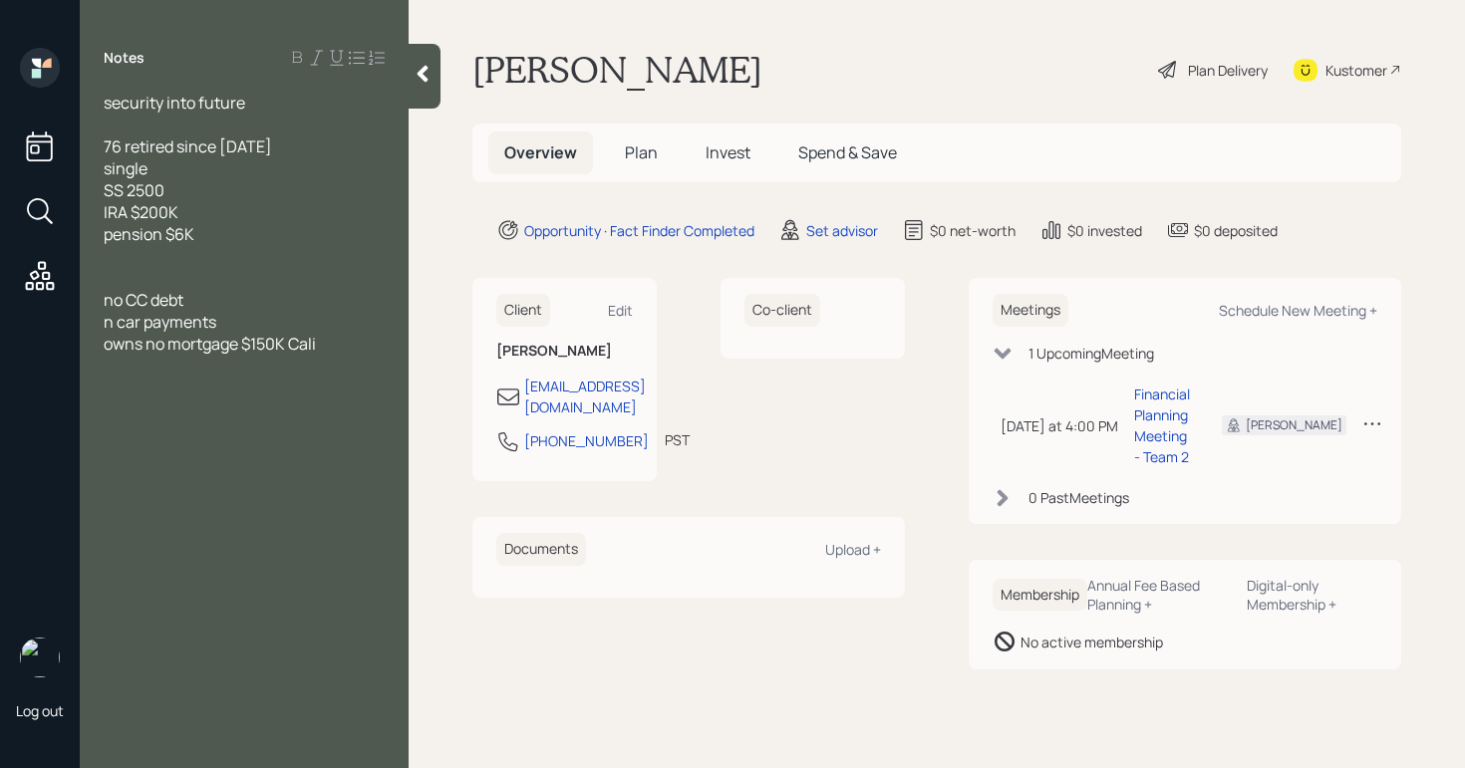
click at [274, 260] on div at bounding box center [244, 256] width 281 height 22
drag, startPoint x: 95, startPoint y: 98, endPoint x: 178, endPoint y: 103, distance: 83.9
click at [166, 104] on div "security into future 76 retired since 2019 single SS 2500 IRA $200K pension $6K…" at bounding box center [244, 223] width 329 height 263
click at [246, 109] on div "security into future" at bounding box center [244, 103] width 281 height 22
drag, startPoint x: 257, startPoint y: 108, endPoint x: 138, endPoint y: 108, distance: 119.6
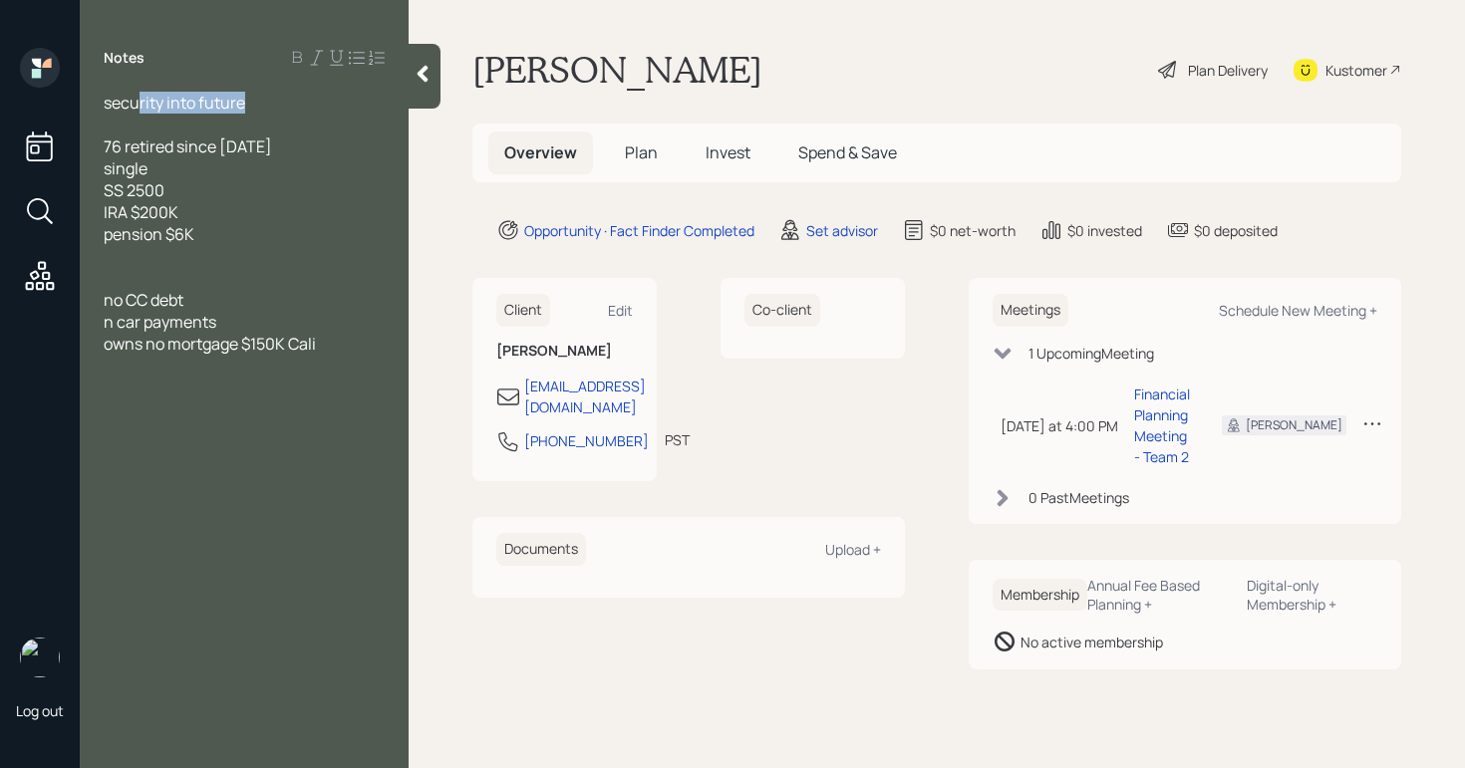
click at [138, 108] on div "security into future" at bounding box center [244, 103] width 281 height 22
click at [173, 207] on span "76 retired since [DATE] single SS 2500 IRA $200K pension $6K" at bounding box center [188, 191] width 168 height 110
click at [827, 233] on div "Set advisor" at bounding box center [842, 230] width 72 height 21
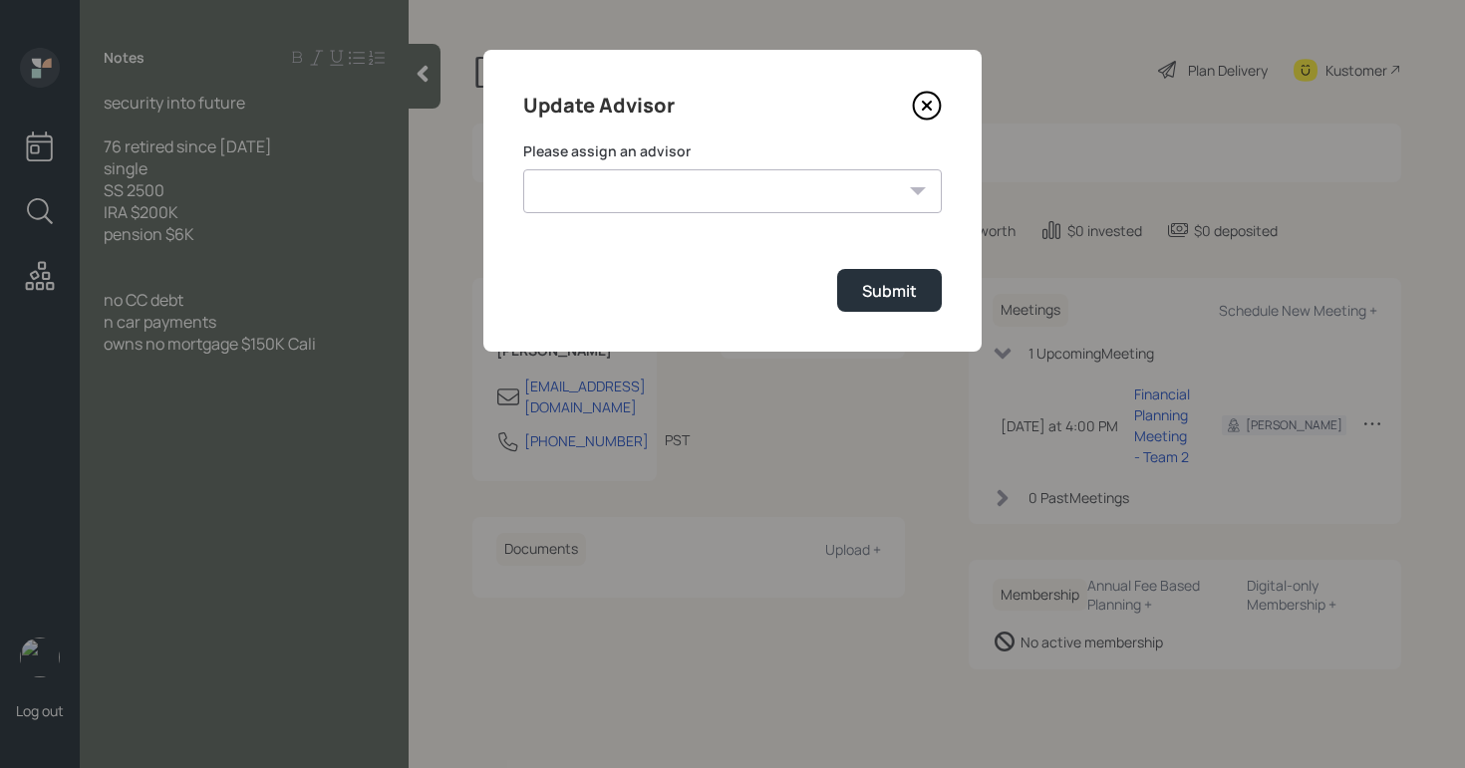
click at [841, 207] on select "Jonah Coleman Tyler End James DiStasi Treva Nostdahl Eric Schwartz Aleksandra S…" at bounding box center [732, 191] width 419 height 44
select select "d946c976-65aa-4529-ac9d-02c4f1114fc0"
click at [523, 169] on select "Jonah Coleman Tyler End James DiStasi Treva Nostdahl Eric Schwartz Aleksandra S…" at bounding box center [732, 191] width 419 height 44
click at [863, 290] on div "Submit" at bounding box center [889, 291] width 55 height 22
